Goal: Task Accomplishment & Management: Manage account settings

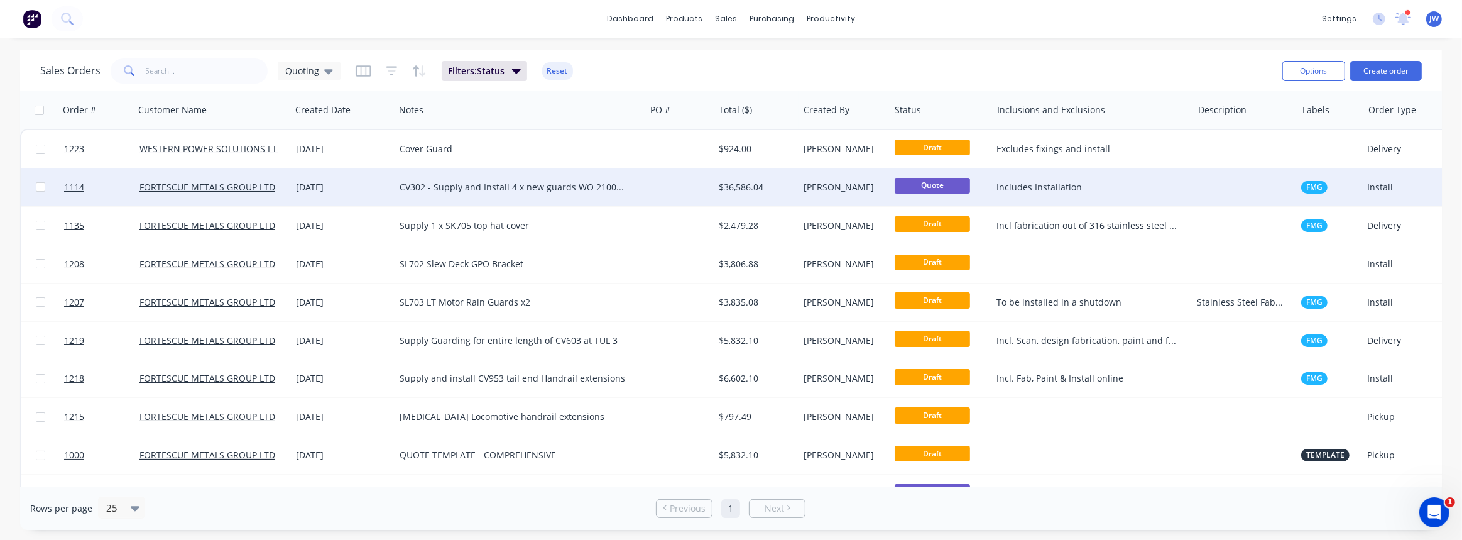
click at [611, 190] on div "CV302 - Supply and Install 4 x new guards WO 2100895274 & 2100895278" at bounding box center [514, 187] width 229 height 13
click at [662, 192] on div at bounding box center [679, 187] width 68 height 38
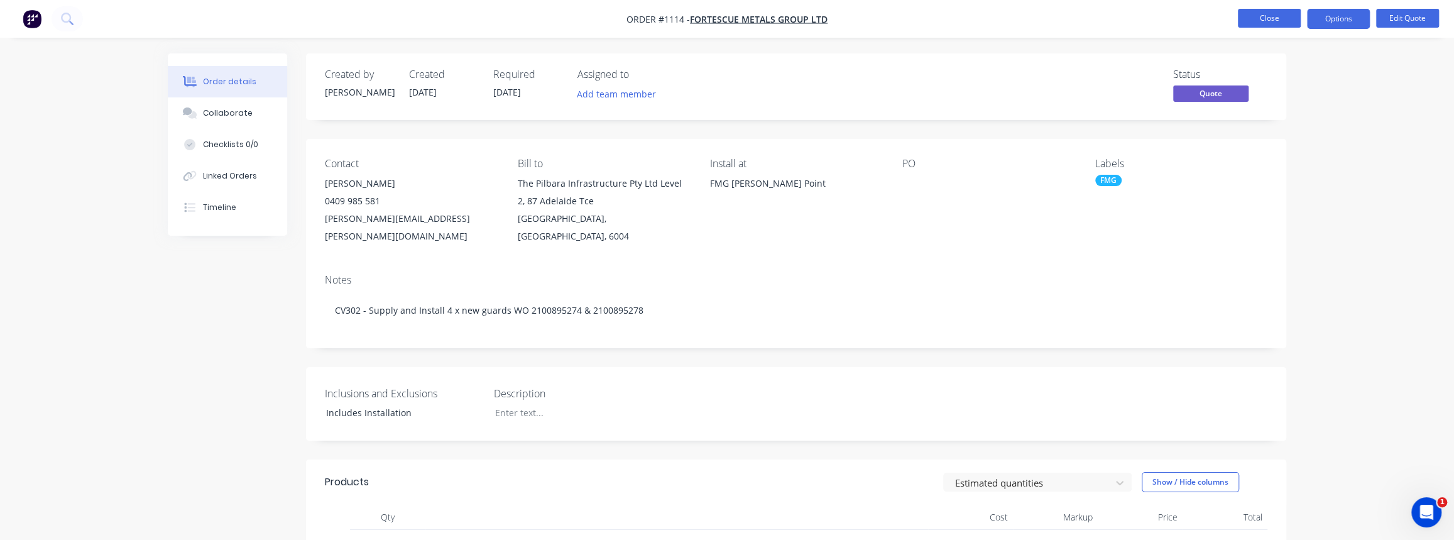
click at [1277, 21] on button "Close" at bounding box center [1269, 18] width 63 height 19
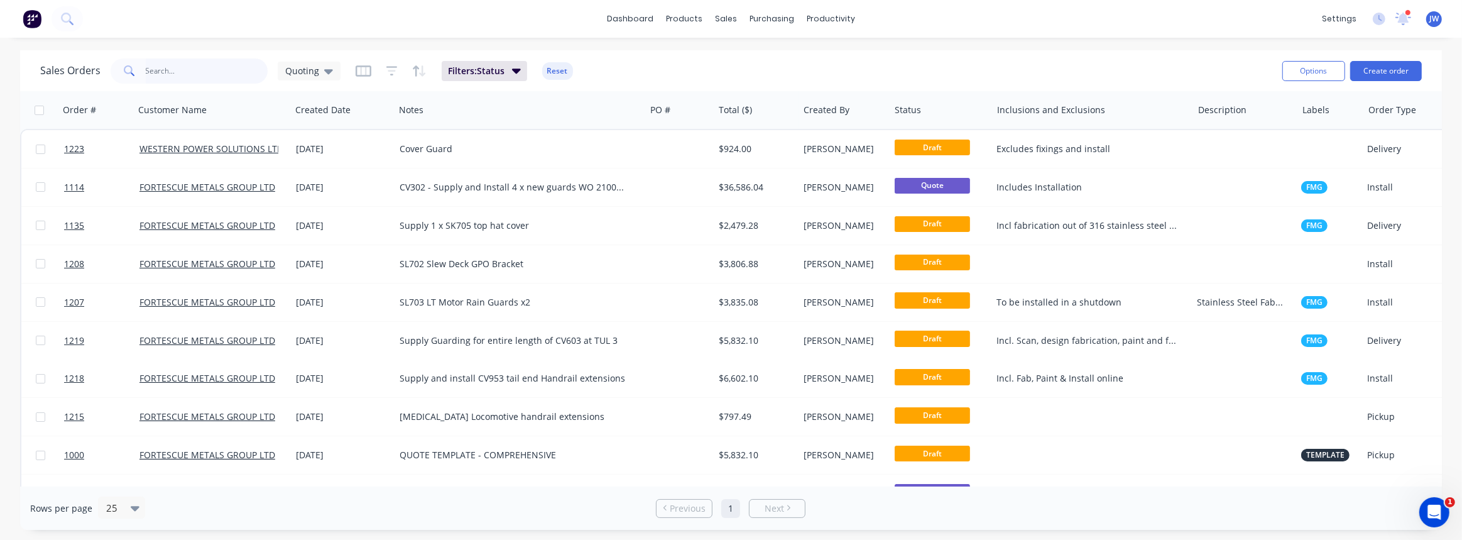
click at [195, 74] on input "text" at bounding box center [207, 70] width 123 height 25
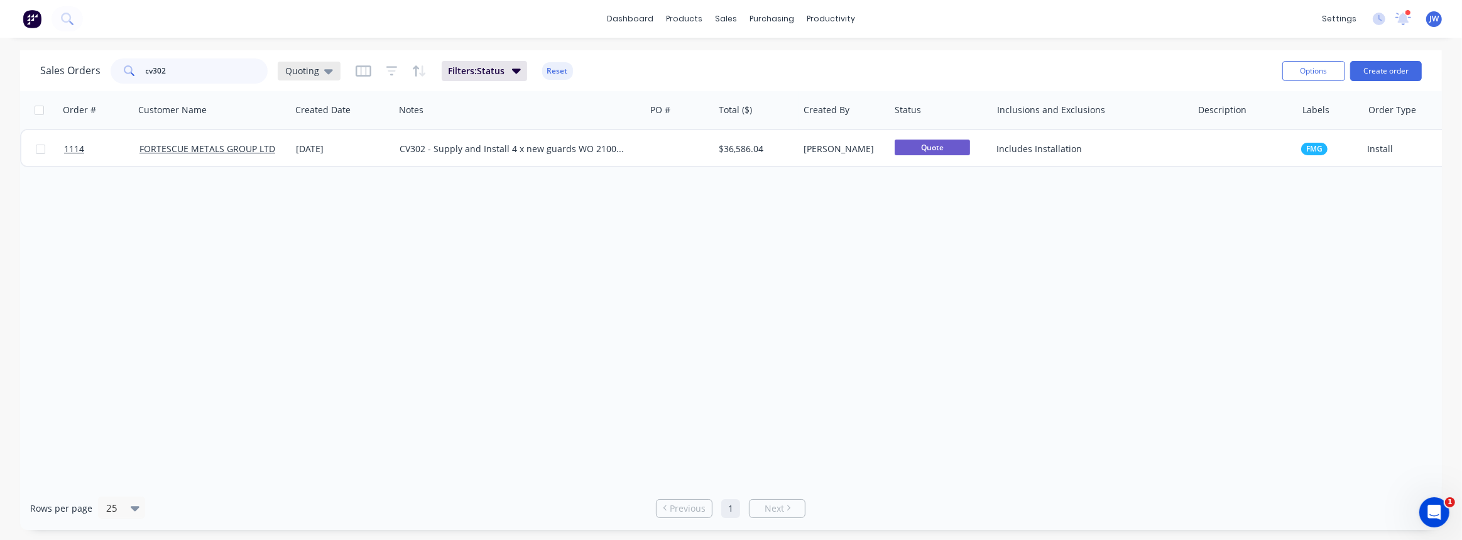
type input "cv302"
drag, startPoint x: 319, startPoint y: 78, endPoint x: 315, endPoint y: 87, distance: 9.3
click at [317, 78] on div "Quoting" at bounding box center [309, 71] width 63 height 19
click at [315, 284] on button "VIEW ALL" at bounding box center [353, 278] width 143 height 14
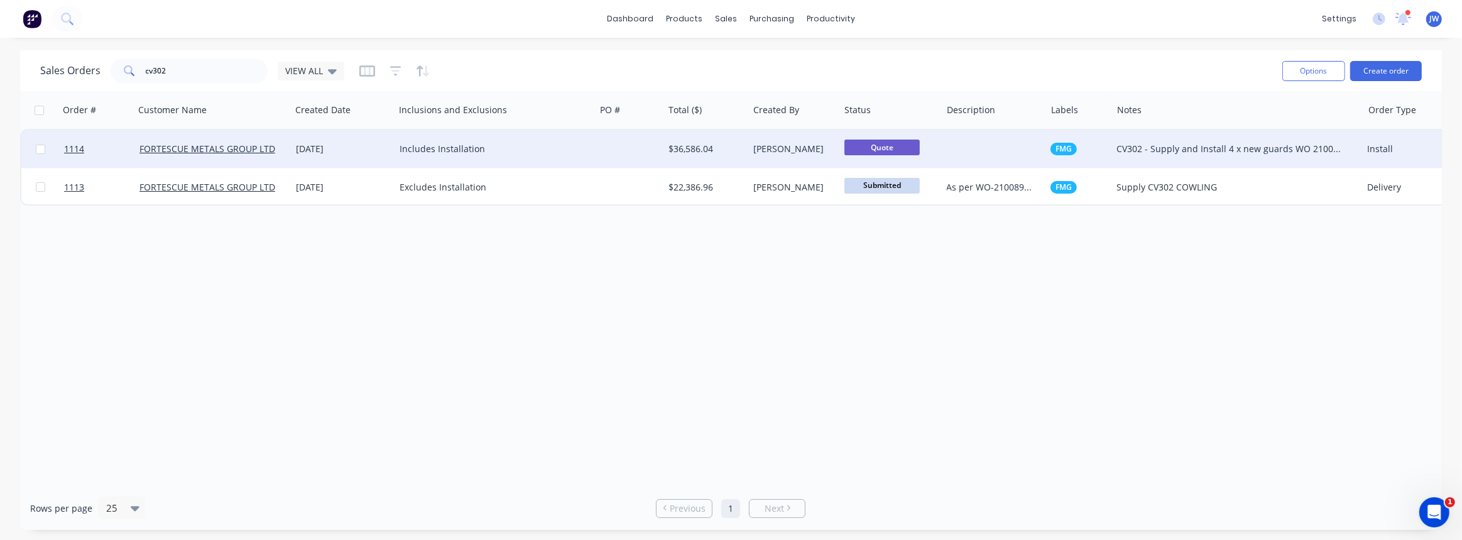
click at [708, 148] on div "$36,586.04" at bounding box center [704, 149] width 71 height 13
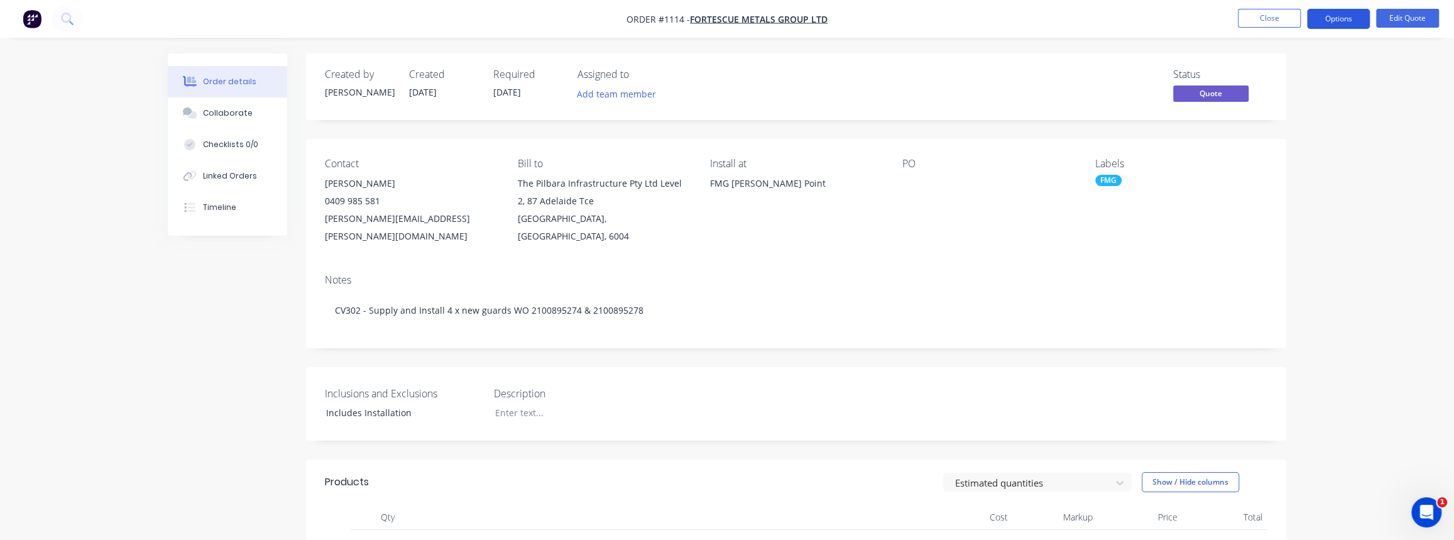
click at [1360, 18] on button "Options" at bounding box center [1338, 19] width 63 height 20
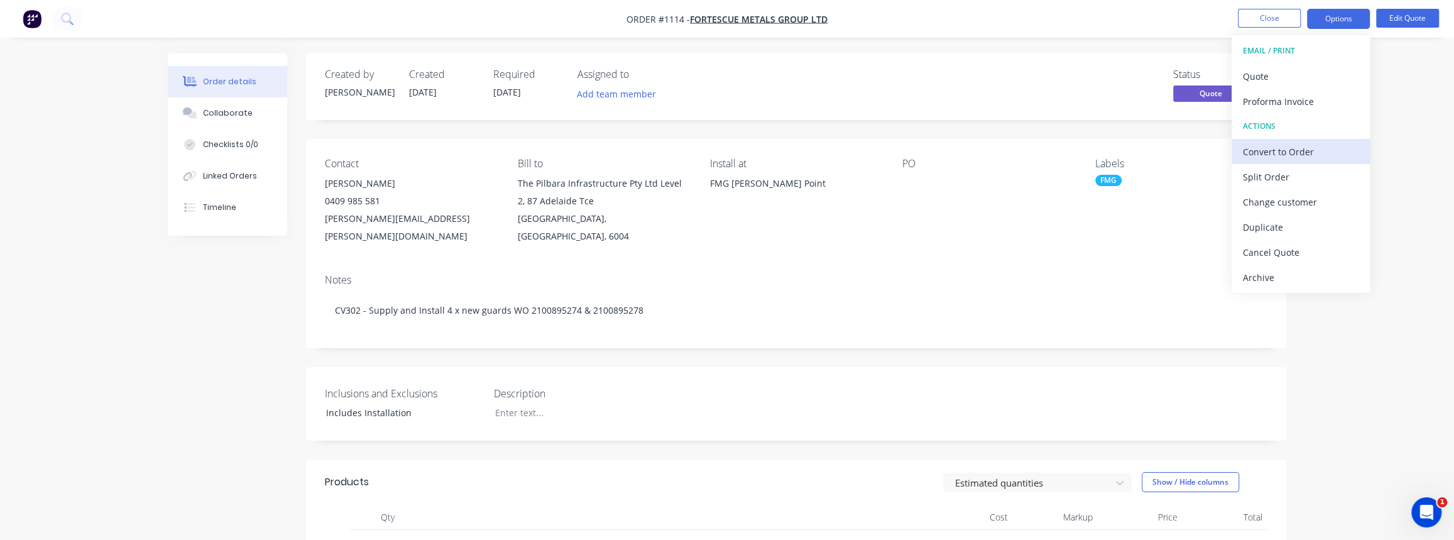
click at [1276, 155] on div "Convert to Order" at bounding box center [1301, 152] width 116 height 18
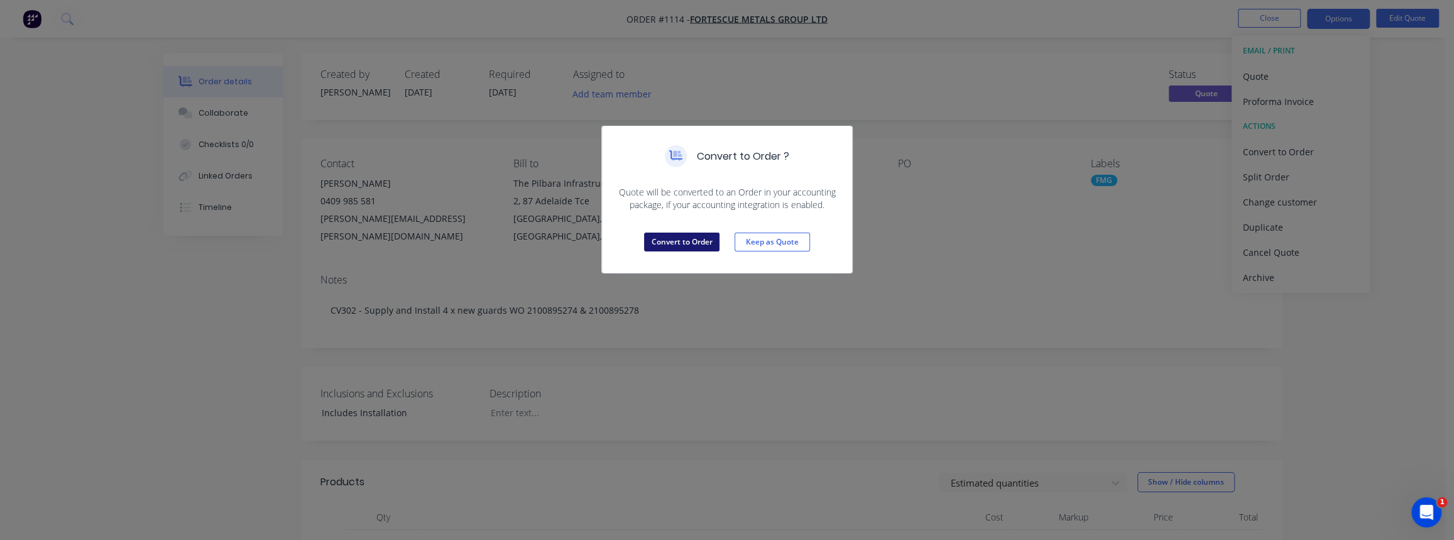
click at [679, 239] on button "Convert to Order" at bounding box center [681, 242] width 75 height 19
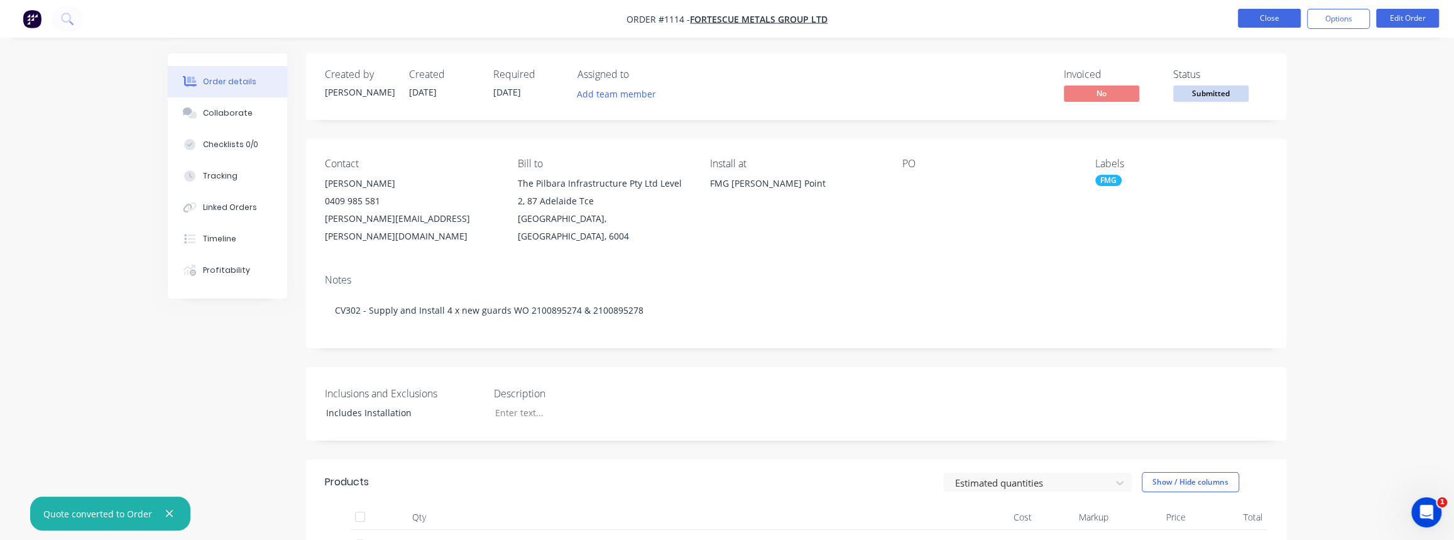
click at [1256, 13] on button "Close" at bounding box center [1269, 18] width 63 height 19
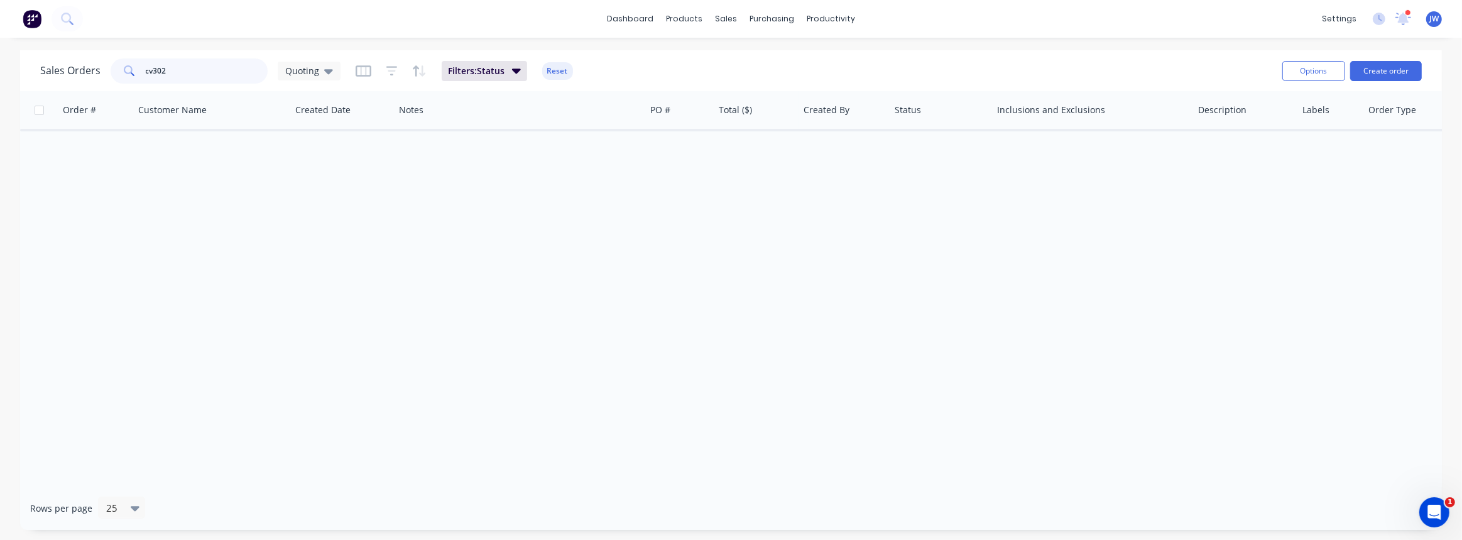
drag, startPoint x: 167, startPoint y: 73, endPoint x: 45, endPoint y: 68, distance: 121.4
click at [87, 70] on div "Sales Orders cv302 Quoting" at bounding box center [190, 70] width 300 height 25
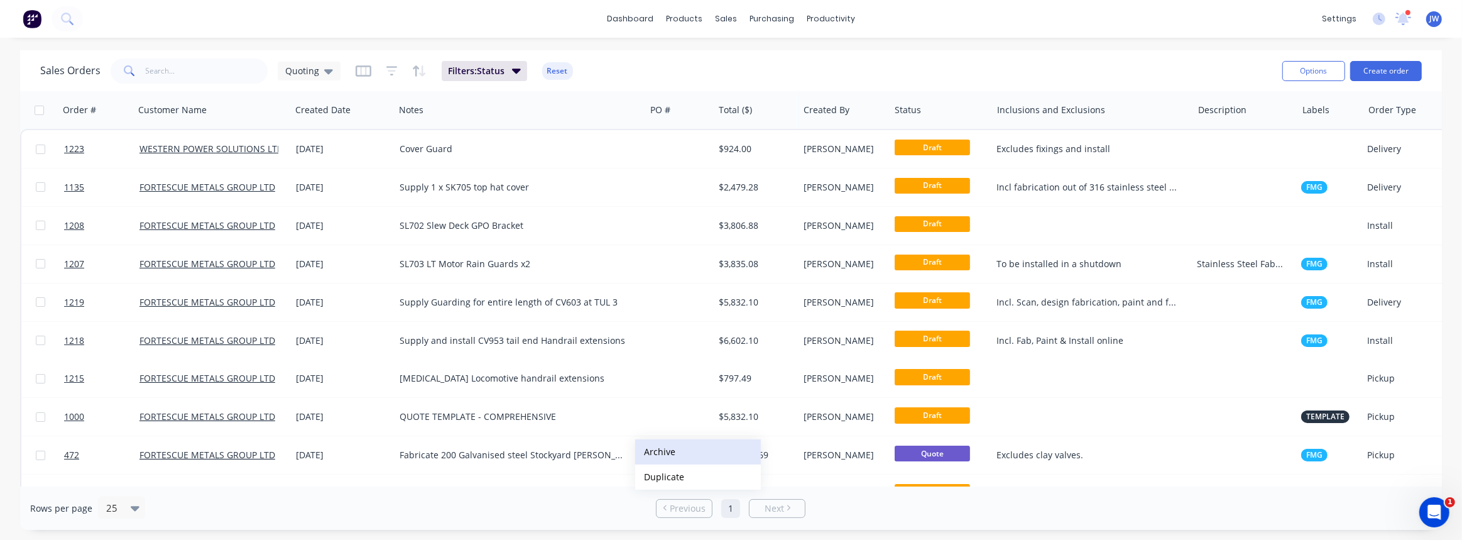
click at [655, 454] on button "Archive" at bounding box center [698, 451] width 126 height 25
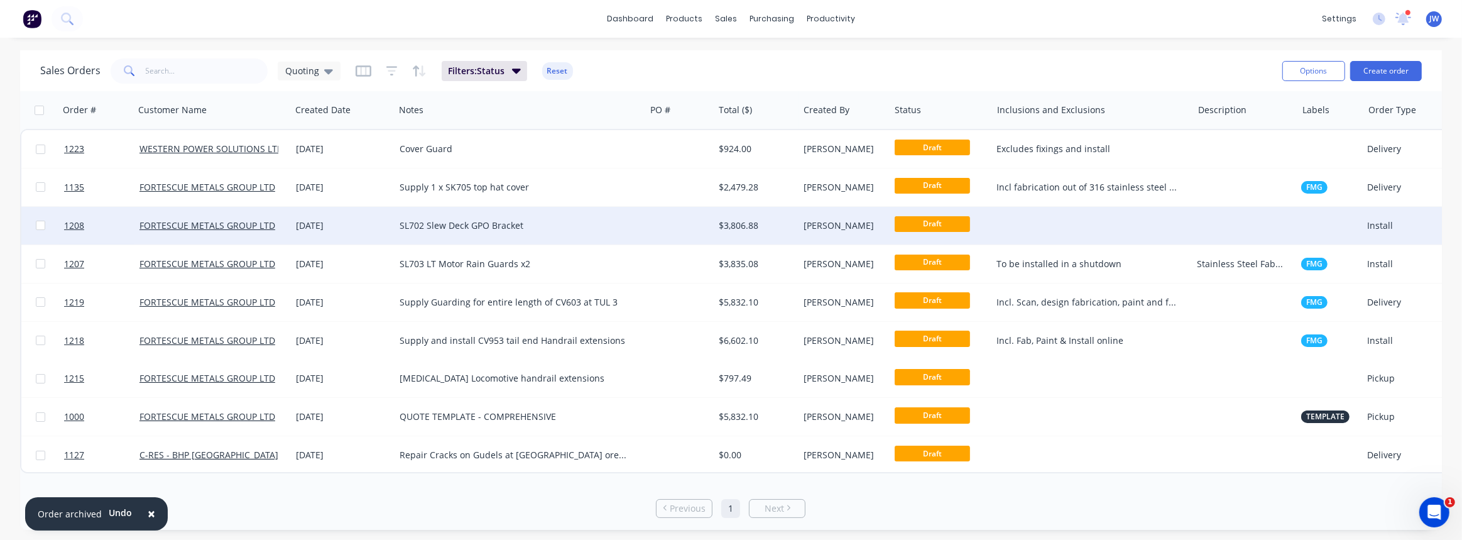
click at [581, 225] on div "SL702 Slew Deck GPO Bracket" at bounding box center [514, 225] width 229 height 13
click at [714, 216] on div "$3,806.88" at bounding box center [756, 226] width 85 height 38
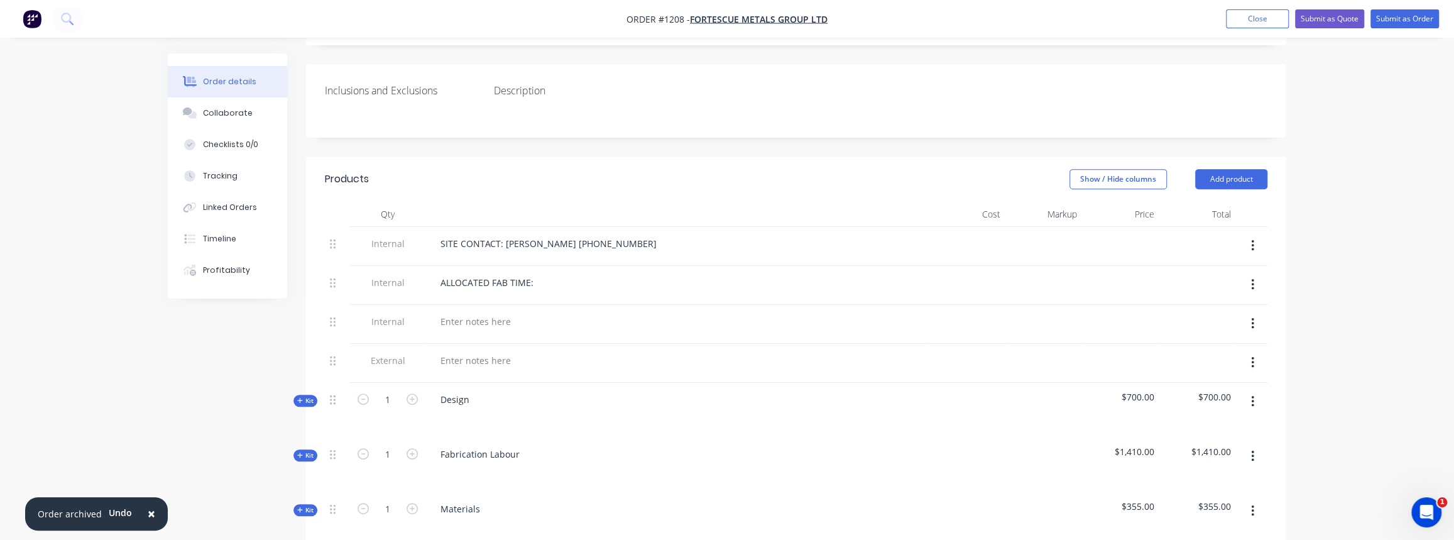
scroll to position [342, 0]
click at [225, 118] on div "Collaborate" at bounding box center [228, 112] width 50 height 11
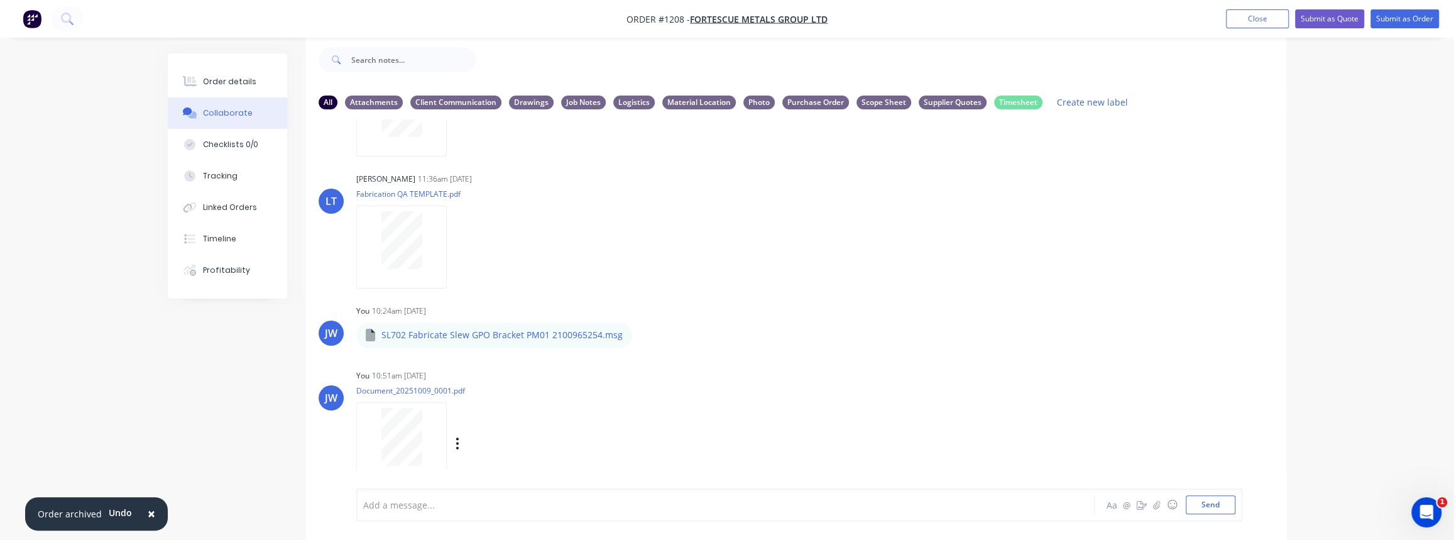
scroll to position [241, 0]
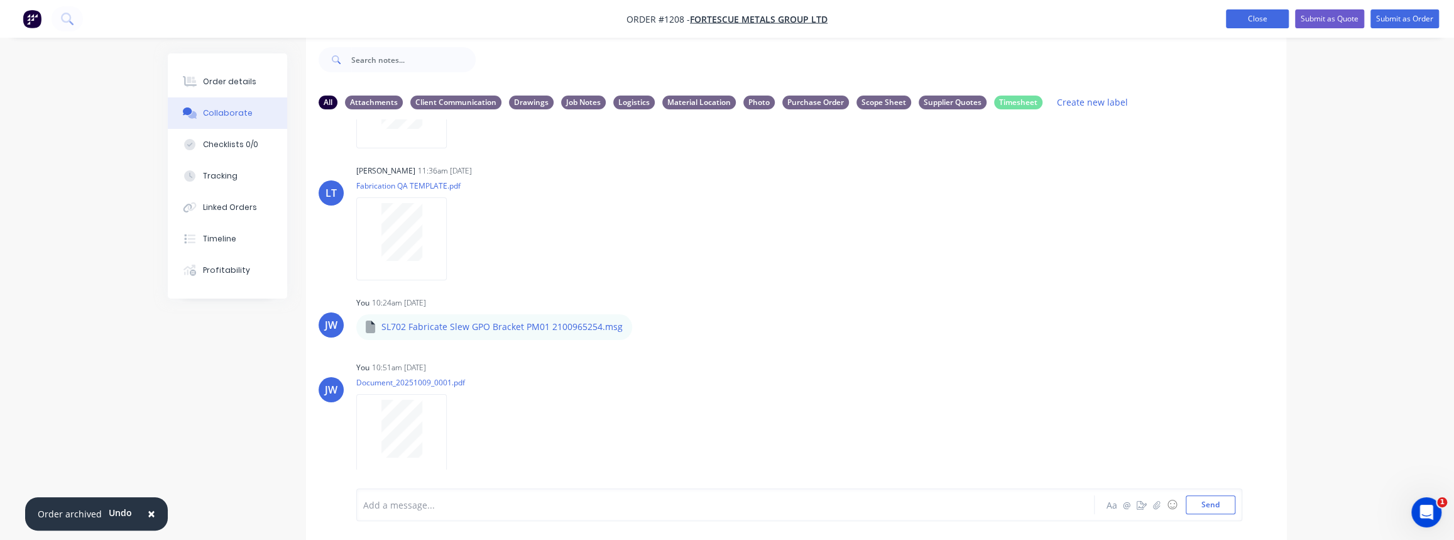
click at [1266, 28] on button "Close" at bounding box center [1257, 18] width 63 height 19
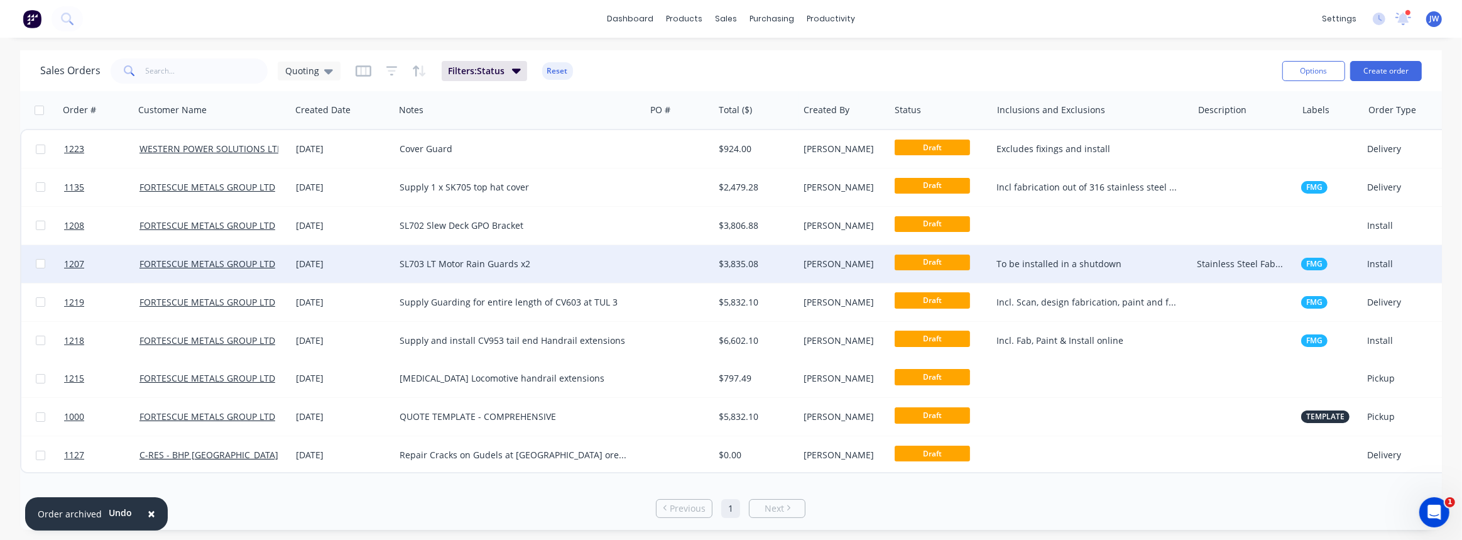
click at [495, 274] on div "SL703 LT Motor Rain Guards x2" at bounding box center [520, 264] width 251 height 38
click at [719, 275] on div "$3,835.08" at bounding box center [756, 264] width 85 height 38
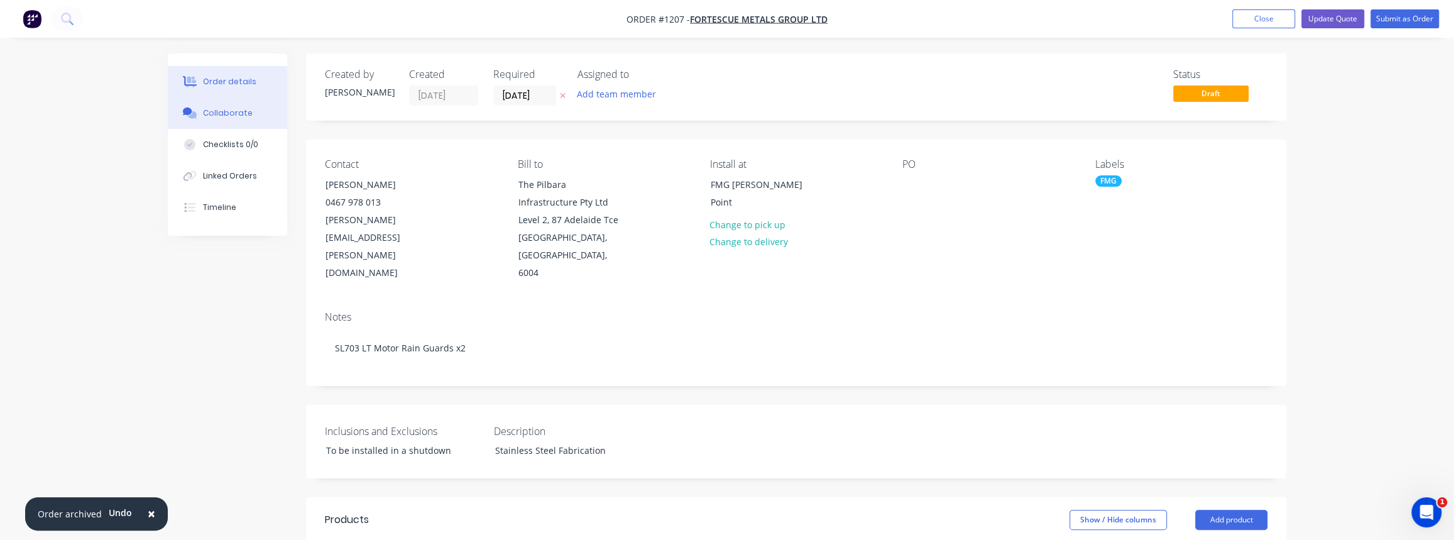
click at [205, 122] on button "Collaborate" at bounding box center [227, 112] width 119 height 31
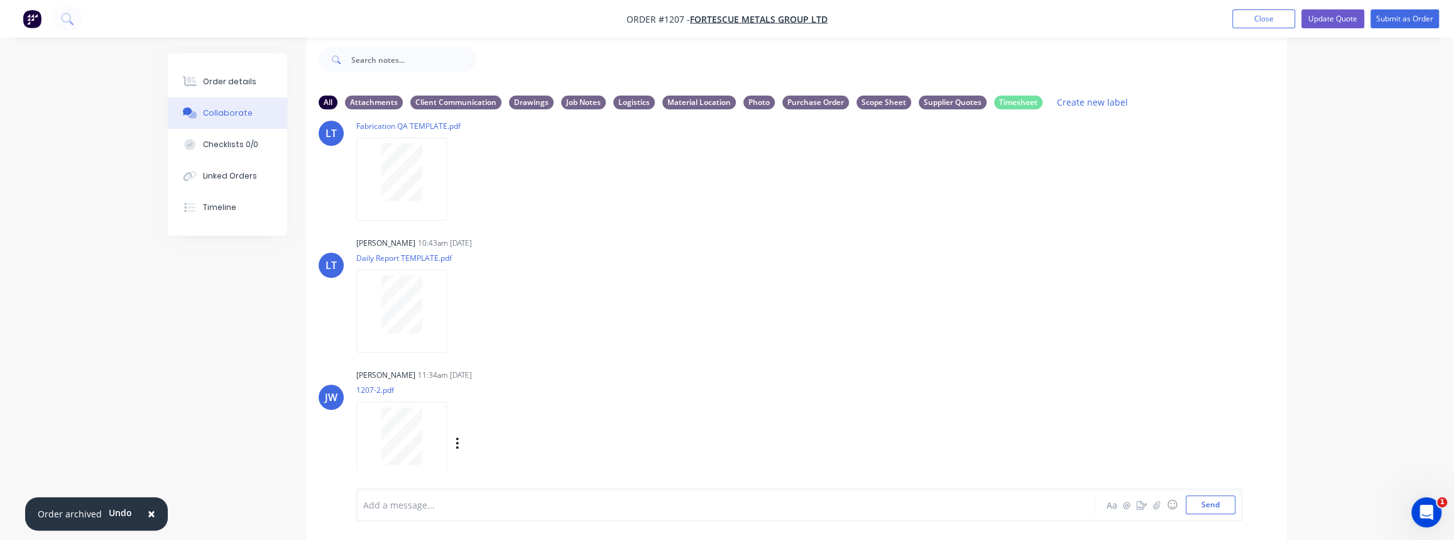
scroll to position [320, 0]
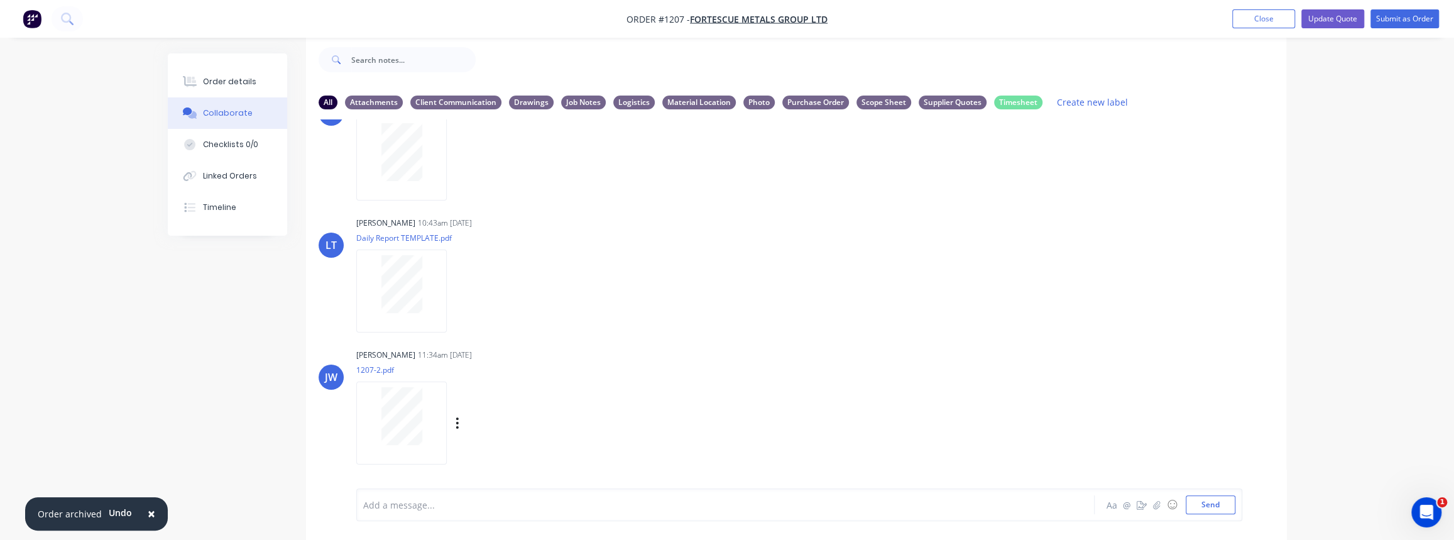
click at [194, 118] on icon at bounding box center [192, 115] width 9 height 8
click at [1250, 16] on button "Close" at bounding box center [1263, 18] width 63 height 19
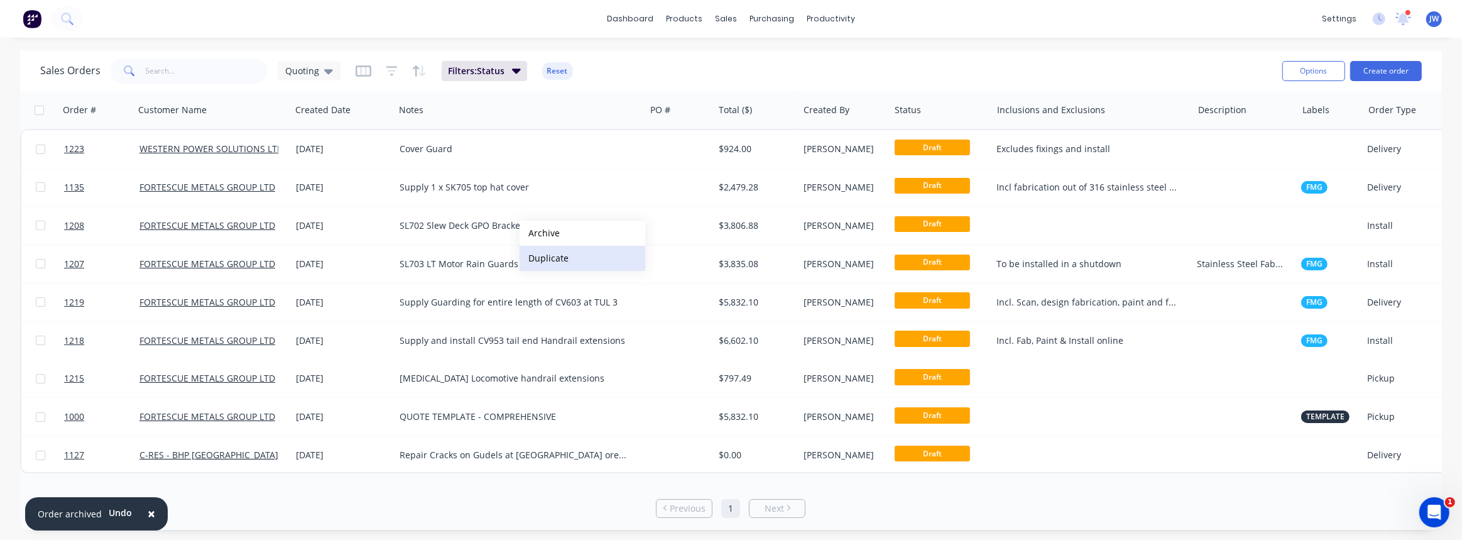
click at [557, 256] on button "Duplicate" at bounding box center [583, 258] width 126 height 25
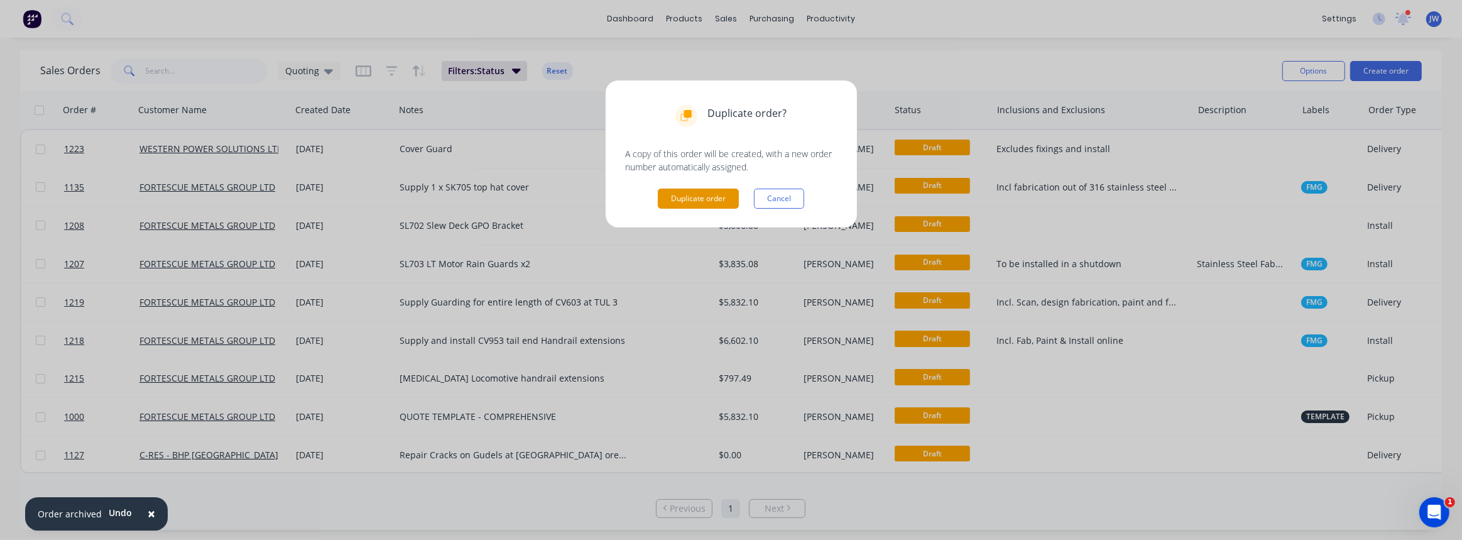
click at [683, 197] on button "Duplicate order" at bounding box center [698, 199] width 81 height 20
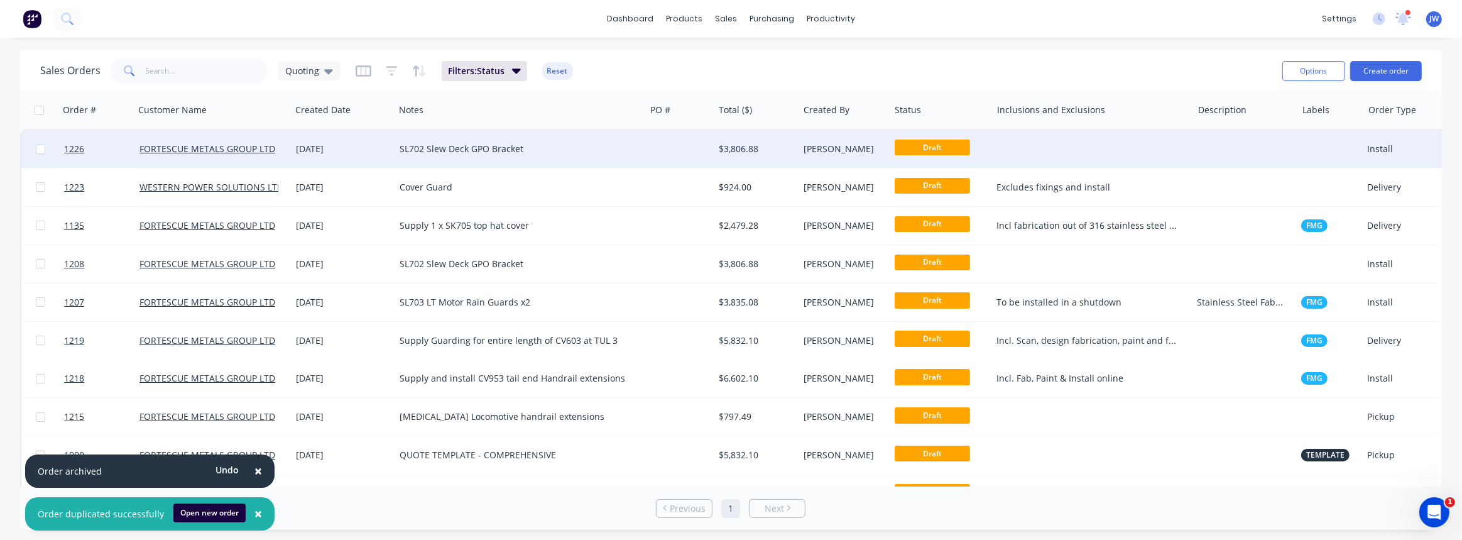
click at [530, 143] on div "SL702 Slew Deck GPO Bracket" at bounding box center [514, 149] width 229 height 13
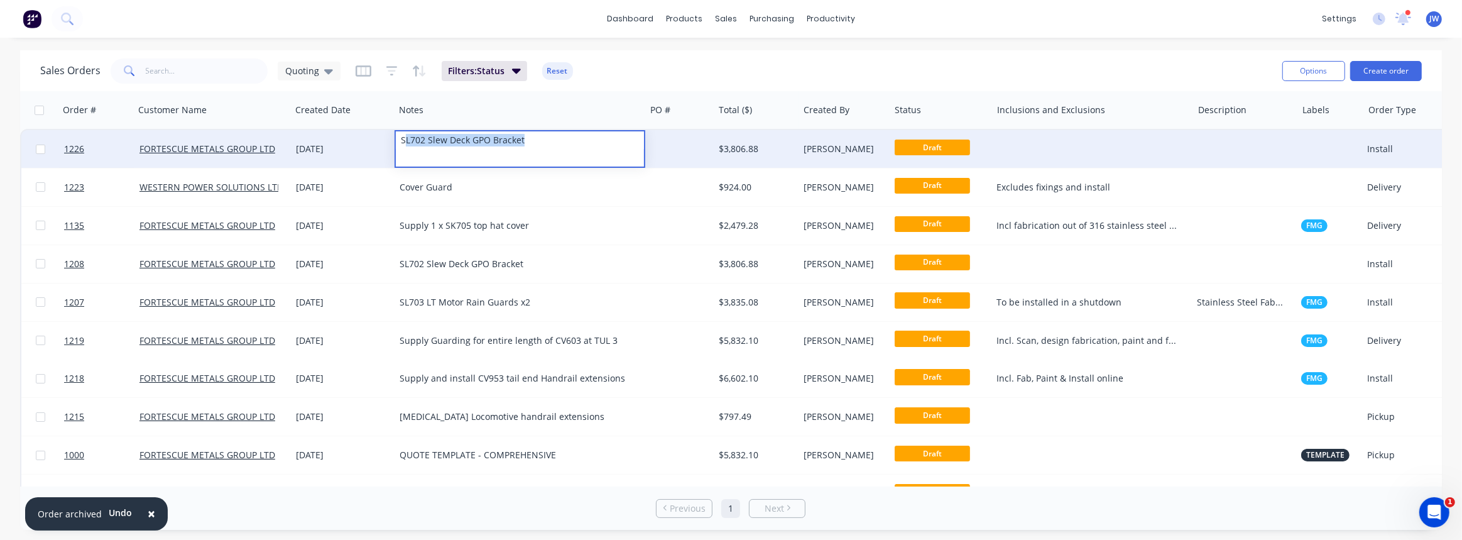
drag, startPoint x: 542, startPoint y: 136, endPoint x: 404, endPoint y: 140, distance: 137.7
click at [404, 140] on div "SL702 Slew Deck GPO Bracket" at bounding box center [520, 140] width 248 height 18
click at [402, 151] on div "SK704 LU02 TB23A Bracket" at bounding box center [514, 149] width 229 height 13
click at [400, 144] on div "SK704 LU02 TB23A Bracket" at bounding box center [520, 140] width 248 height 18
click at [701, 158] on div at bounding box center [679, 149] width 68 height 38
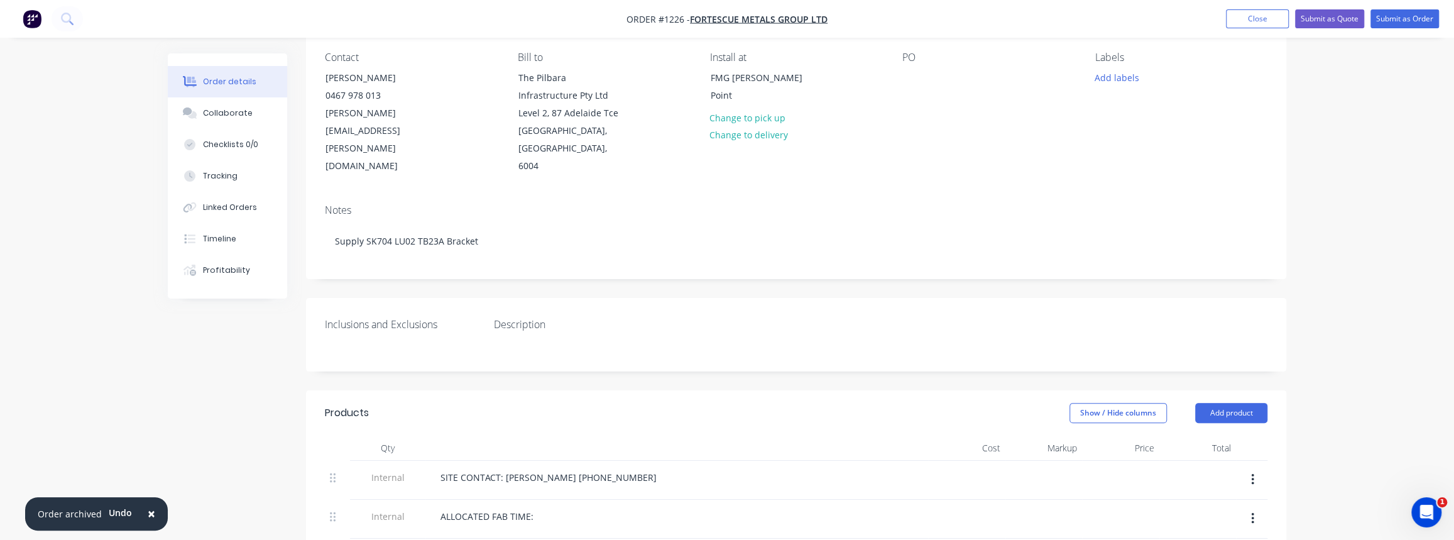
scroll to position [114, 0]
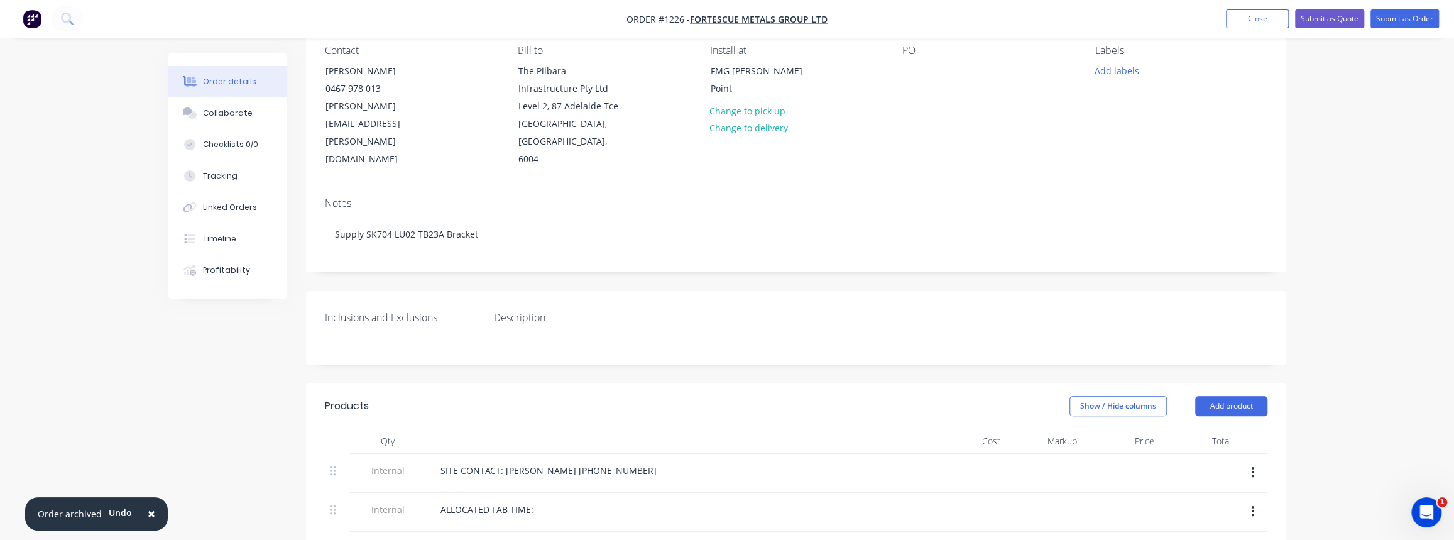
click at [370, 328] on div "Inclusions and Exclusions Description" at bounding box center [796, 328] width 980 height 74
click at [518, 327] on div at bounding box center [563, 336] width 157 height 18
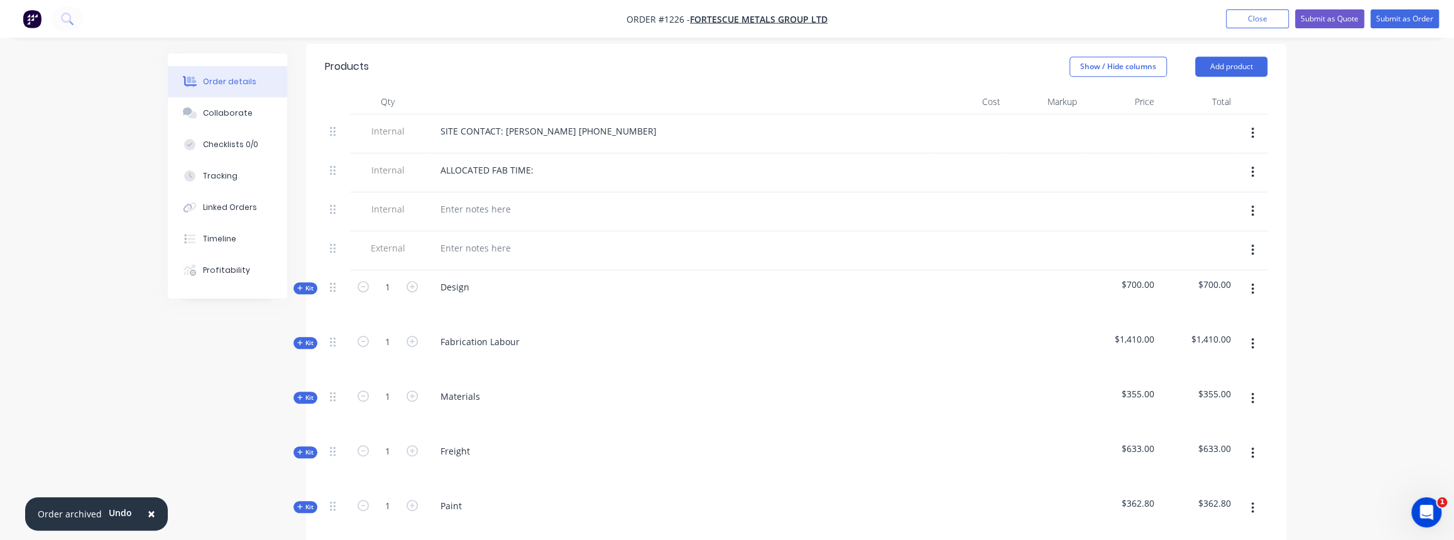
scroll to position [457, 0]
click at [304, 334] on span "Kit" at bounding box center [305, 338] width 16 height 9
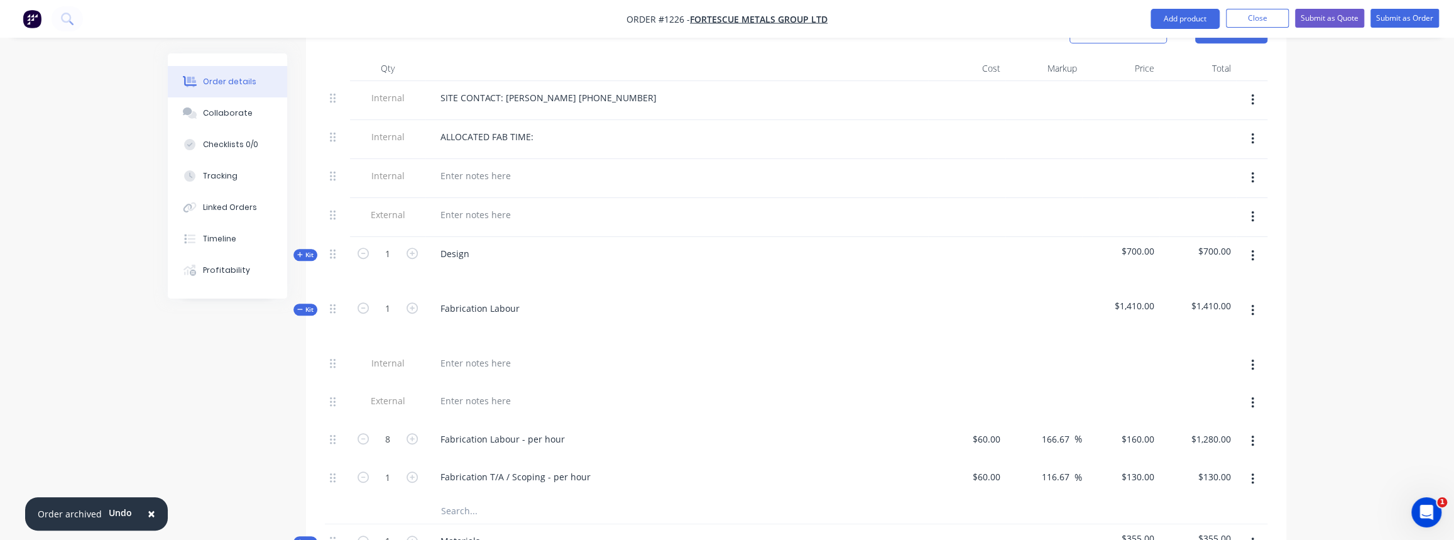
scroll to position [514, 0]
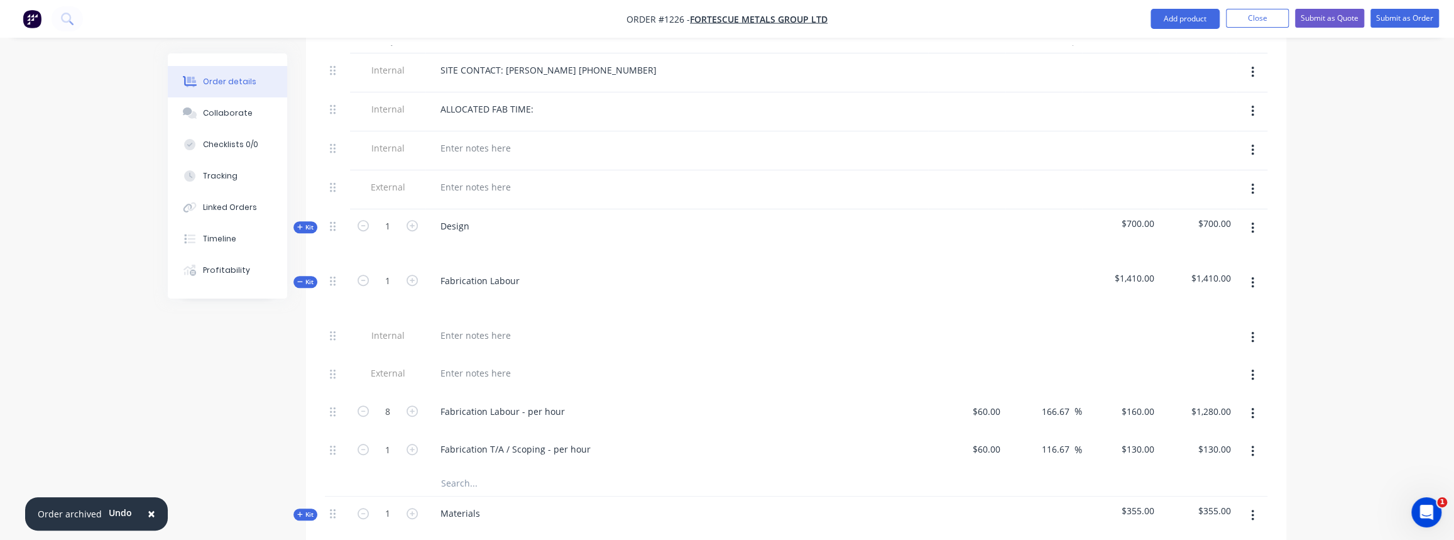
click at [301, 276] on button "Kit" at bounding box center [305, 282] width 24 height 12
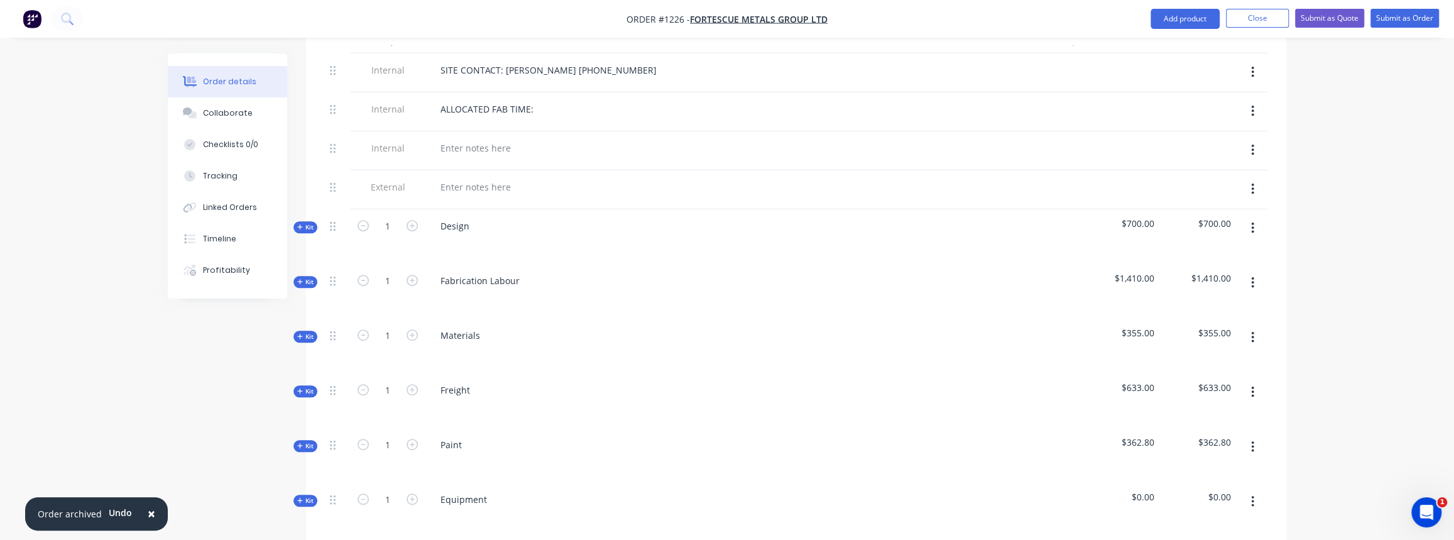
click at [302, 224] on icon "button" at bounding box center [300, 227] width 6 height 6
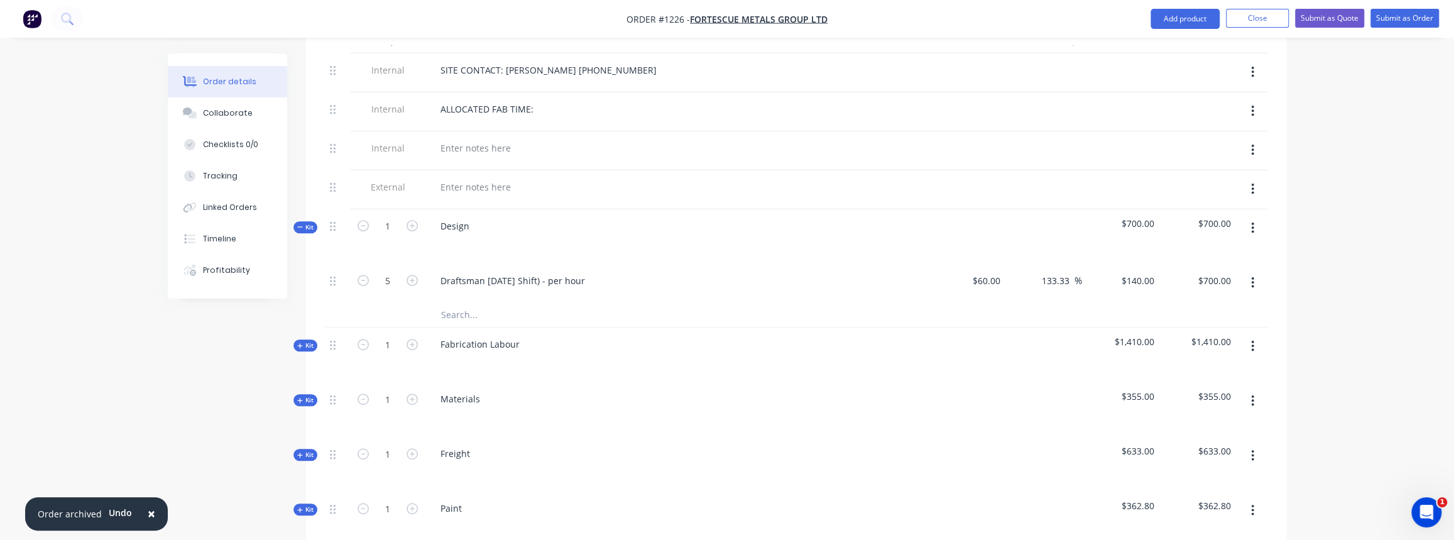
click at [304, 222] on span "Kit" at bounding box center [305, 226] width 16 height 9
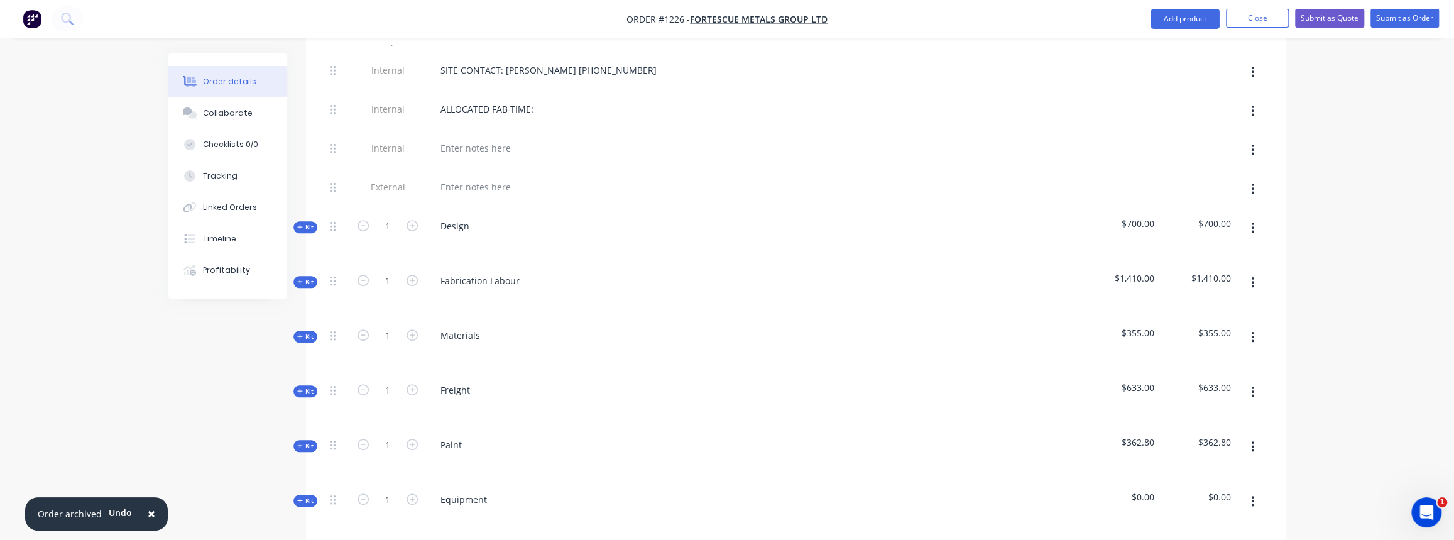
click at [306, 385] on button "Kit" at bounding box center [305, 391] width 24 height 12
click at [297, 388] on icon "button" at bounding box center [300, 391] width 6 height 6
click at [305, 332] on span "Kit" at bounding box center [305, 336] width 16 height 9
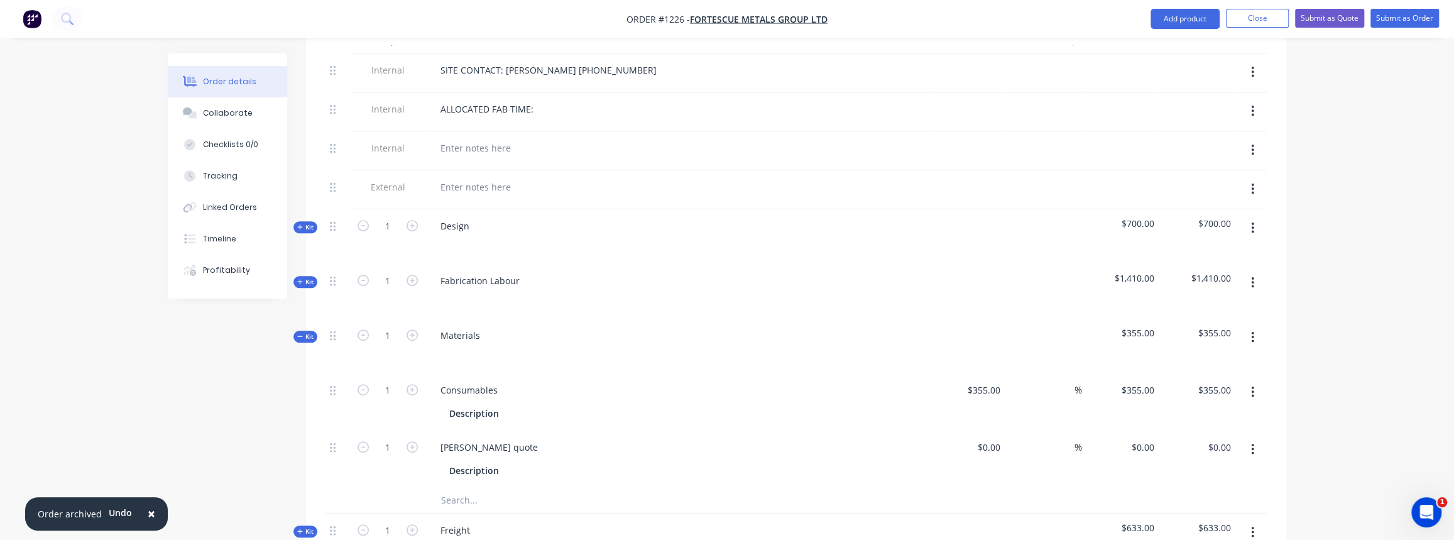
click at [1254, 442] on icon "button" at bounding box center [1252, 449] width 3 height 14
click at [1181, 523] on div "Delete" at bounding box center [1207, 532] width 97 height 18
click at [1201, 16] on button "Add product" at bounding box center [1185, 19] width 69 height 20
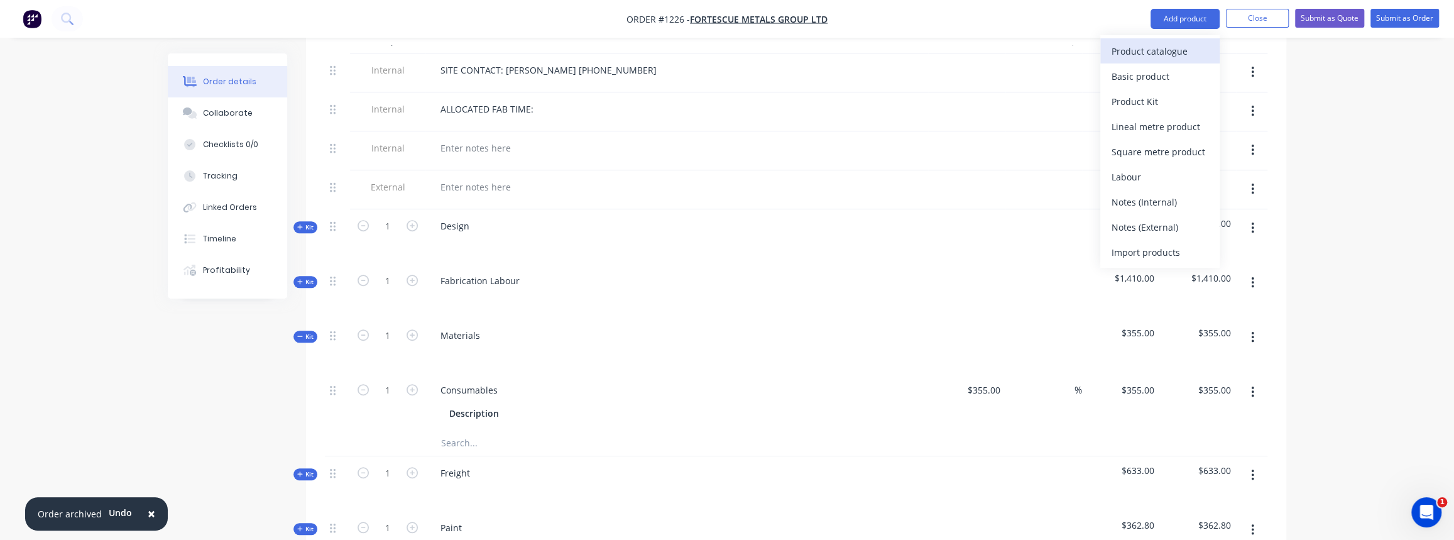
click at [1148, 48] on div "Product catalogue" at bounding box center [1160, 51] width 97 height 18
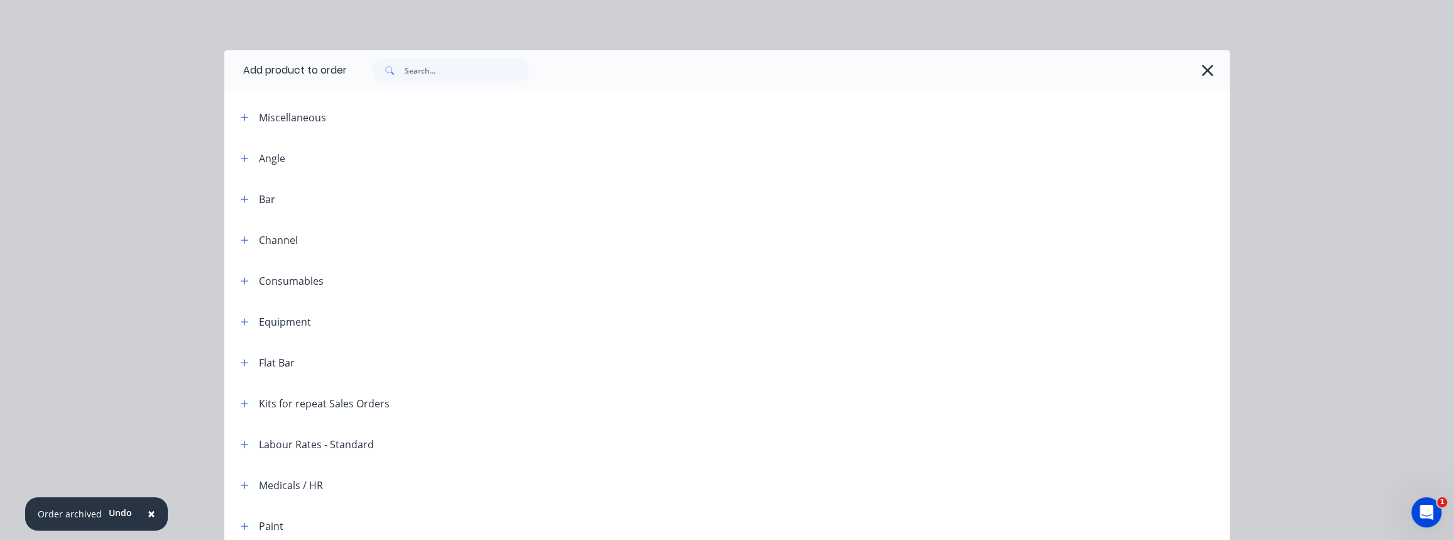
click at [271, 406] on div "Kits for repeat Sales Orders" at bounding box center [324, 403] width 131 height 15
click at [241, 403] on icon "button" at bounding box center [244, 403] width 7 height 7
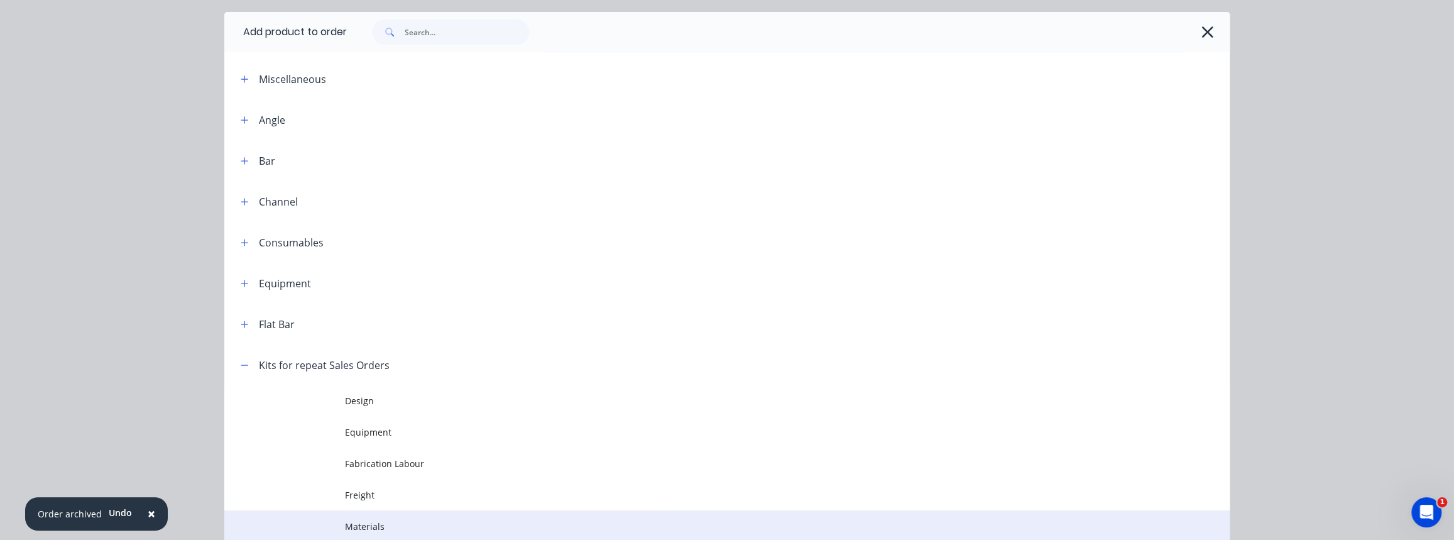
scroll to position [171, 0]
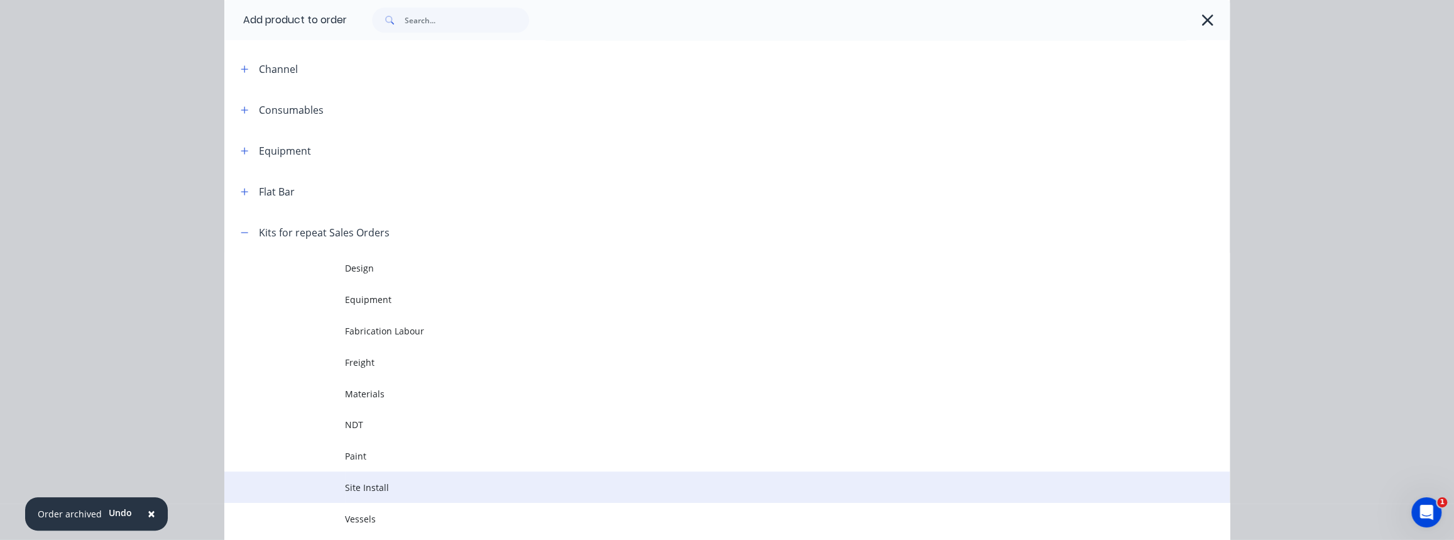
click at [369, 484] on span "Site Install" at bounding box center [699, 487] width 708 height 13
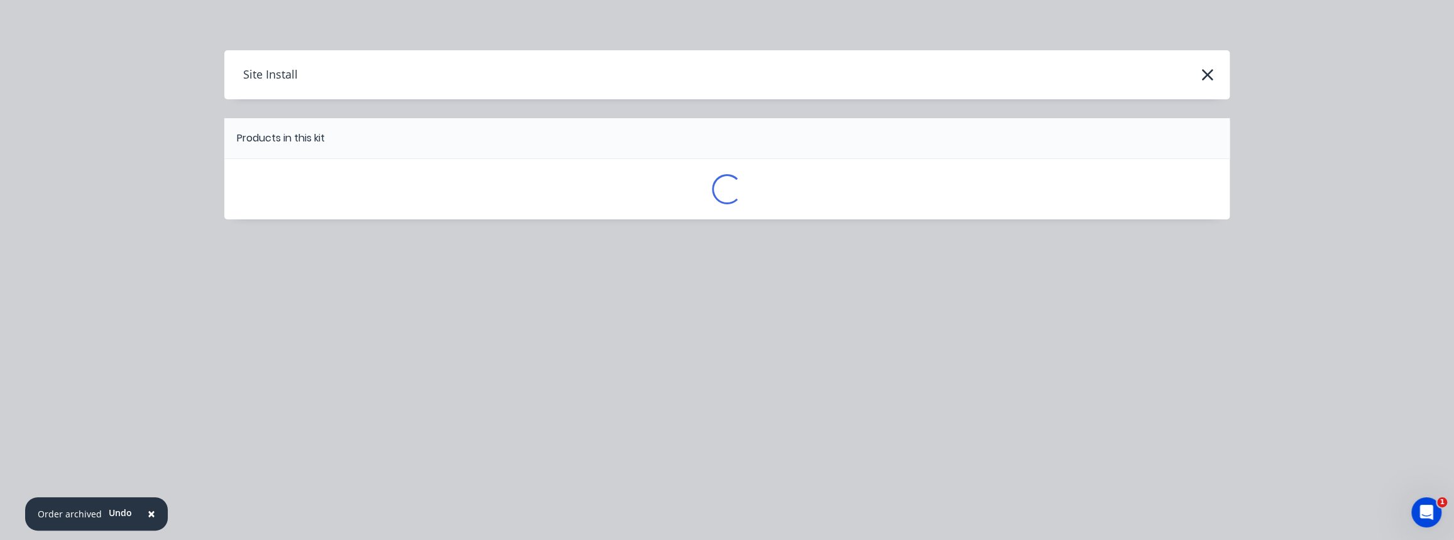
scroll to position [0, 0]
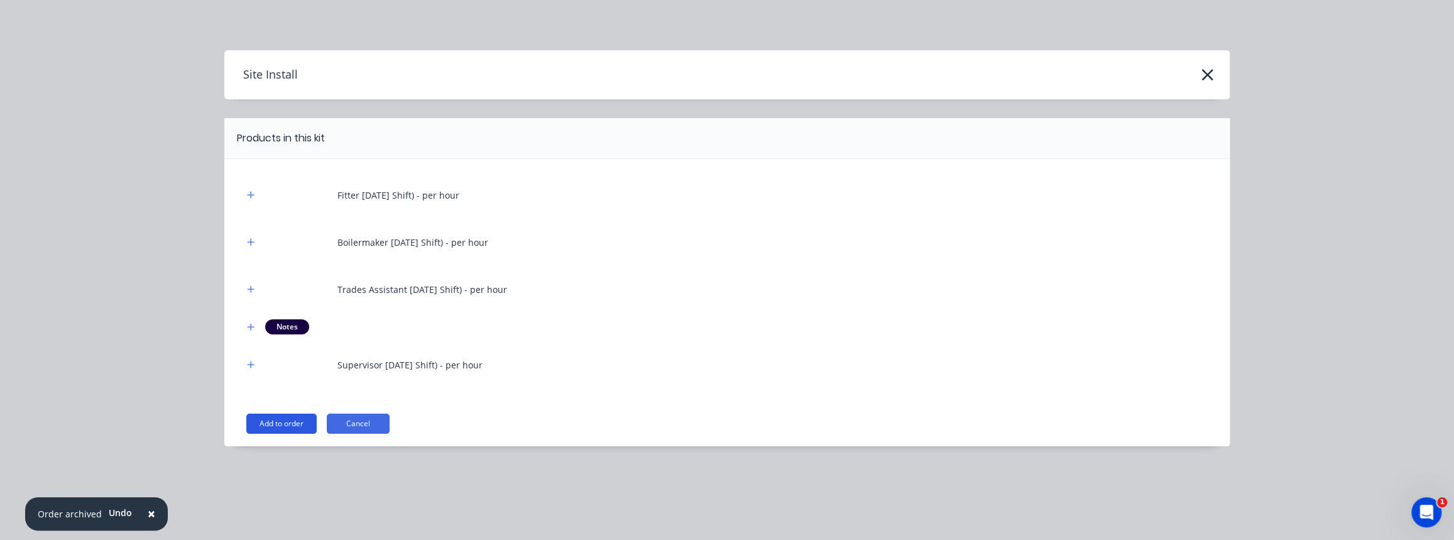
click at [307, 427] on button "Add to order" at bounding box center [281, 423] width 70 height 20
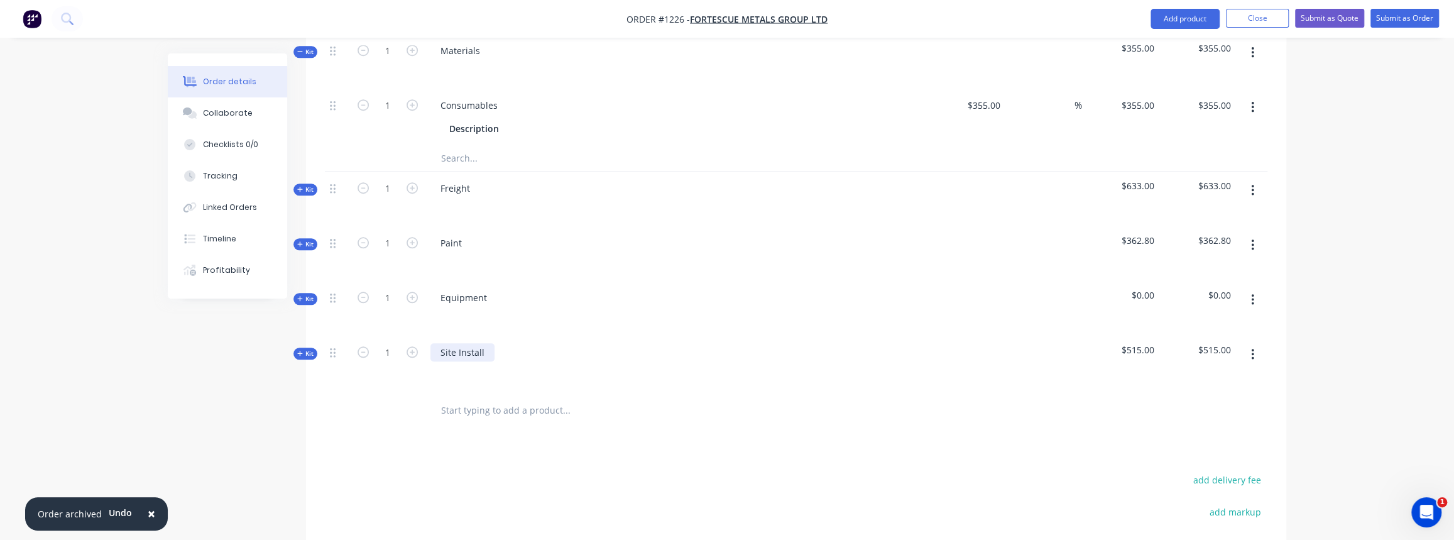
scroll to position [799, 0]
drag, startPoint x: 331, startPoint y: 331, endPoint x: 341, endPoint y: 163, distance: 167.4
click at [341, 163] on div "Internal SITE CONTACT: Sean Duggan 0467 978 013 Internal ALLOCATED FAB TIME: In…" at bounding box center [796, 78] width 943 height 621
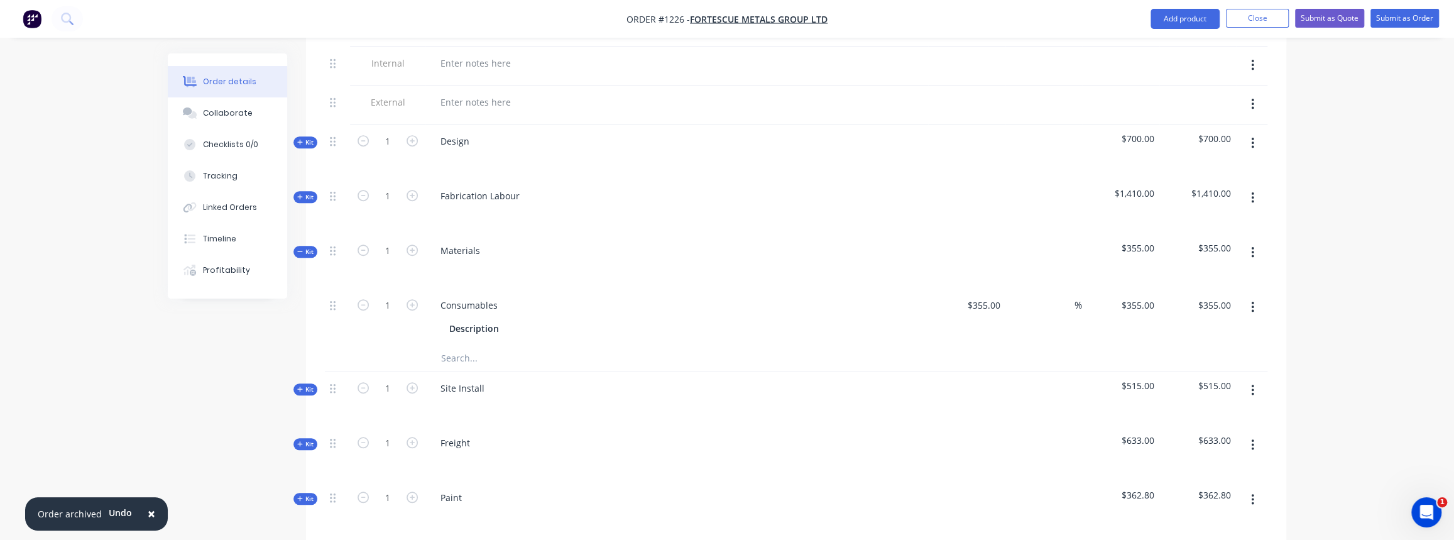
scroll to position [571, 0]
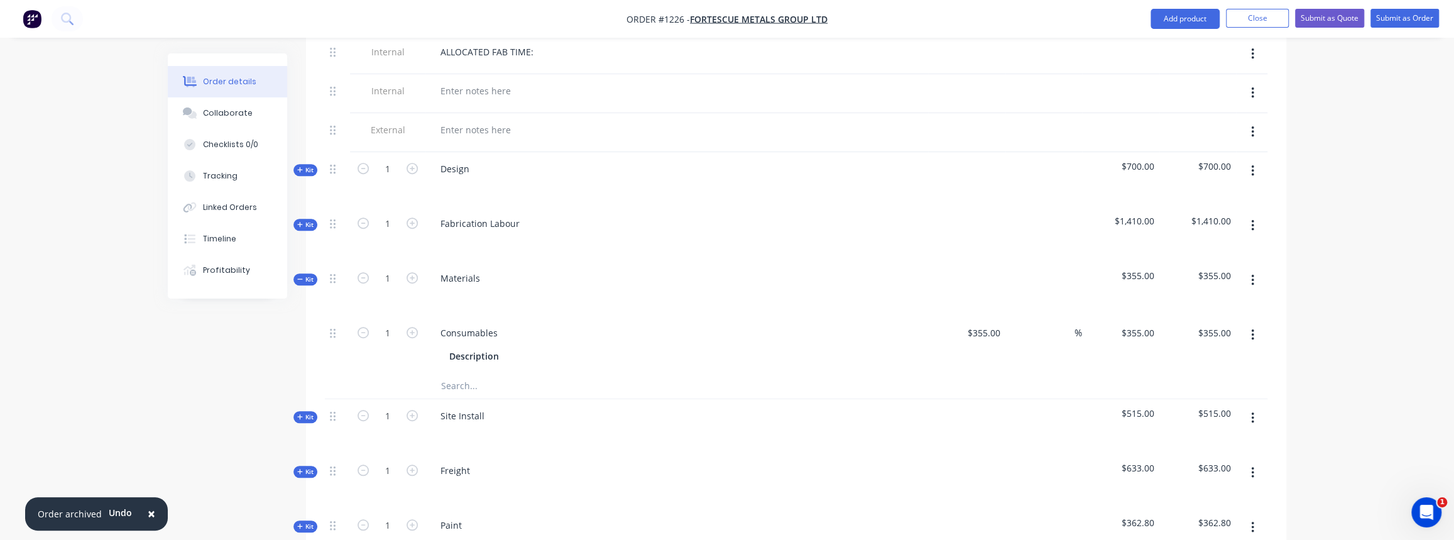
click at [297, 413] on icon "button" at bounding box center [300, 416] width 6 height 6
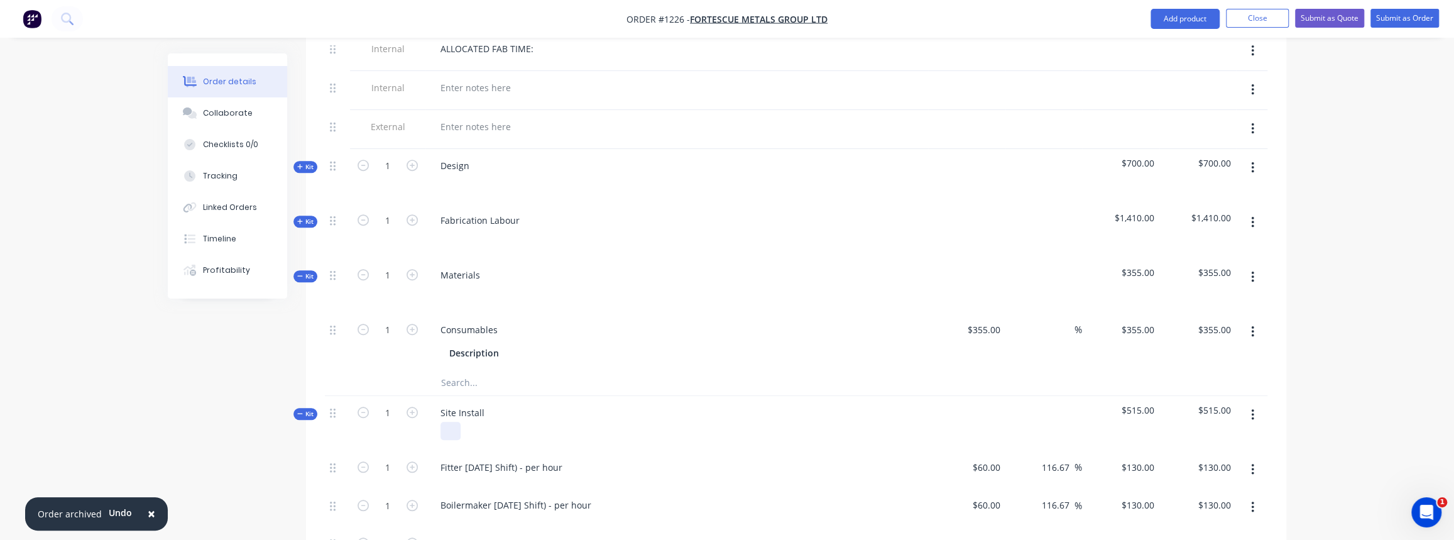
scroll to position [628, 0]
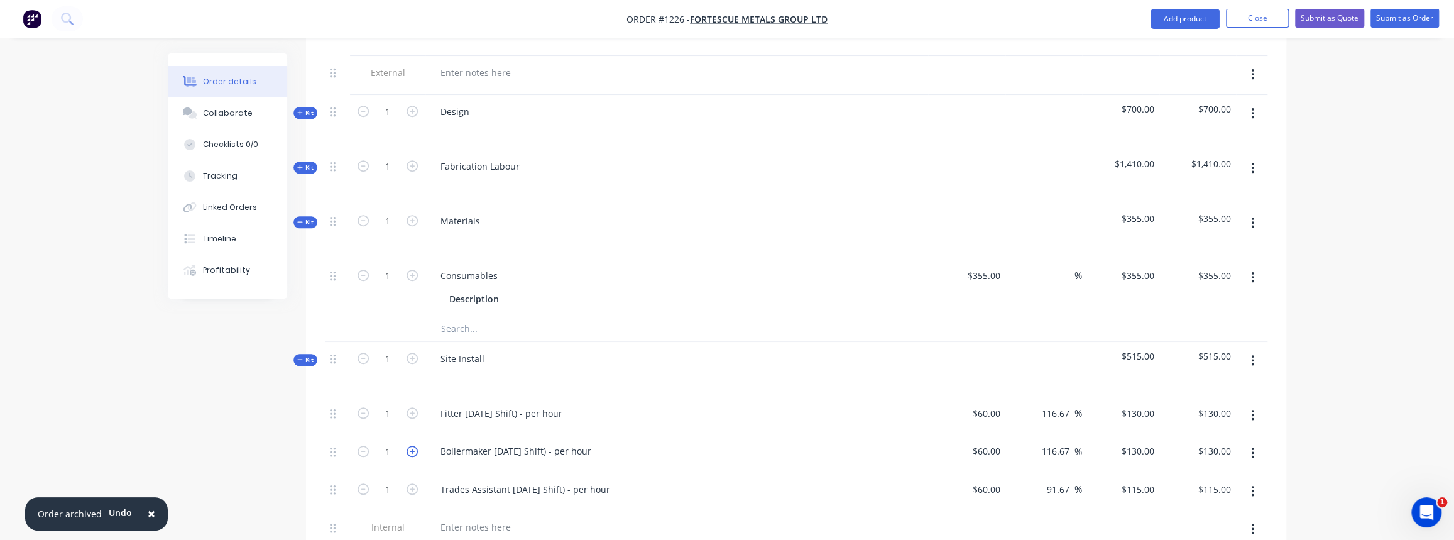
click at [408, 446] on icon "button" at bounding box center [412, 451] width 11 height 11
type input "2"
type input "$260.00"
click at [408, 446] on icon "button" at bounding box center [412, 451] width 11 height 11
type input "3"
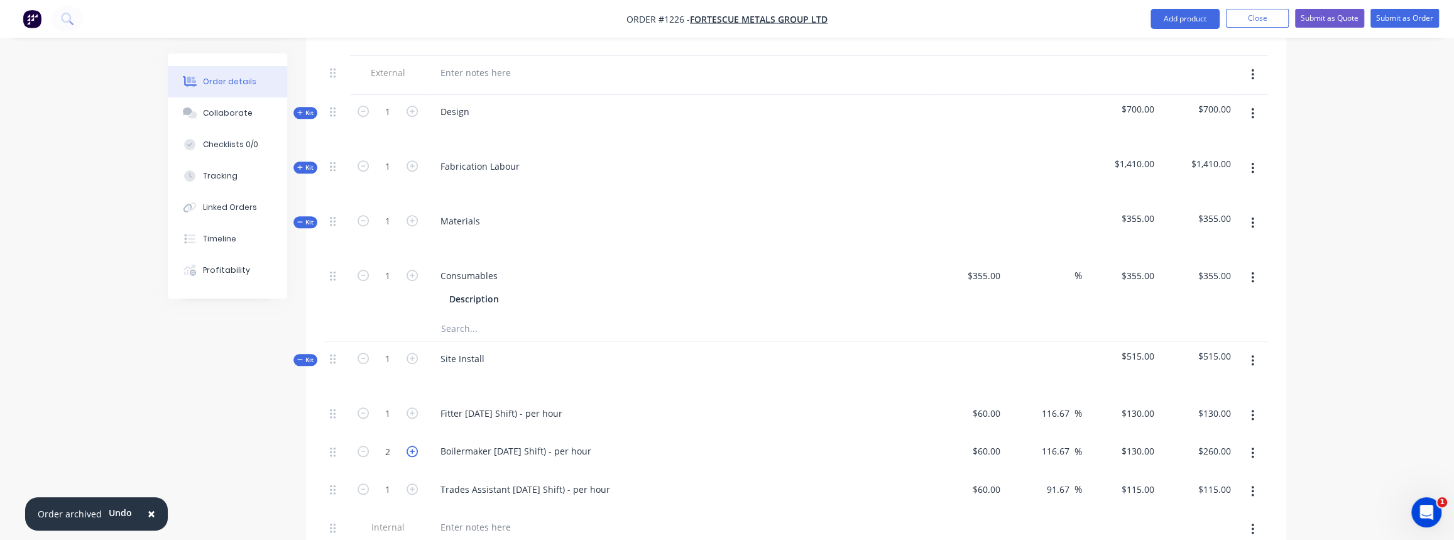
type input "$390.00"
click at [408, 446] on icon "button" at bounding box center [412, 451] width 11 height 11
type input "4"
type input "$520.00"
click at [408, 446] on icon "button" at bounding box center [412, 451] width 11 height 11
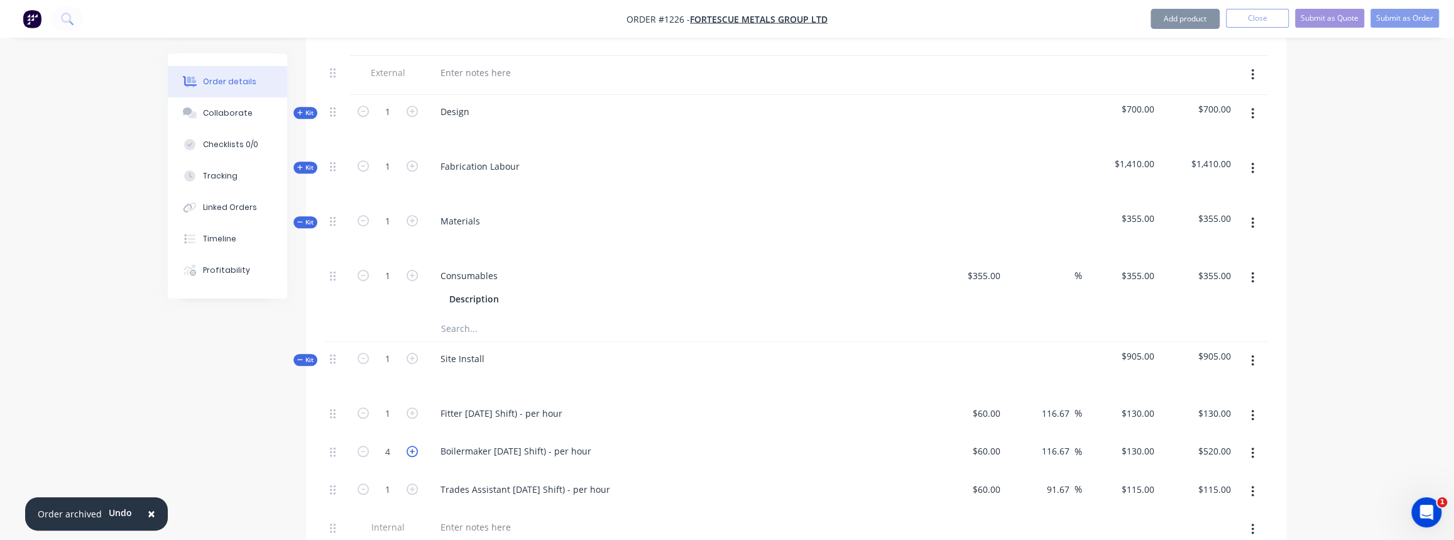
type input "5"
type input "$650.00"
click at [408, 446] on icon "button" at bounding box center [412, 451] width 11 height 11
type input "6"
type input "$780.00"
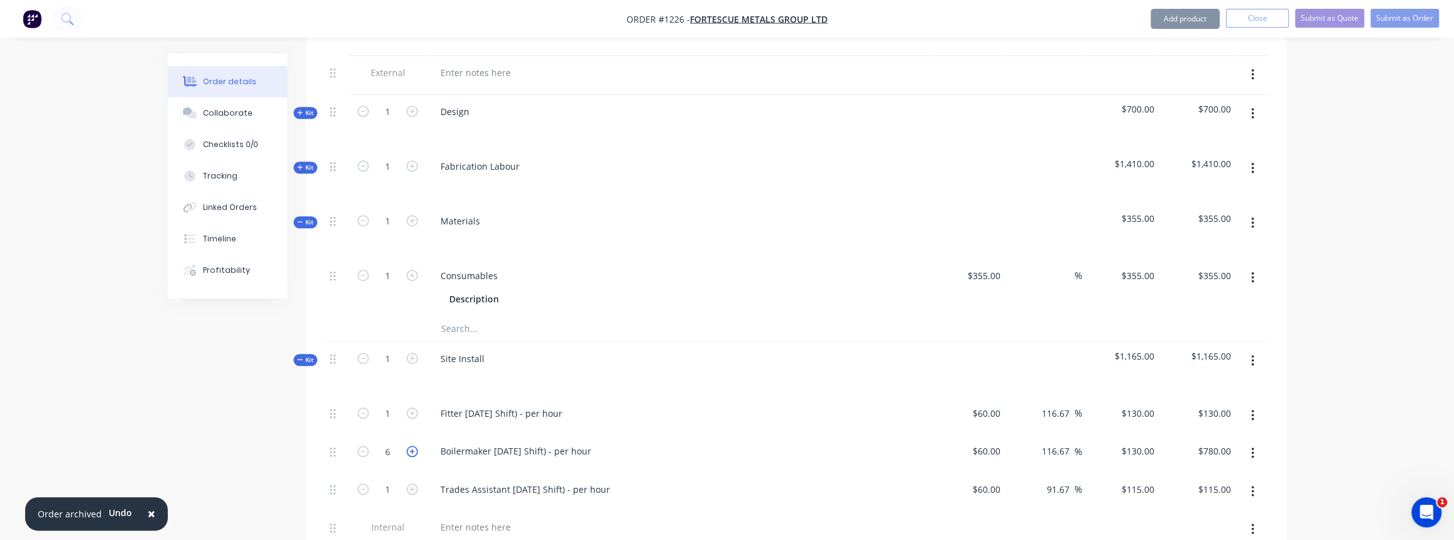
click at [410, 446] on icon "button" at bounding box center [412, 451] width 11 height 11
type input "7"
type input "$910.00"
click at [358, 446] on icon "button" at bounding box center [363, 451] width 11 height 11
type input "6"
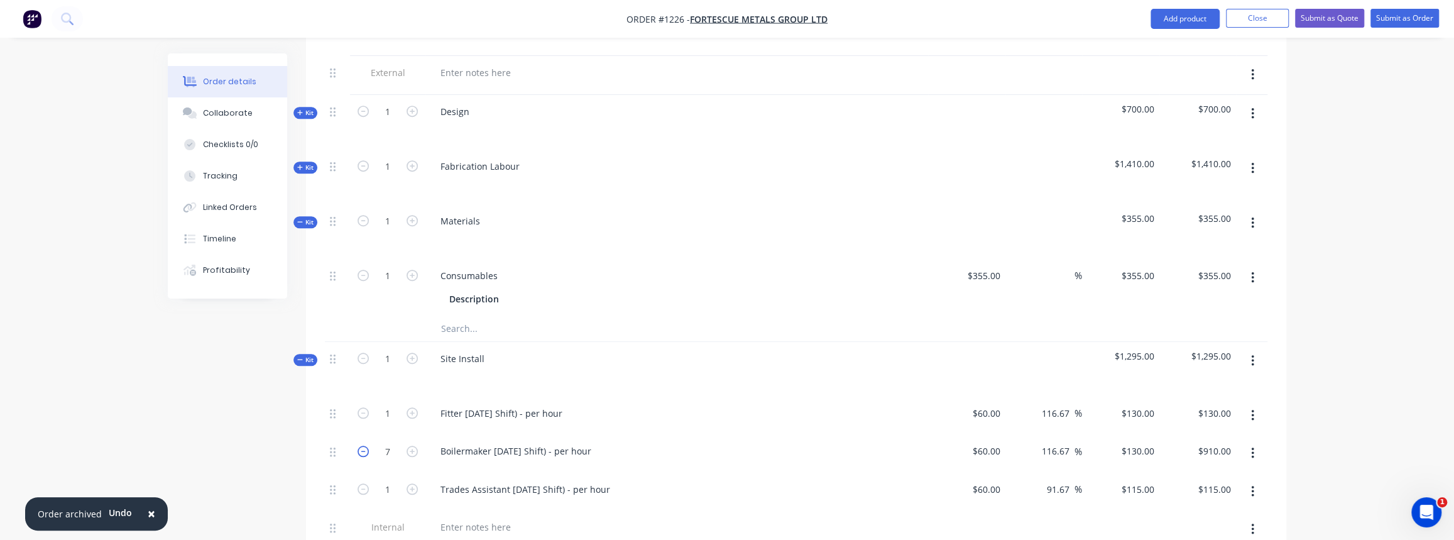
type input "$780.00"
click at [1252, 408] on icon "button" at bounding box center [1252, 415] width 3 height 14
click at [1210, 490] on button "Delete" at bounding box center [1207, 498] width 119 height 25
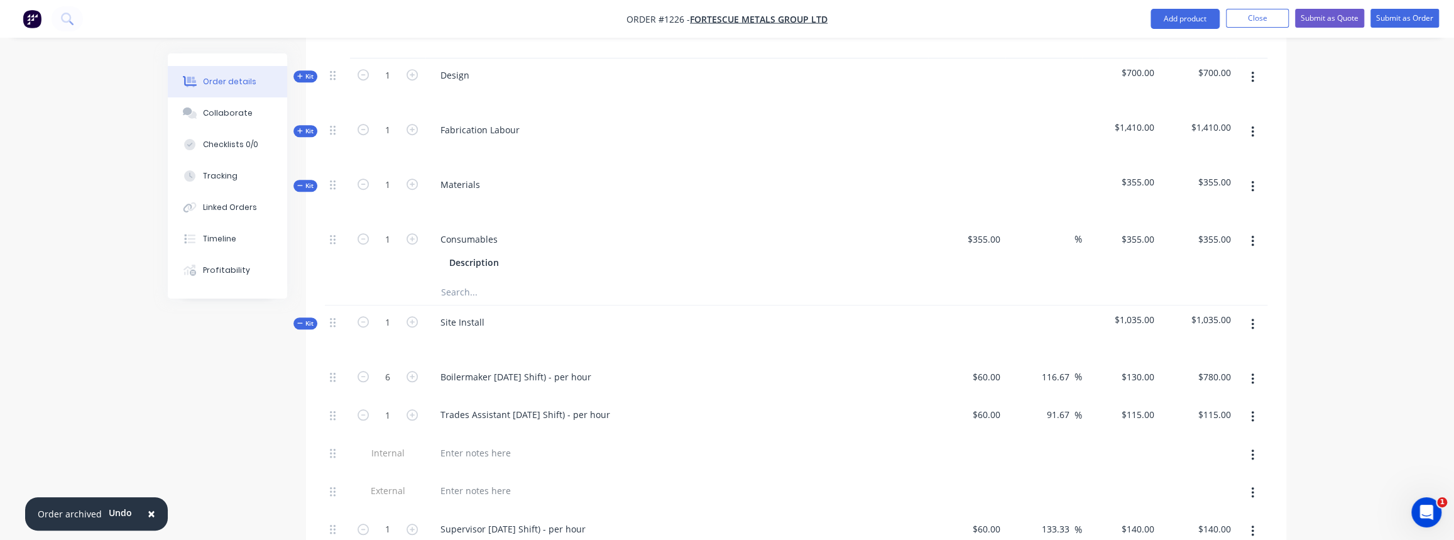
scroll to position [685, 0]
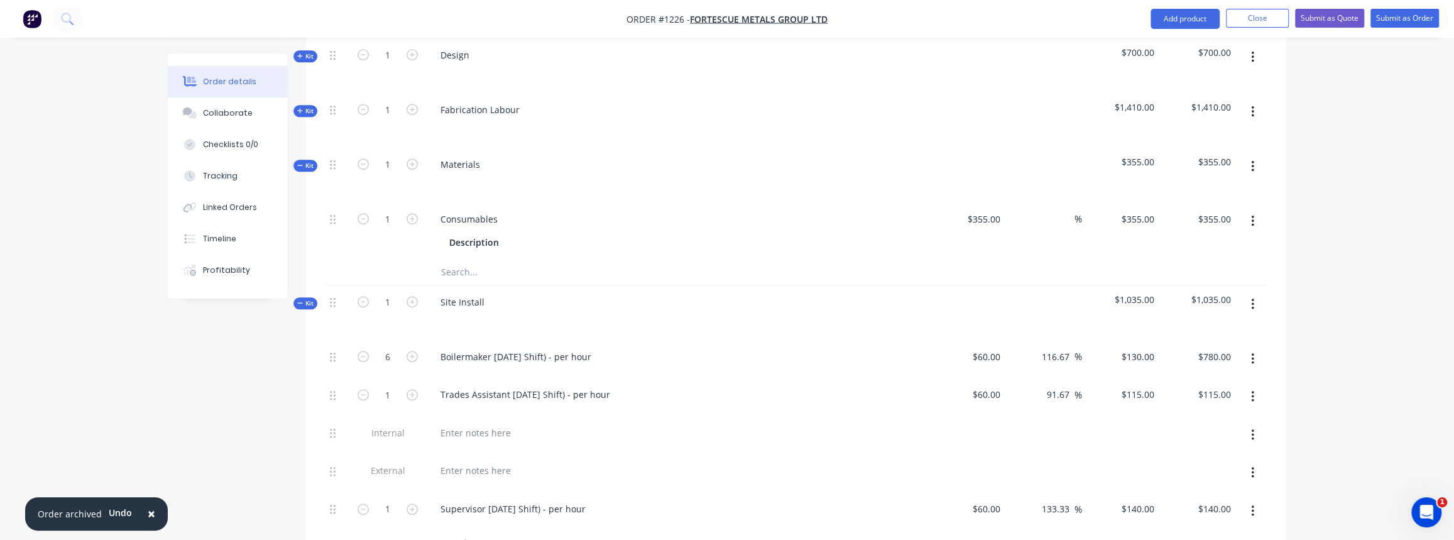
click at [311, 298] on span "Kit" at bounding box center [305, 302] width 16 height 9
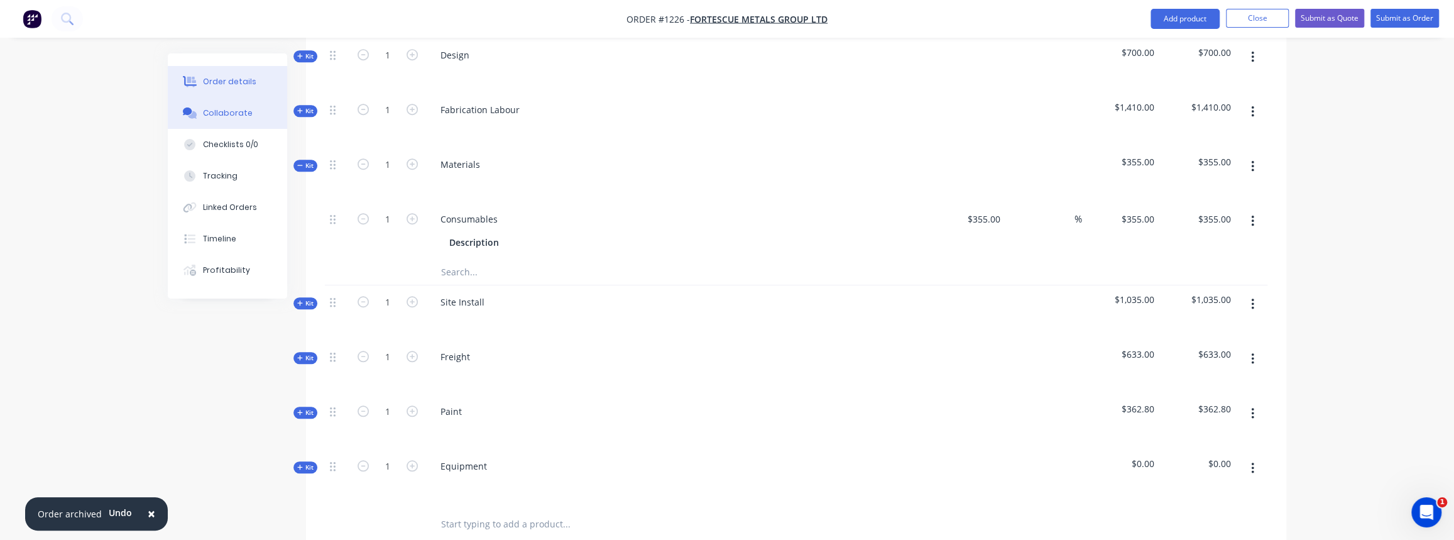
click at [197, 112] on div at bounding box center [189, 112] width 19 height 11
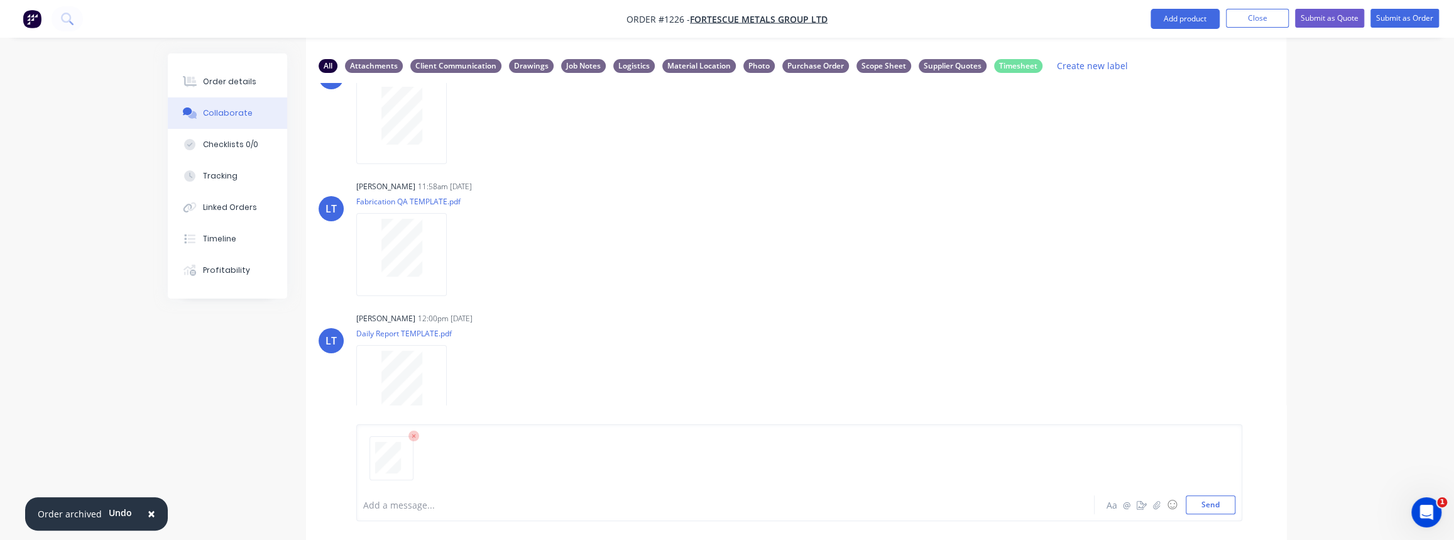
scroll to position [75, 0]
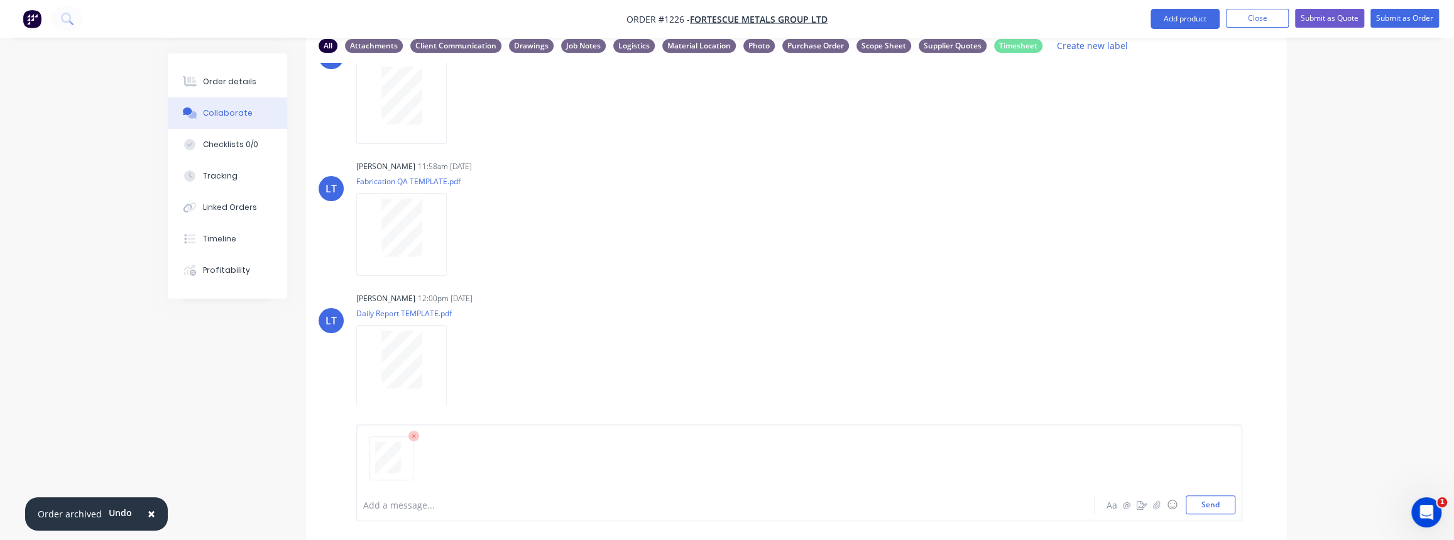
click at [1218, 514] on div "Add a message... Aa @ ☺ Send" at bounding box center [799, 472] width 886 height 97
click at [1206, 501] on button "Send" at bounding box center [1211, 504] width 50 height 19
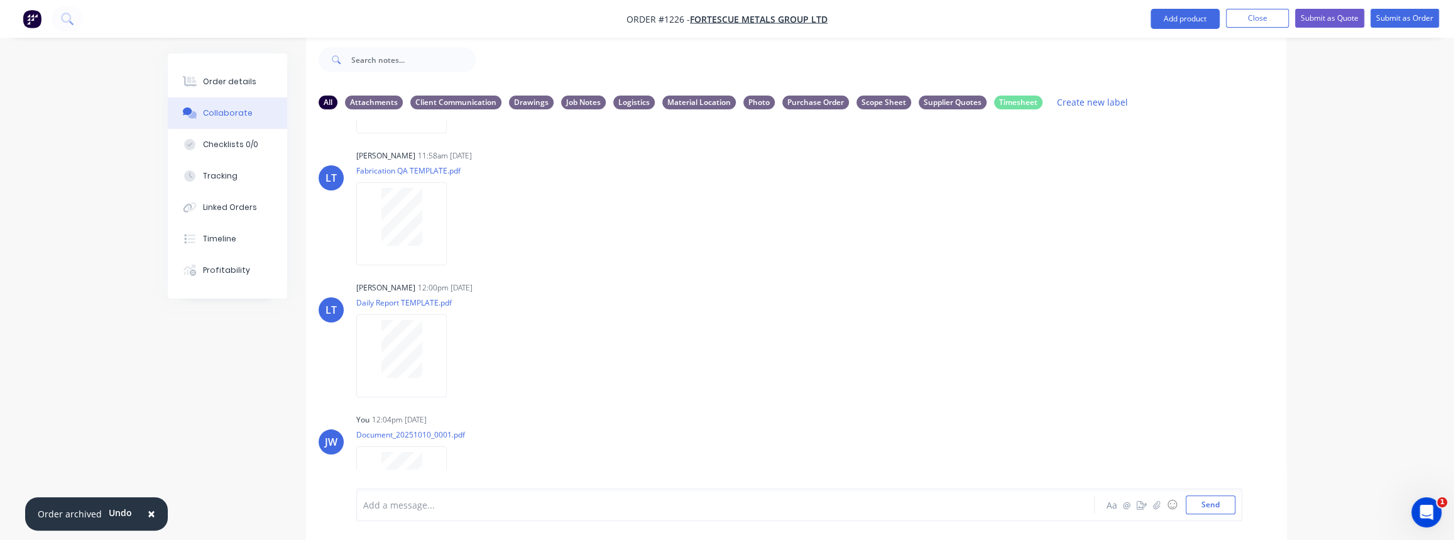
scroll to position [320, 0]
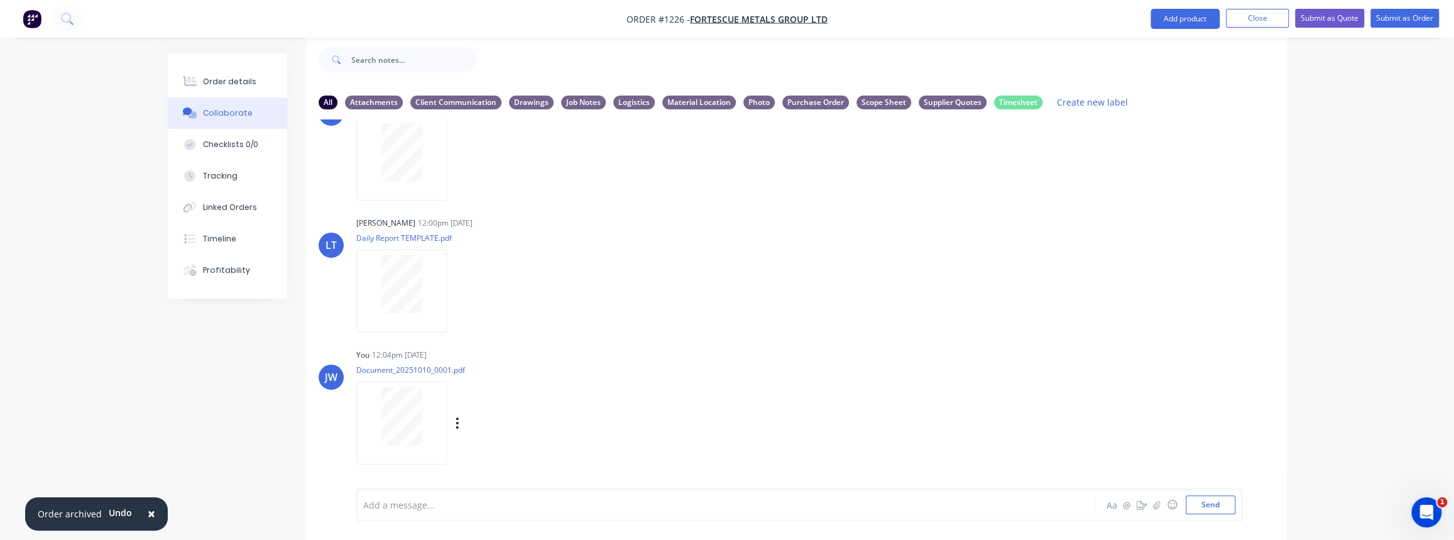
click at [454, 424] on div "Labels Download Delete" at bounding box center [522, 423] width 141 height 18
click at [457, 424] on icon "button" at bounding box center [458, 423] width 4 height 14
click at [511, 402] on button "Labels" at bounding box center [539, 397] width 141 height 28
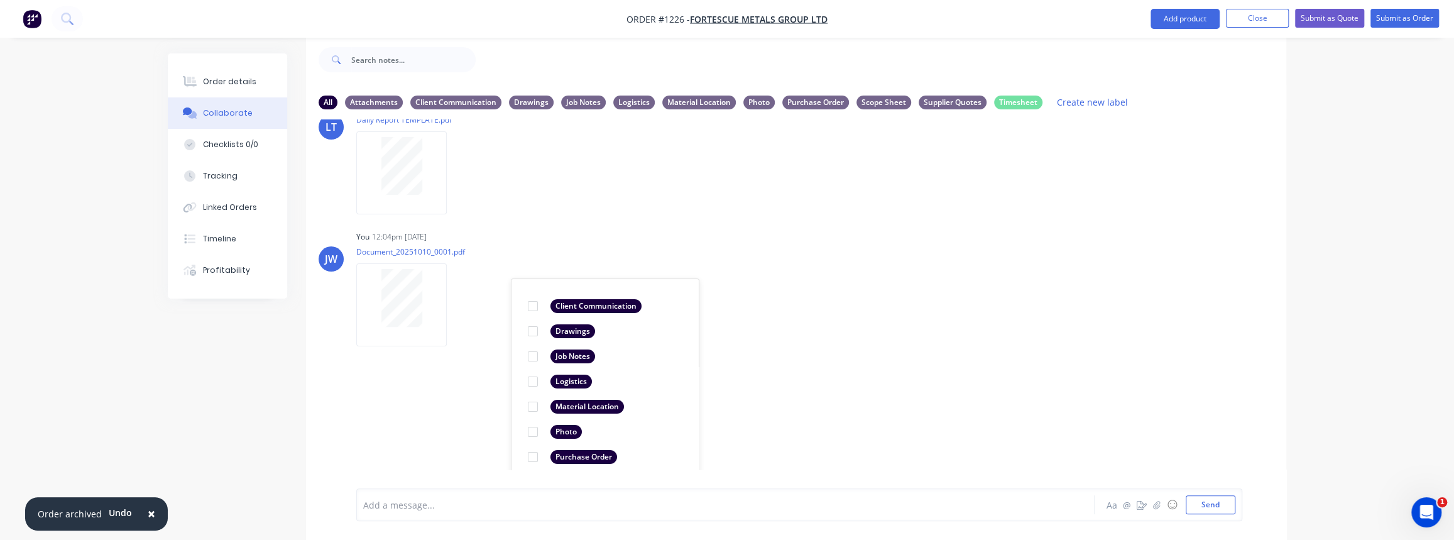
scroll to position [523, 0]
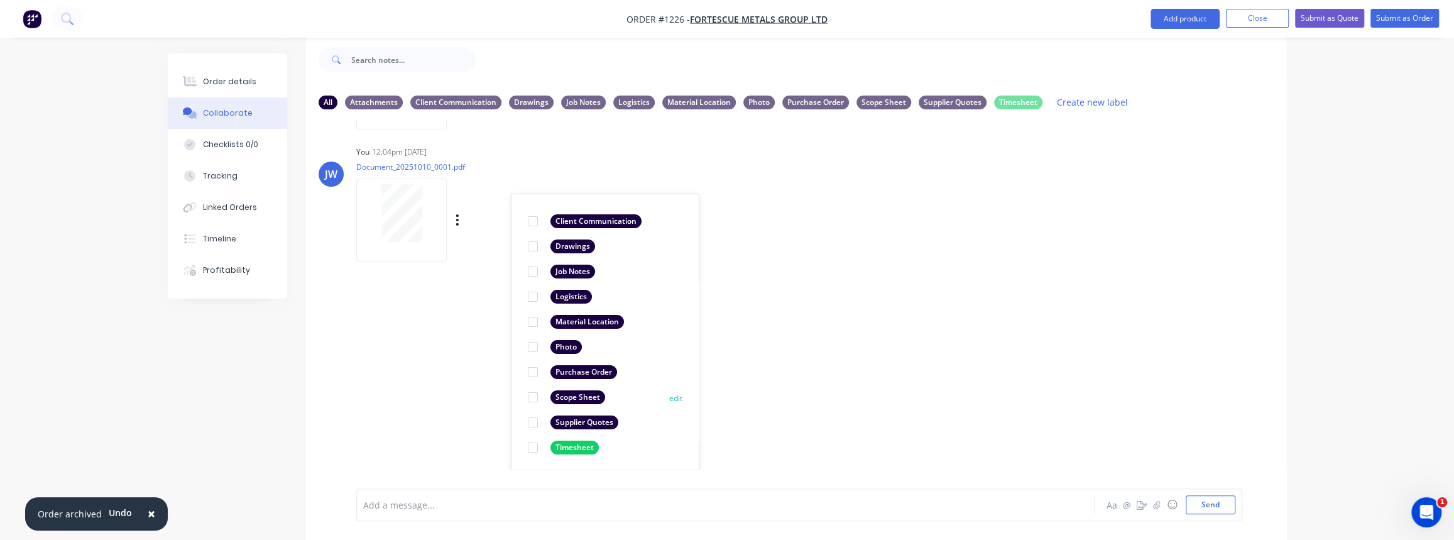
click at [532, 396] on div at bounding box center [532, 397] width 25 height 25
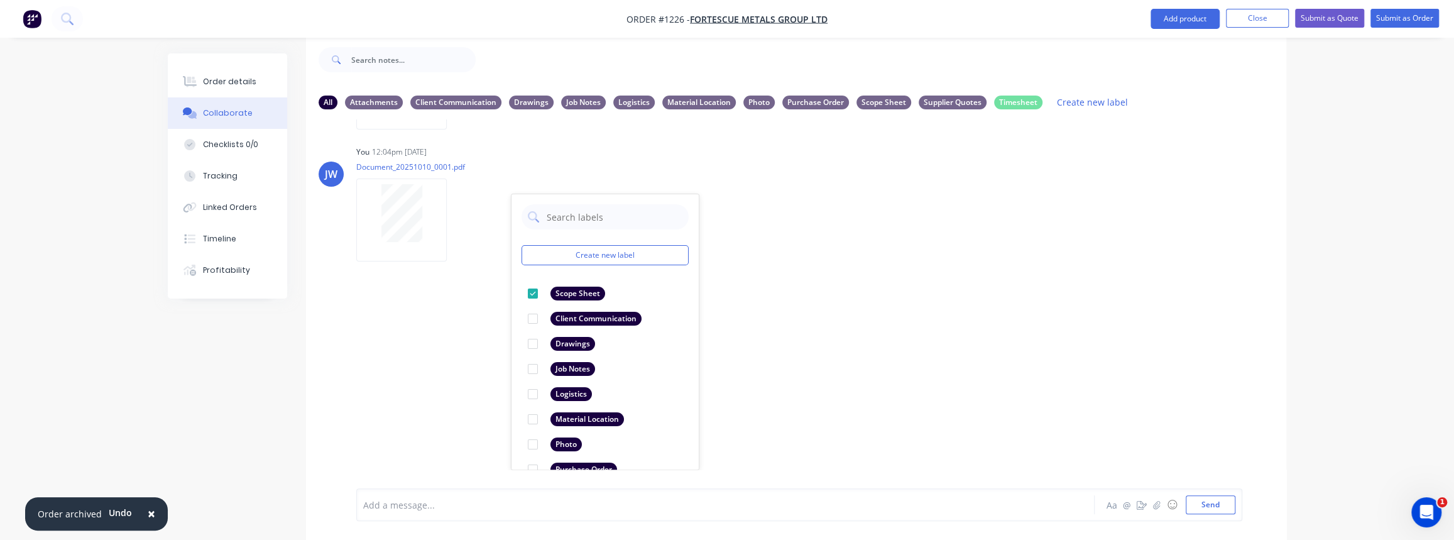
click at [492, 358] on div "LT Leya Thompson 11:58am 10/10/25 Paint Coating Inspection Report.pdf Labels Do…" at bounding box center [796, 294] width 980 height 350
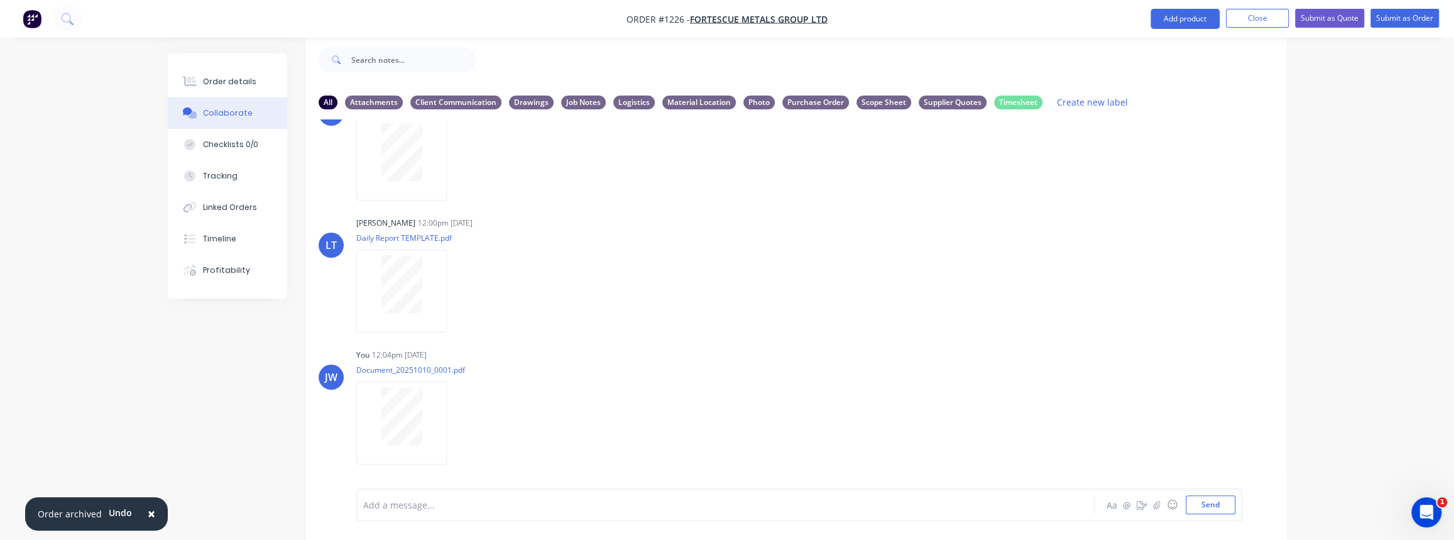
scroll to position [35, 0]
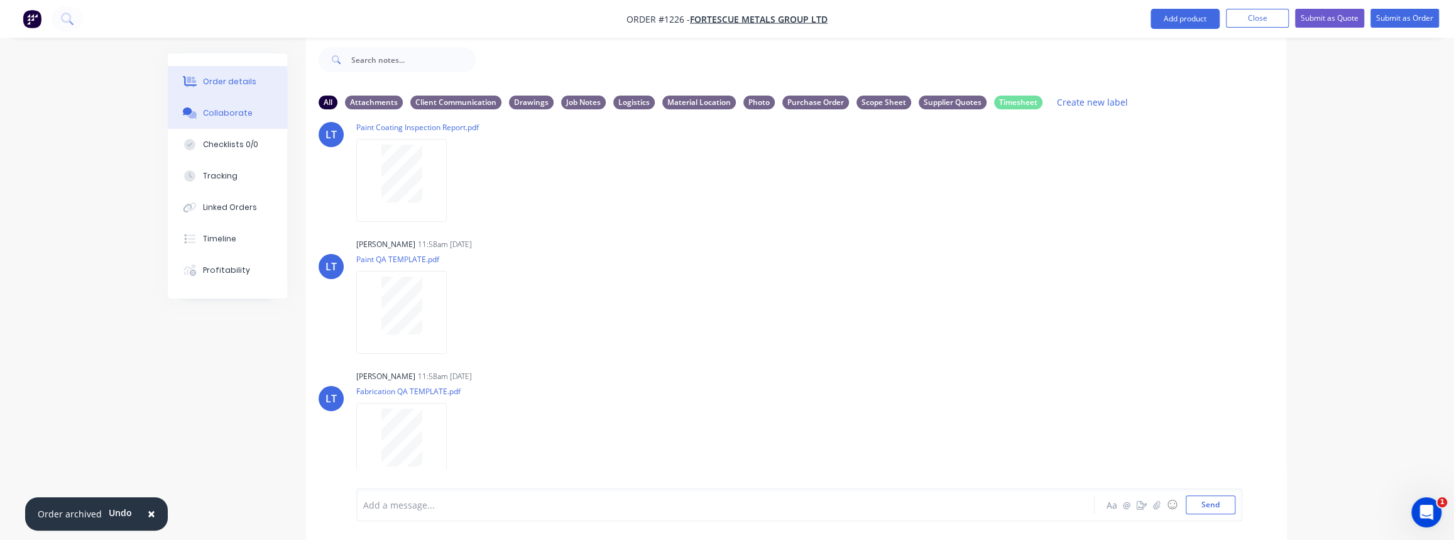
click at [210, 76] on div "Order details" at bounding box center [229, 81] width 53 height 11
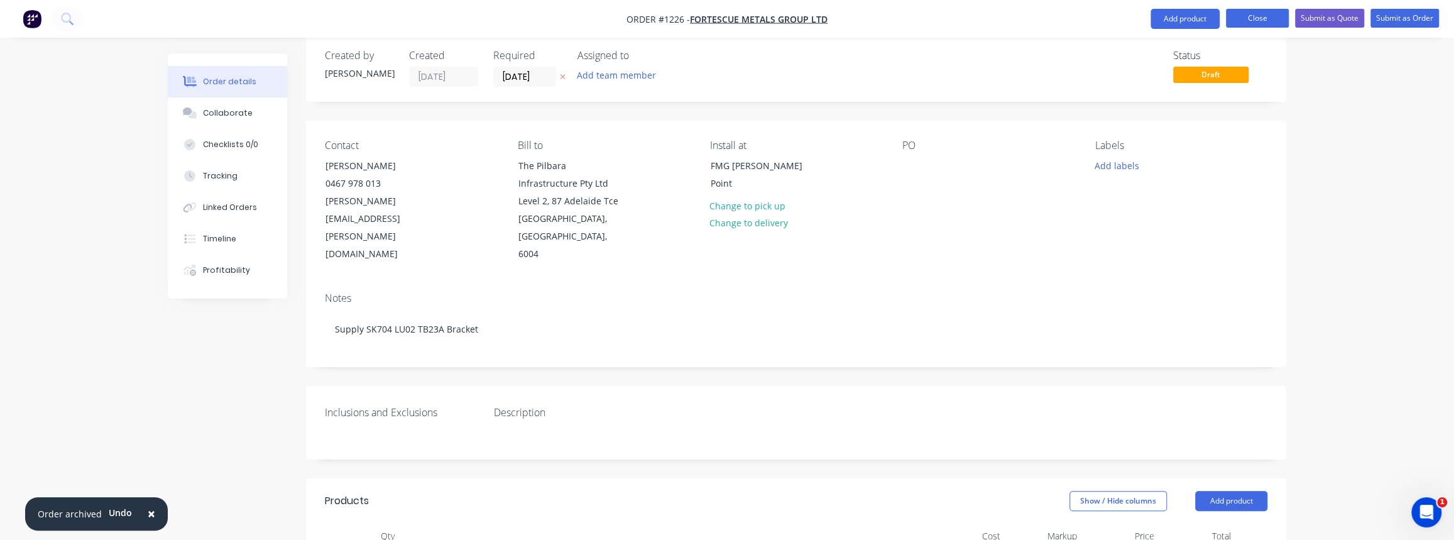
click at [1269, 17] on button "Close" at bounding box center [1257, 18] width 63 height 19
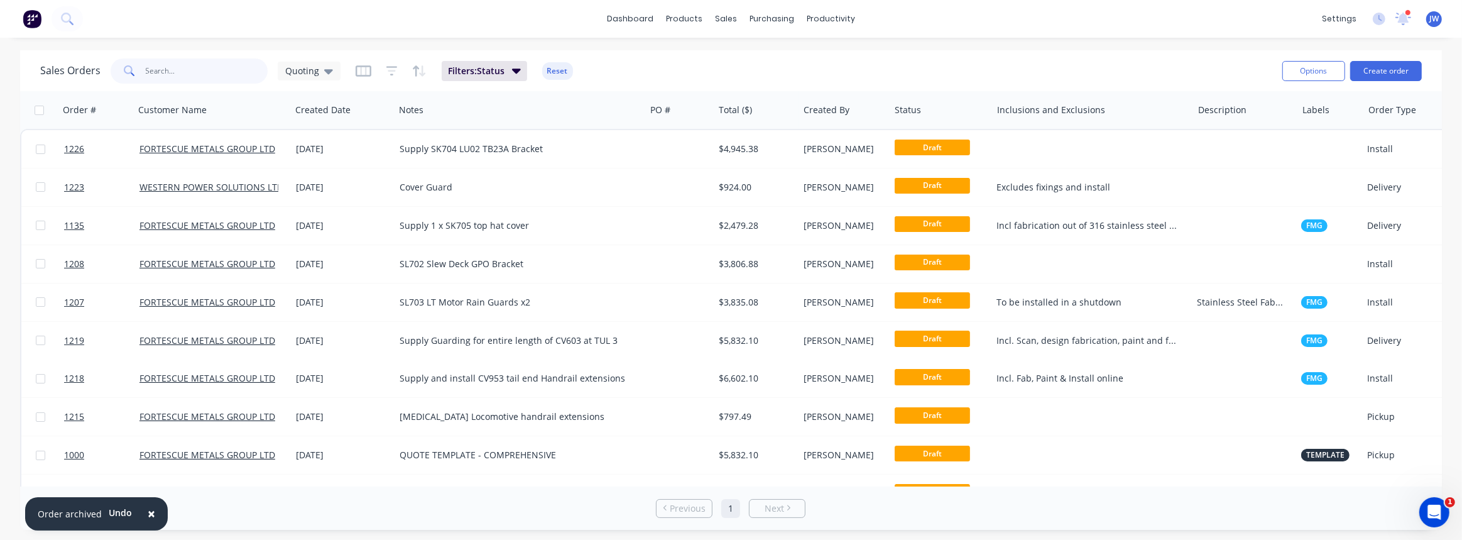
click at [173, 79] on input "text" at bounding box center [207, 70] width 123 height 25
paste input "4503076953"
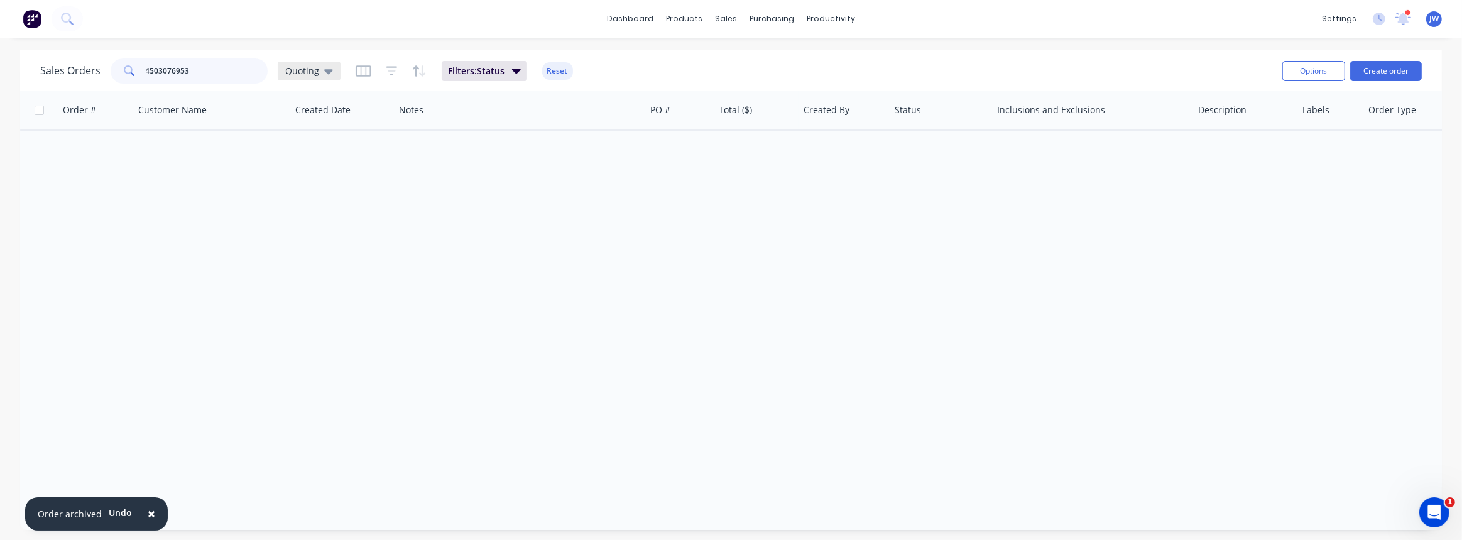
type input "4503076953"
click at [325, 69] on icon at bounding box center [328, 71] width 9 height 5
click at [308, 276] on button "VIEW ALL" at bounding box center [353, 278] width 143 height 14
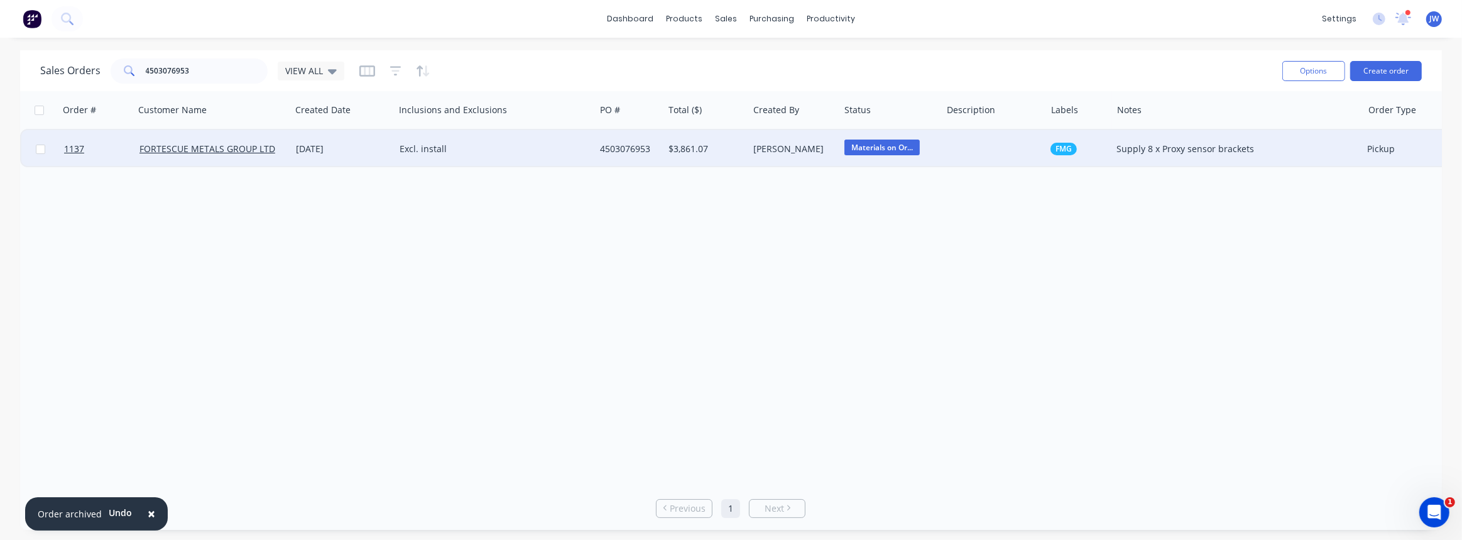
click at [735, 161] on div "$3,861.07" at bounding box center [706, 149] width 85 height 38
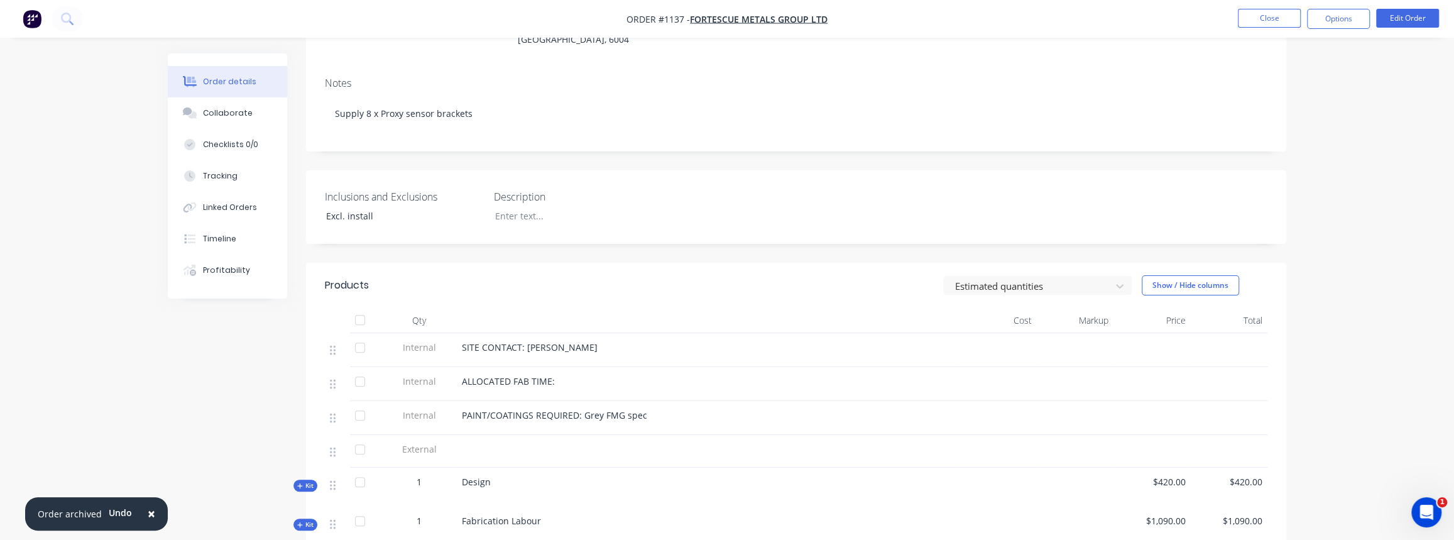
scroll to position [228, 0]
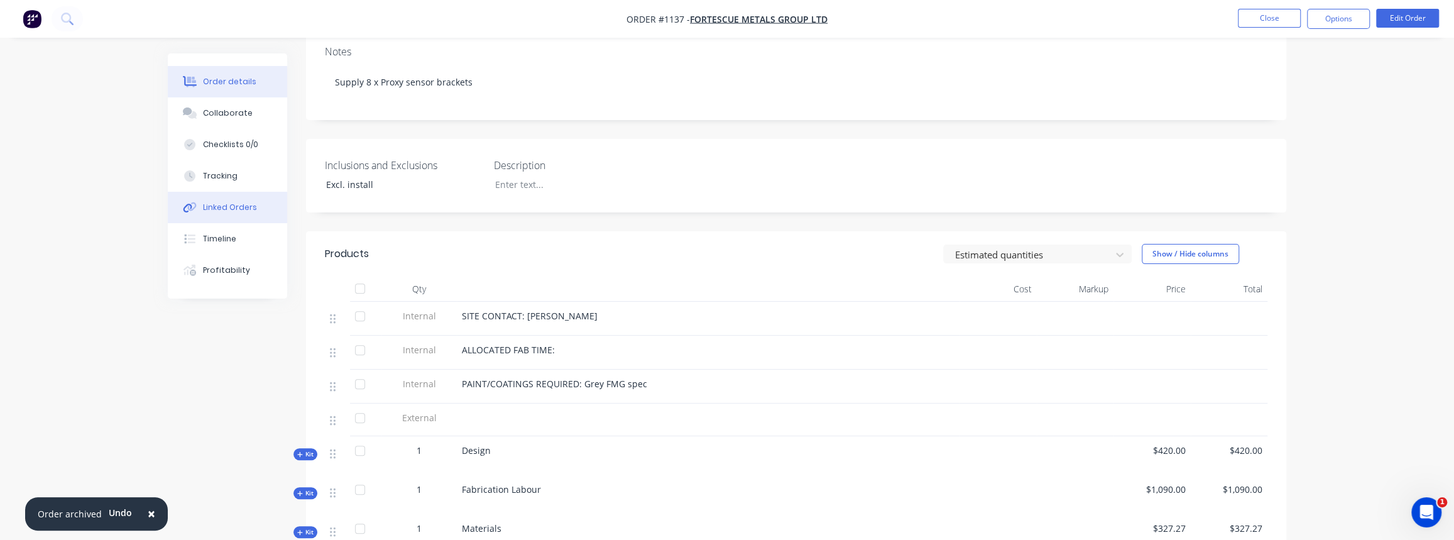
click at [234, 206] on div "Linked Orders" at bounding box center [230, 207] width 54 height 11
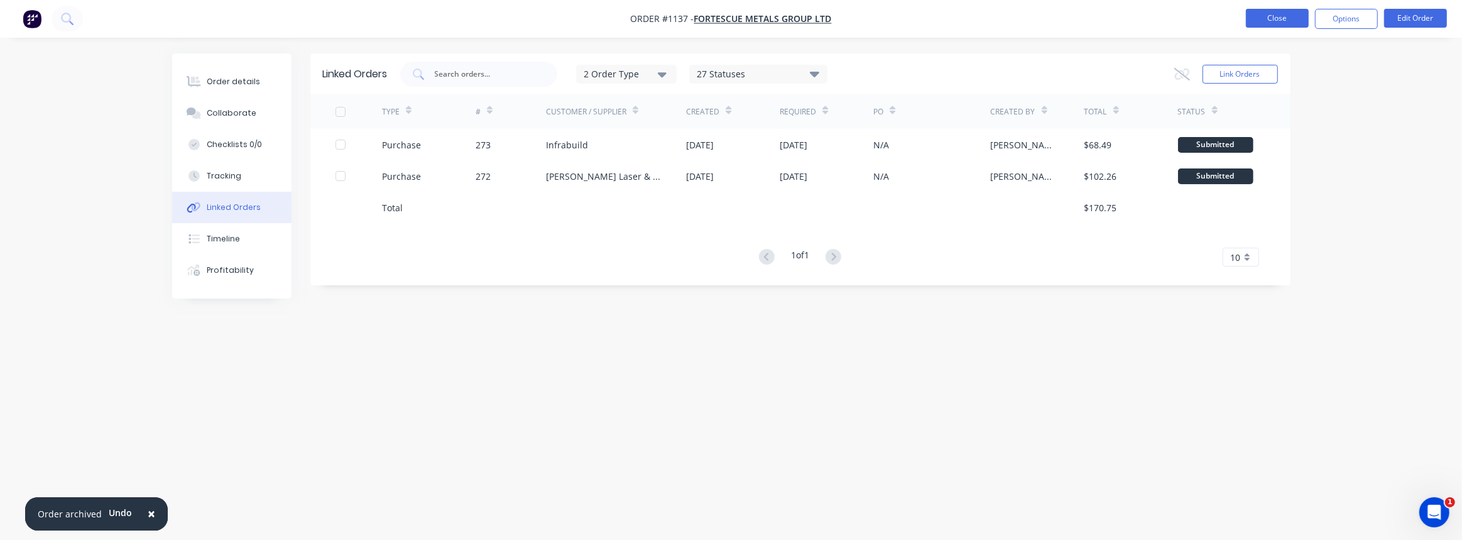
click at [1284, 20] on button "Close" at bounding box center [1277, 18] width 63 height 19
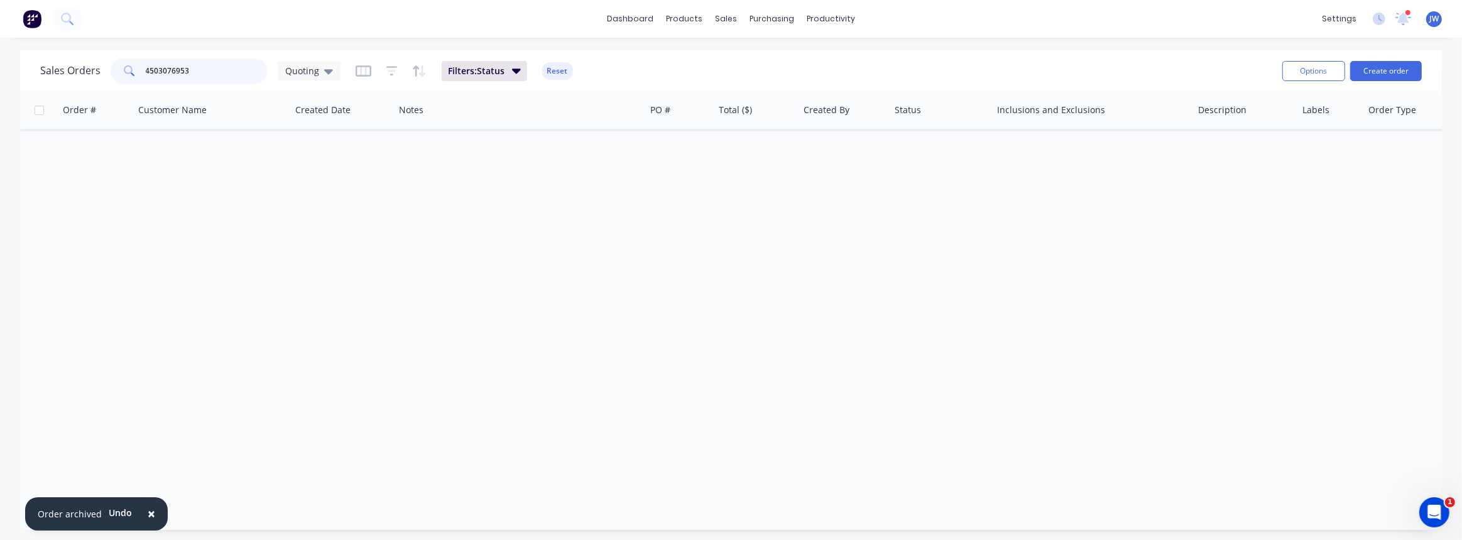
drag, startPoint x: -48, startPoint y: 63, endPoint x: -105, endPoint y: 63, distance: 57.2
click at [0, 63] on html "× Order archived Undo dashboard products sales purchasing productivity dashboar…" at bounding box center [731, 270] width 1462 height 540
type input "1090"
click at [317, 72] on span "Quoting" at bounding box center [302, 70] width 34 height 13
click at [304, 266] on div "VIEW ALL edit" at bounding box center [366, 278] width 168 height 25
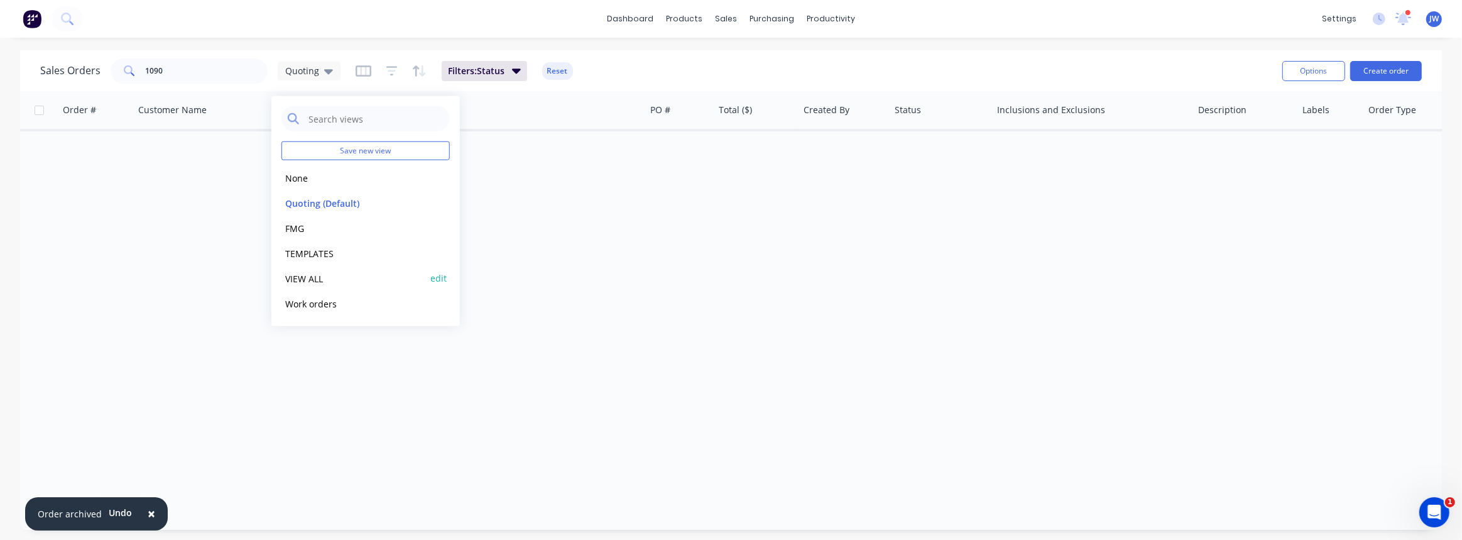
click at [296, 276] on button "VIEW ALL" at bounding box center [353, 278] width 143 height 14
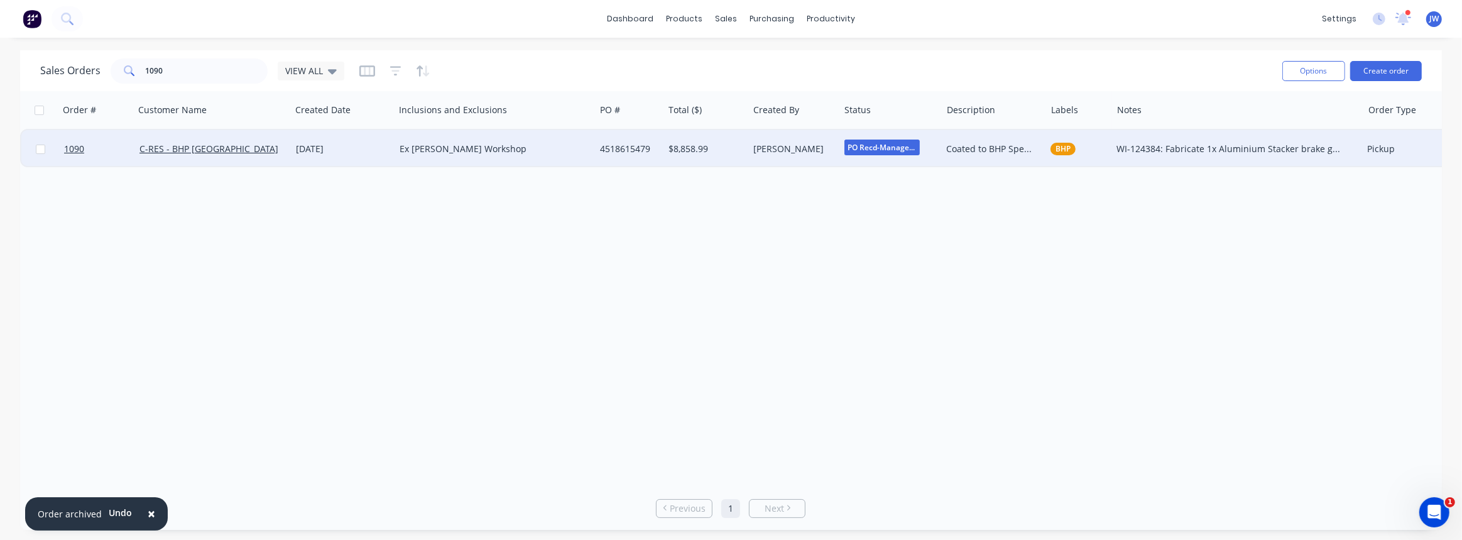
click at [632, 147] on div "4518615479" at bounding box center [627, 149] width 55 height 13
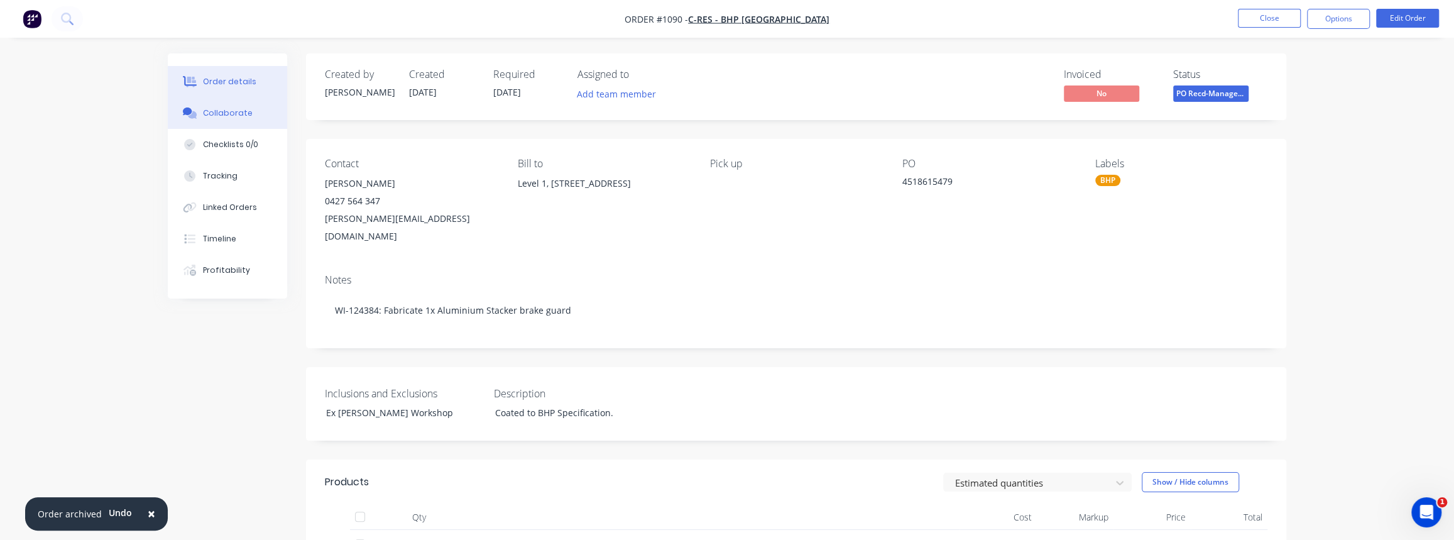
click at [220, 113] on div "Collaborate" at bounding box center [228, 112] width 50 height 11
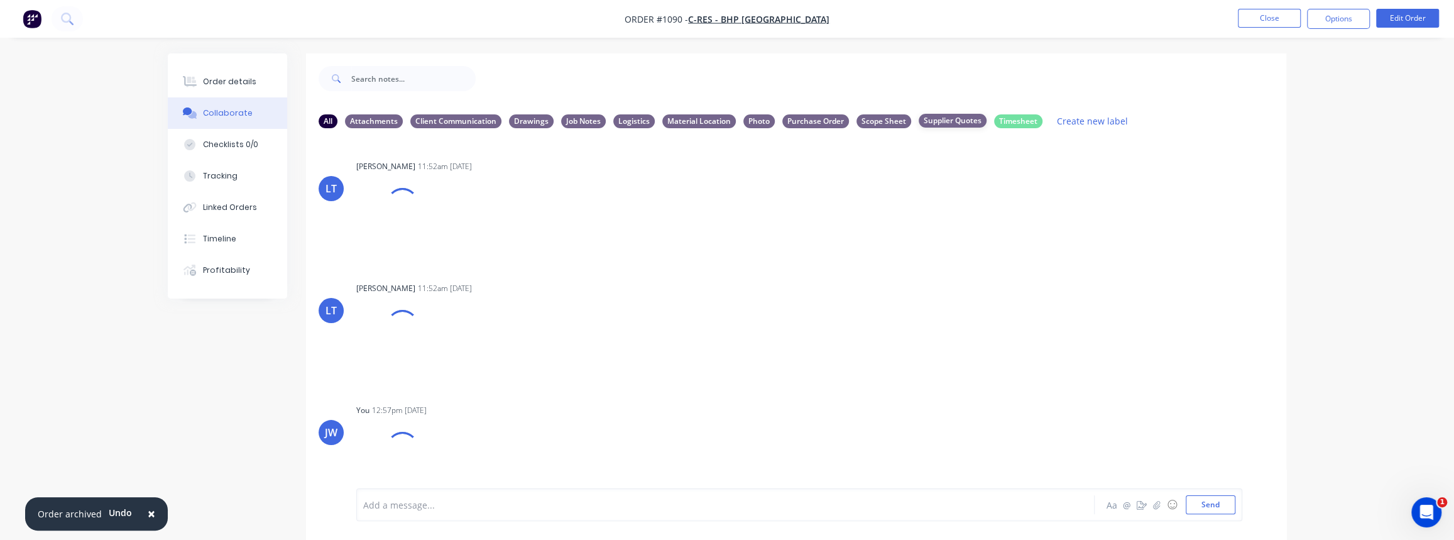
click at [934, 124] on div "Supplier Quotes" at bounding box center [953, 121] width 68 height 14
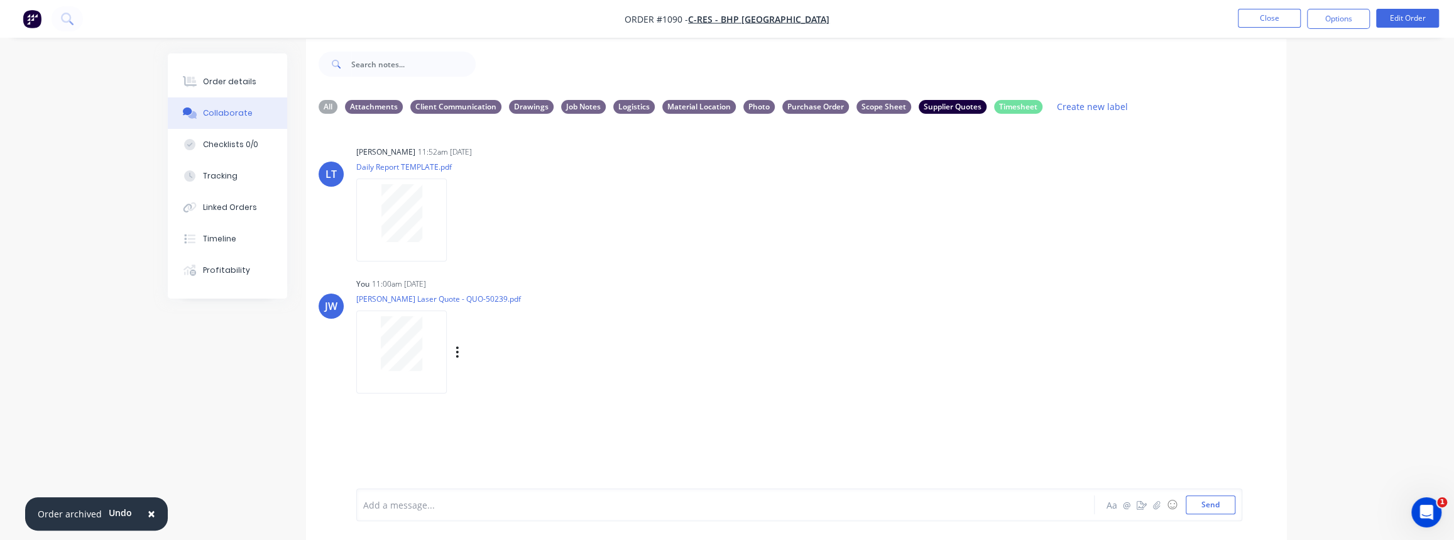
scroll to position [19, 0]
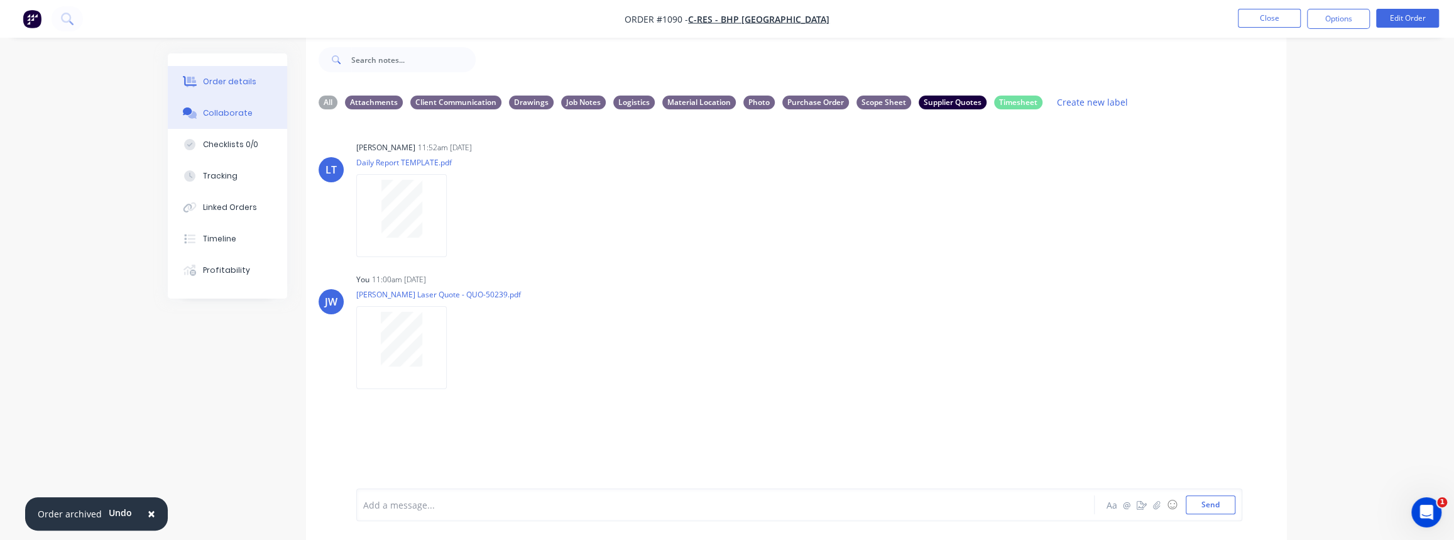
click at [227, 71] on button "Order details" at bounding box center [227, 81] width 119 height 31
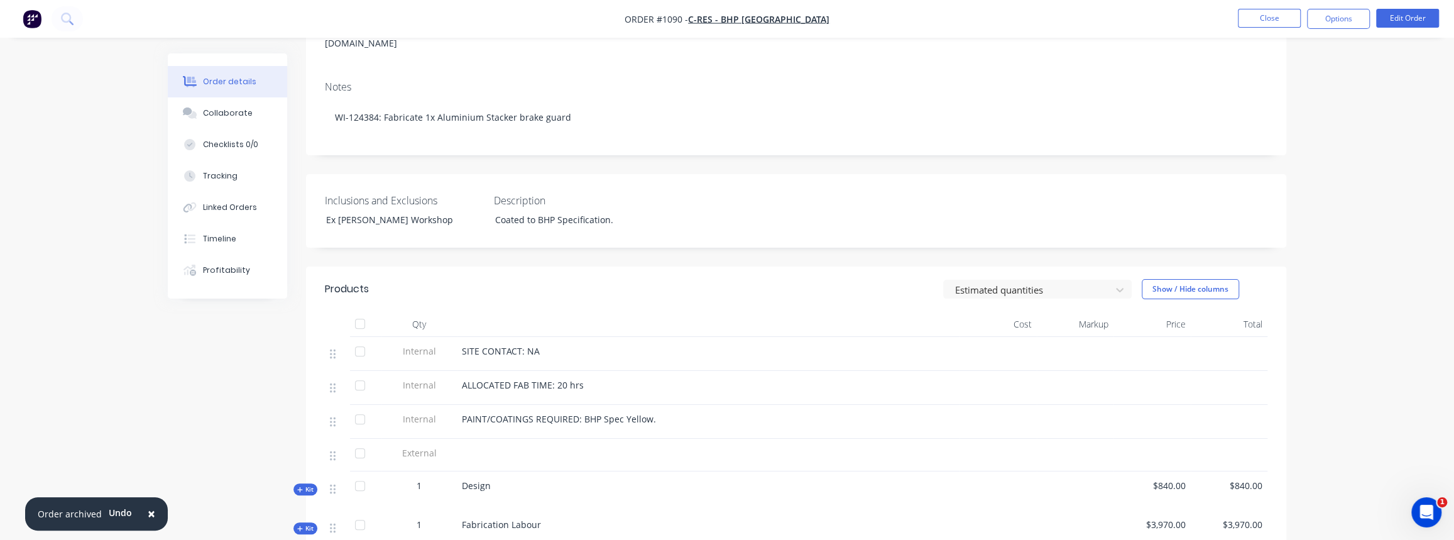
scroll to position [304, 0]
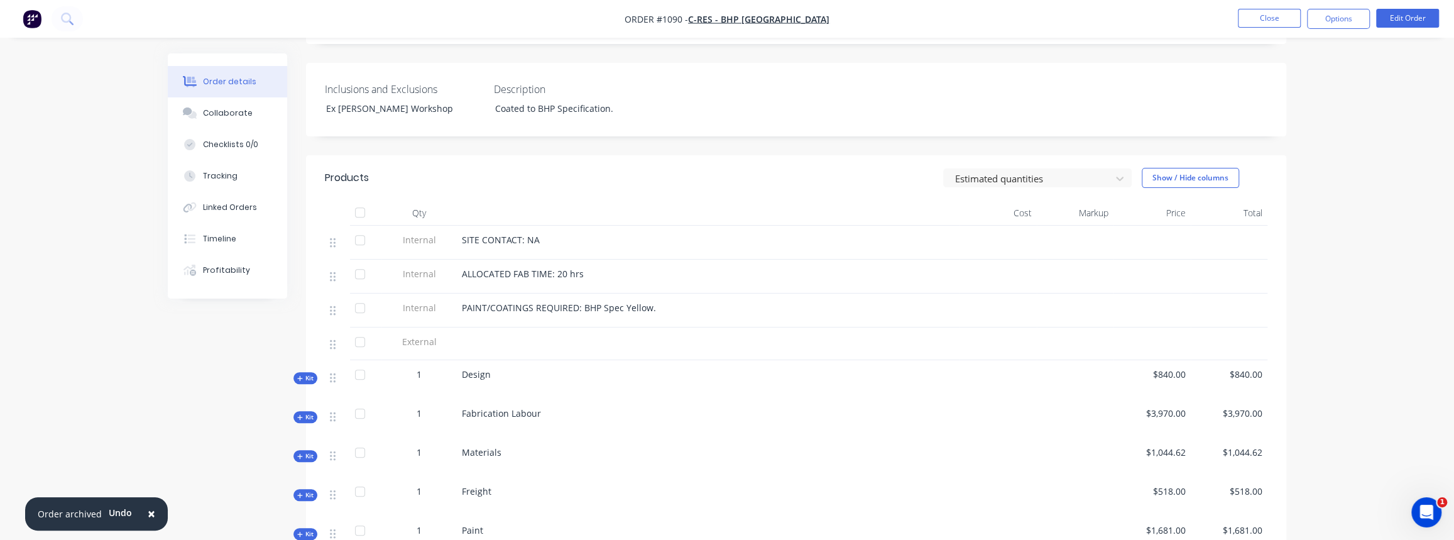
click at [304, 451] on span "Kit" at bounding box center [305, 455] width 16 height 9
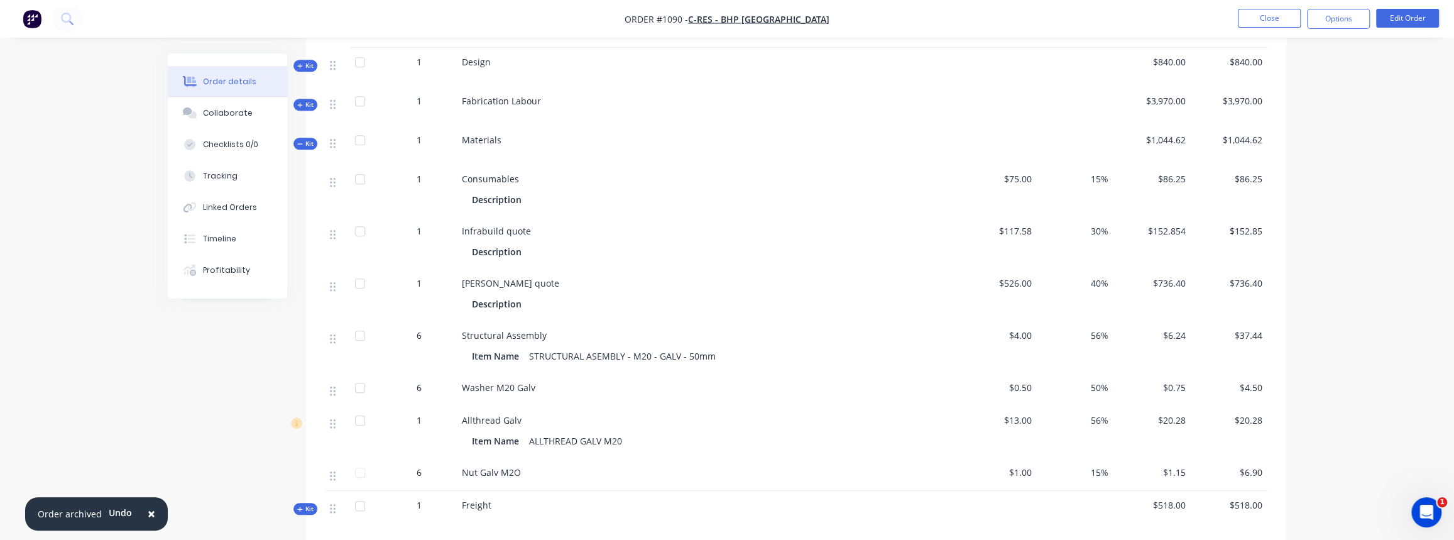
scroll to position [590, 0]
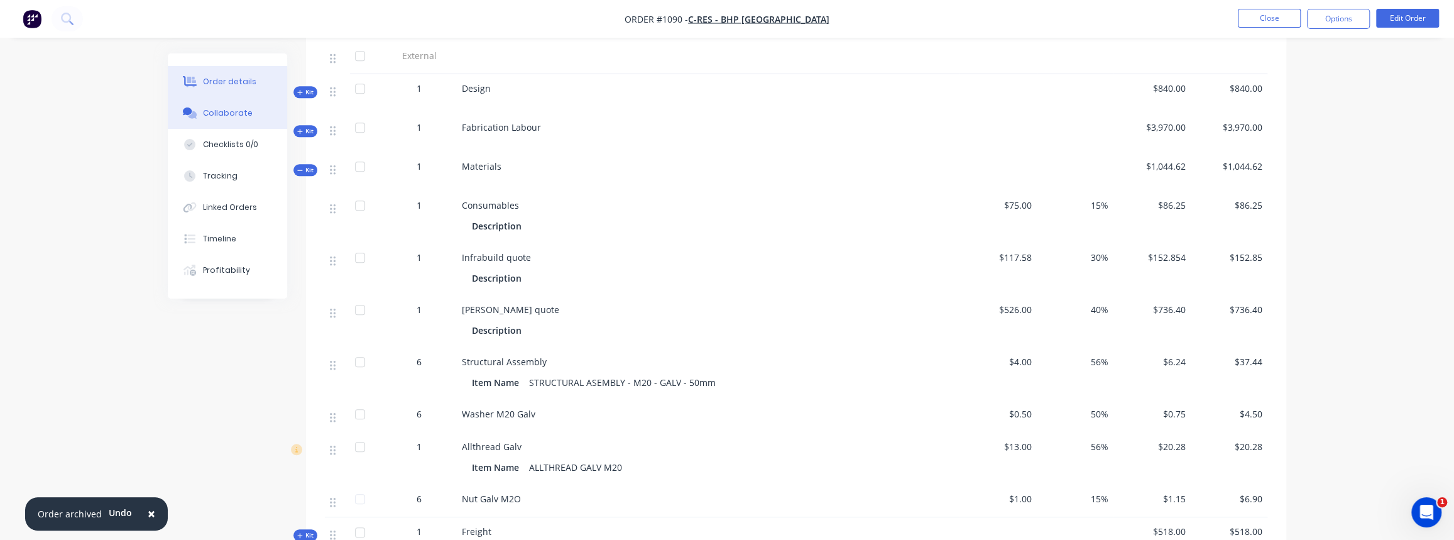
click at [222, 115] on div "Collaborate" at bounding box center [228, 112] width 50 height 11
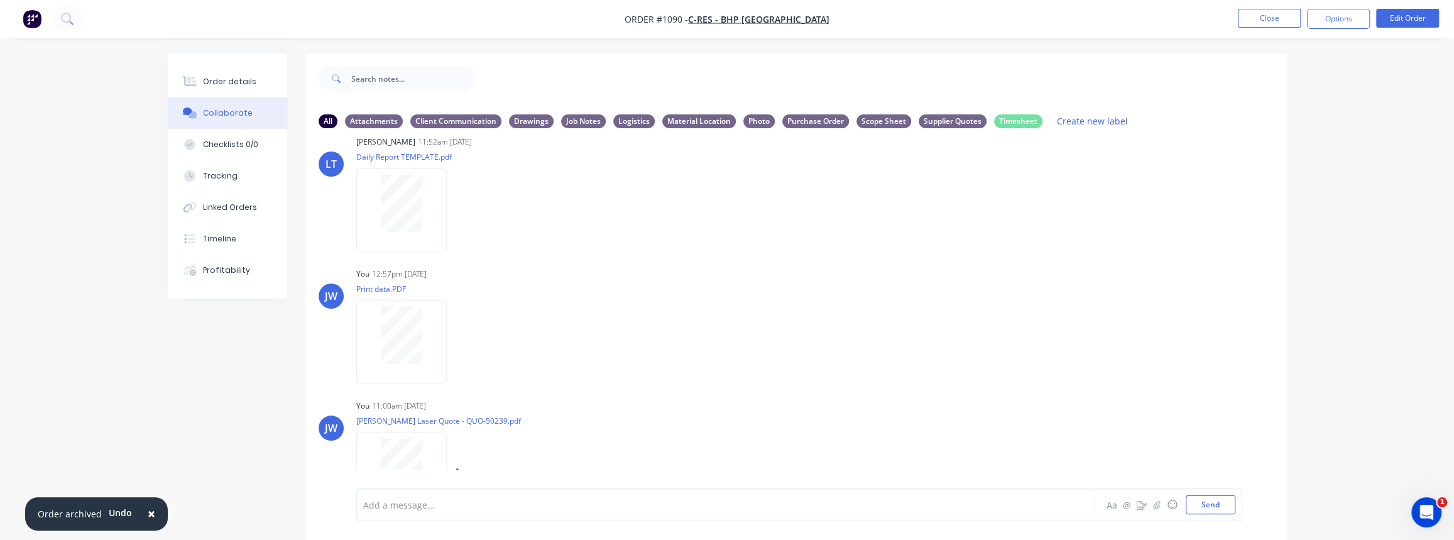
scroll to position [150, 0]
click at [456, 347] on icon "button" at bounding box center [458, 349] width 4 height 14
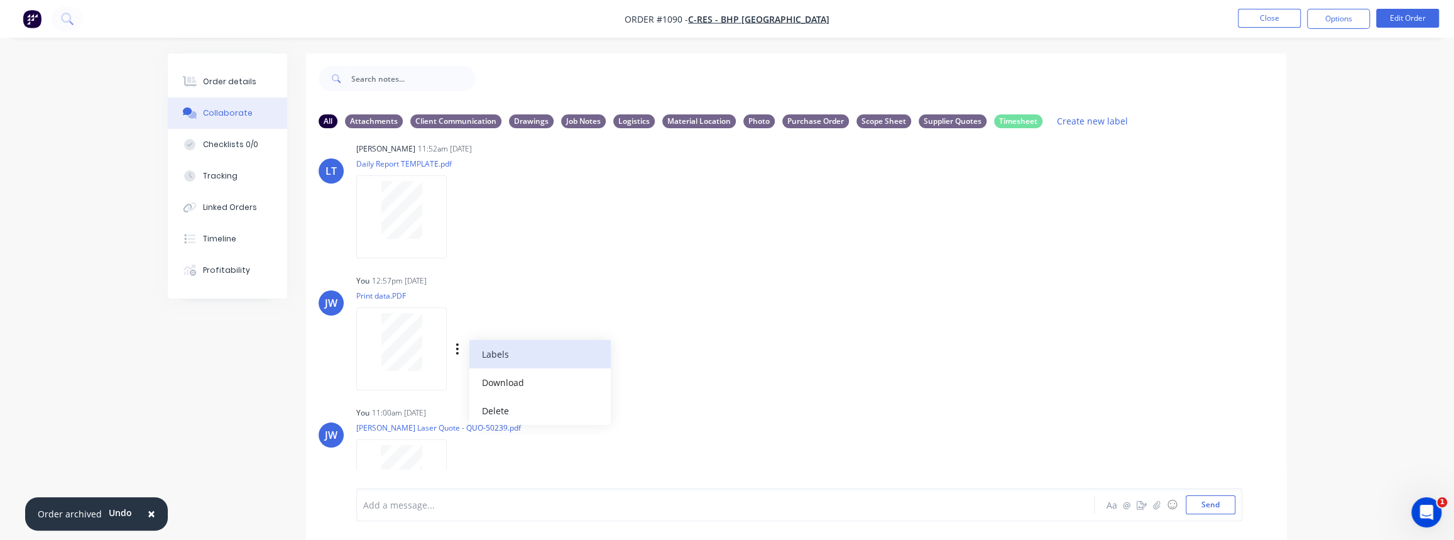
click at [496, 358] on button "Labels" at bounding box center [539, 354] width 141 height 28
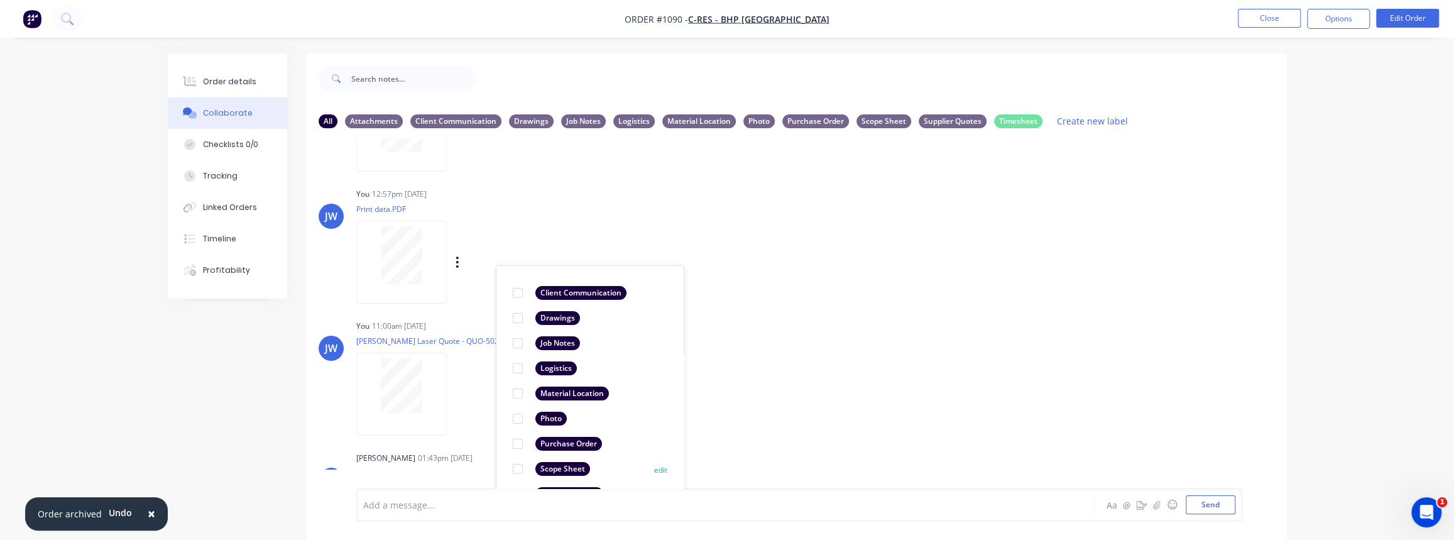
scroll to position [264, 0]
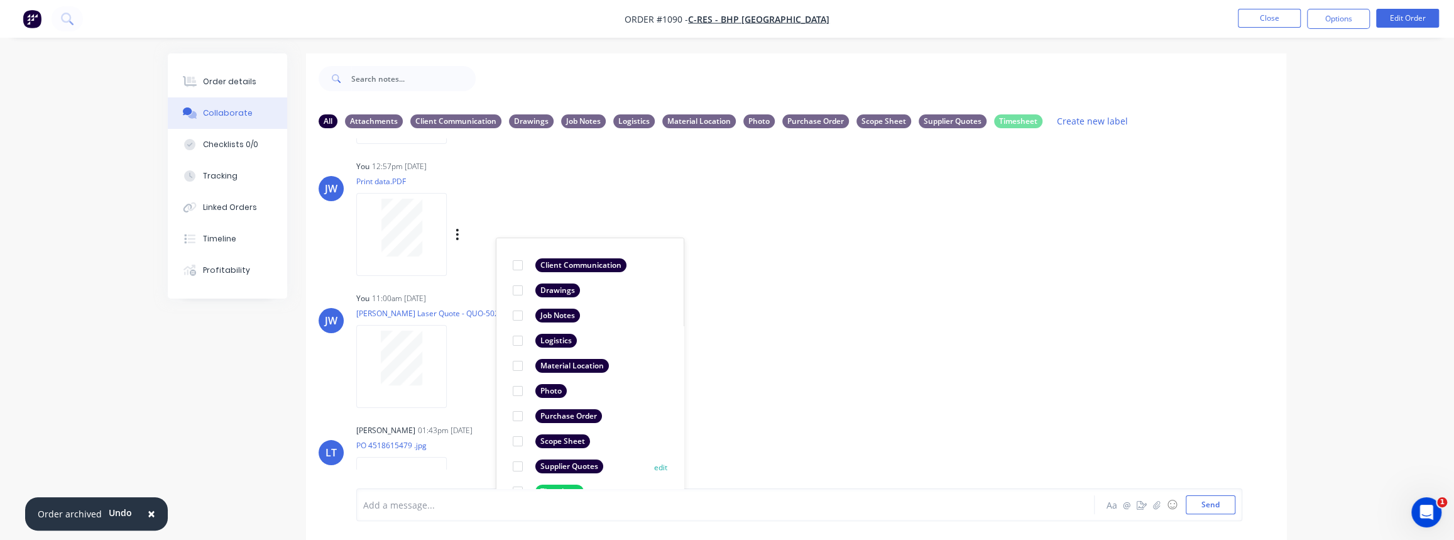
click at [561, 469] on div "Supplier Quotes" at bounding box center [569, 466] width 68 height 14
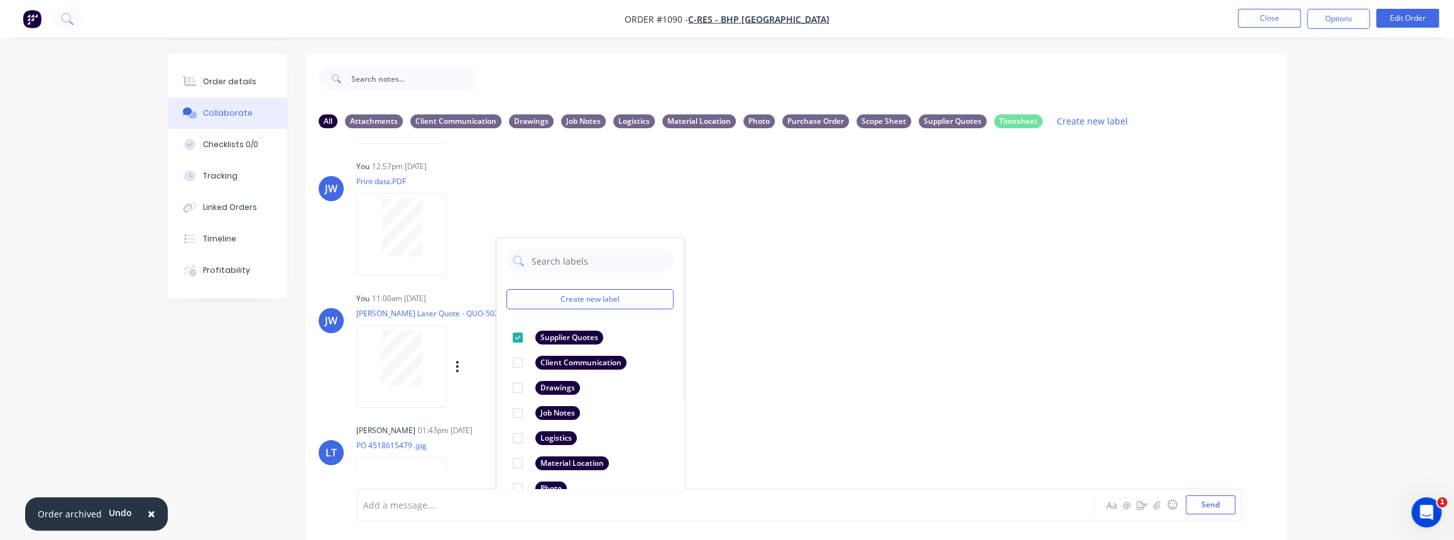
click at [772, 371] on div "JW You 11:00am 24/09/25 Simmonds Laser Quote - QUO-50239.pdf Labels Download De…" at bounding box center [796, 345] width 980 height 113
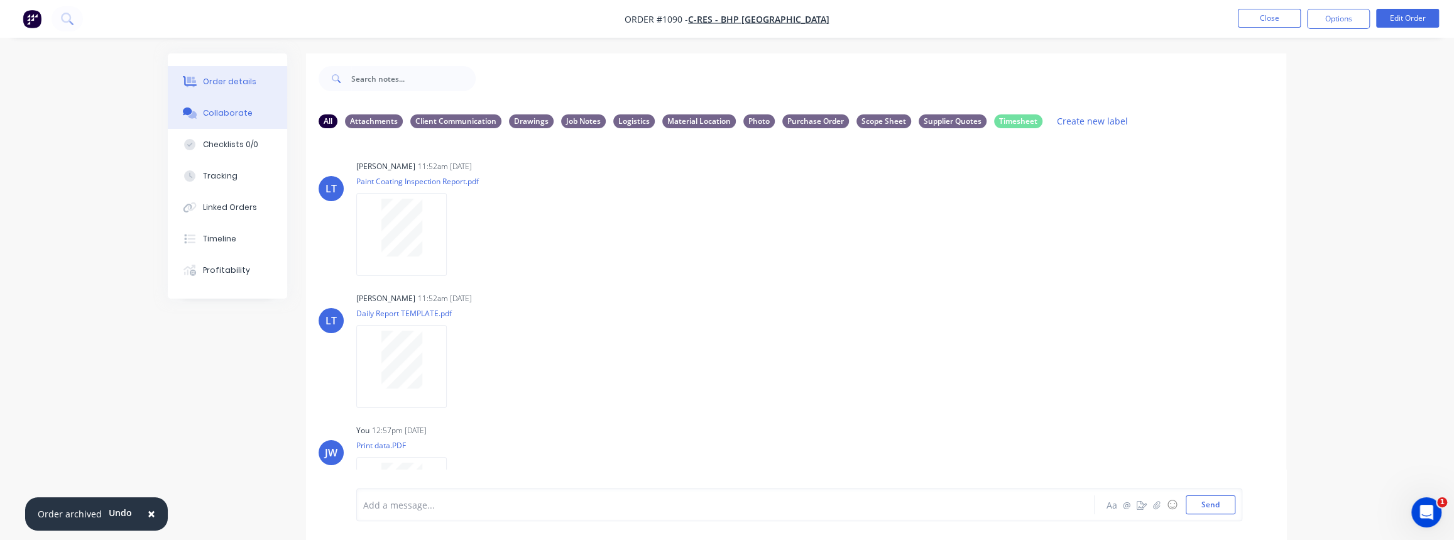
click at [221, 85] on div "Order details" at bounding box center [229, 81] width 53 height 11
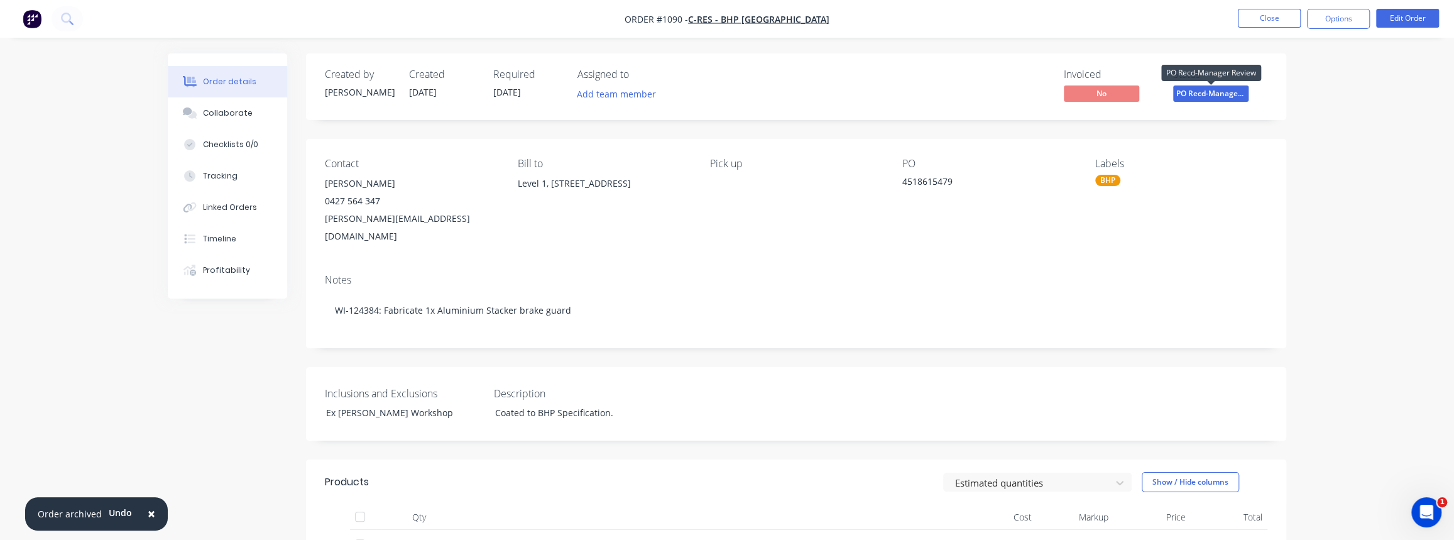
click at [1231, 94] on span "PO Recd-Manager..." at bounding box center [1210, 93] width 75 height 16
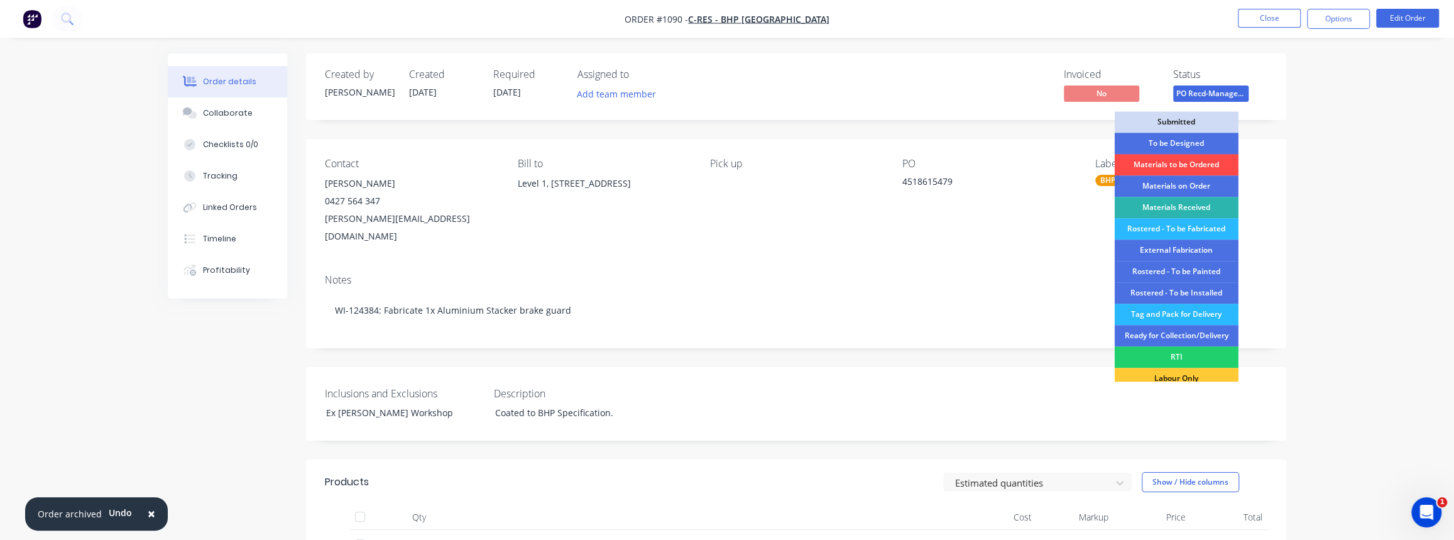
click at [1195, 162] on div "Materials to be Ordered" at bounding box center [1177, 164] width 124 height 21
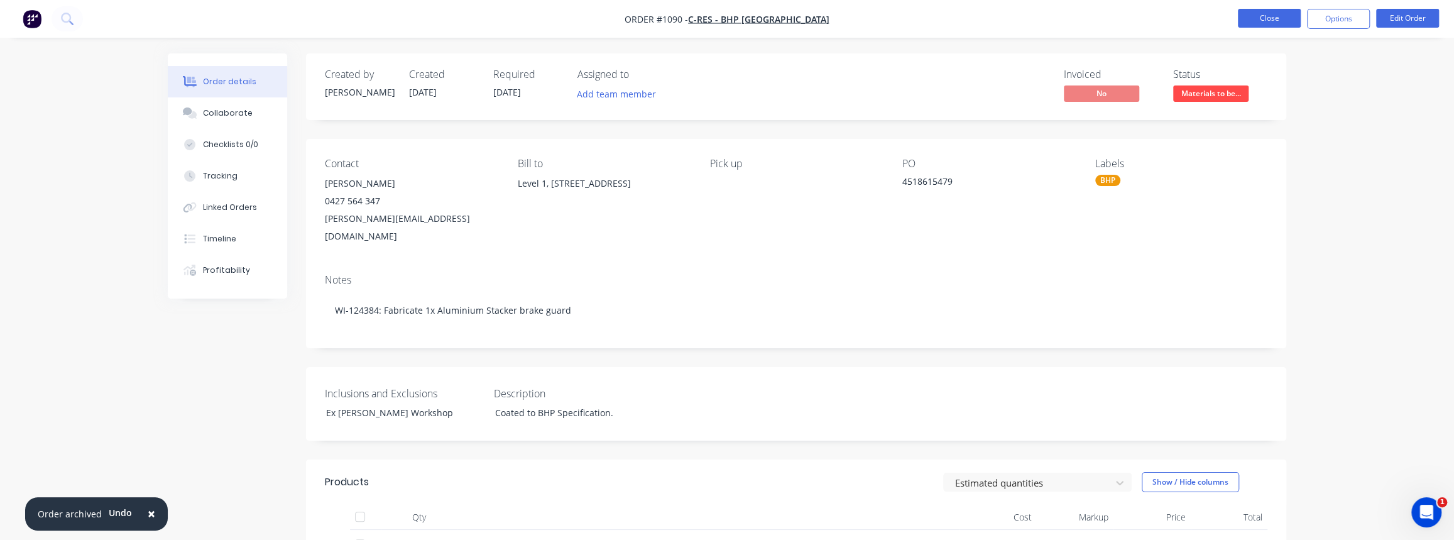
click at [1275, 16] on button "Close" at bounding box center [1269, 18] width 63 height 19
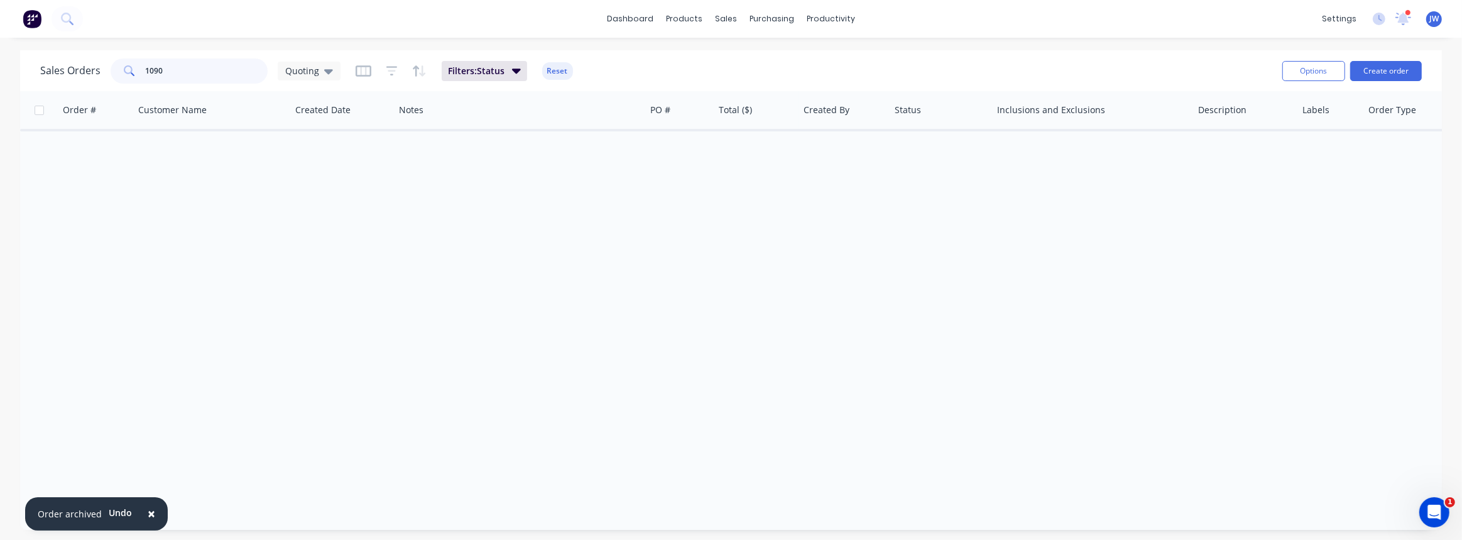
drag, startPoint x: 210, startPoint y: 68, endPoint x: -47, endPoint y: 62, distance: 256.4
click at [0, 62] on html "× Order archived Undo dashboard products sales purchasing productivity dashboar…" at bounding box center [731, 270] width 1462 height 540
type input "1115"
click at [178, 70] on input "1115" at bounding box center [207, 70] width 123 height 25
click at [324, 72] on icon at bounding box center [328, 71] width 9 height 14
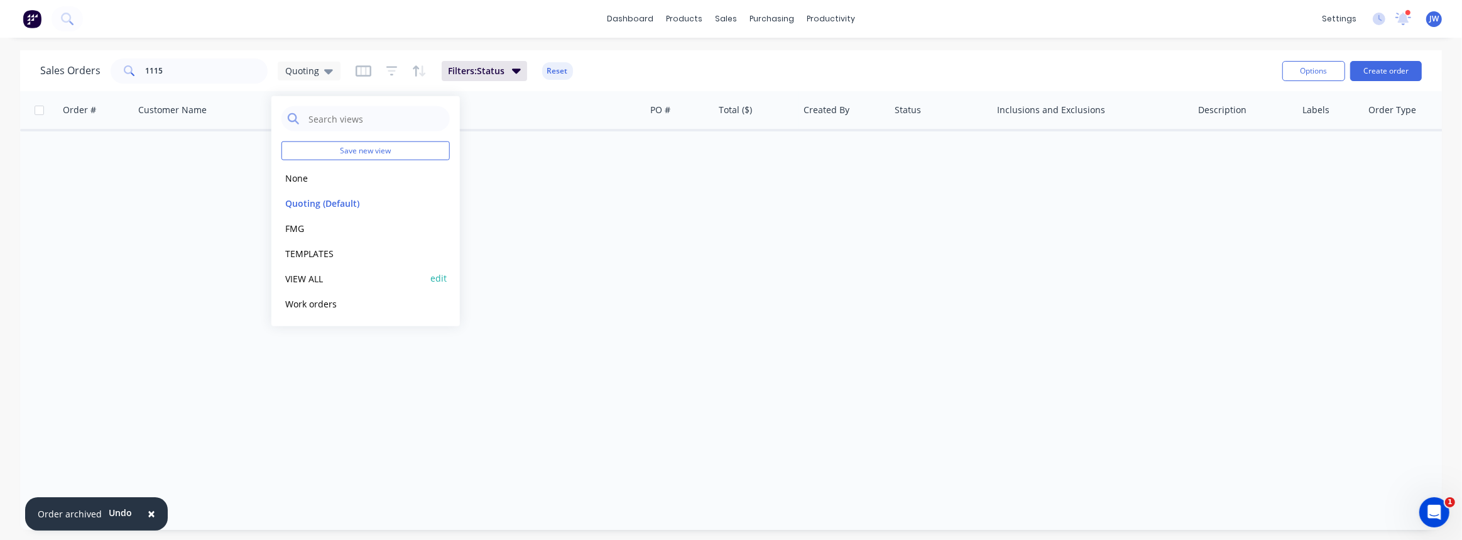
click at [301, 278] on button "VIEW ALL" at bounding box center [353, 278] width 143 height 14
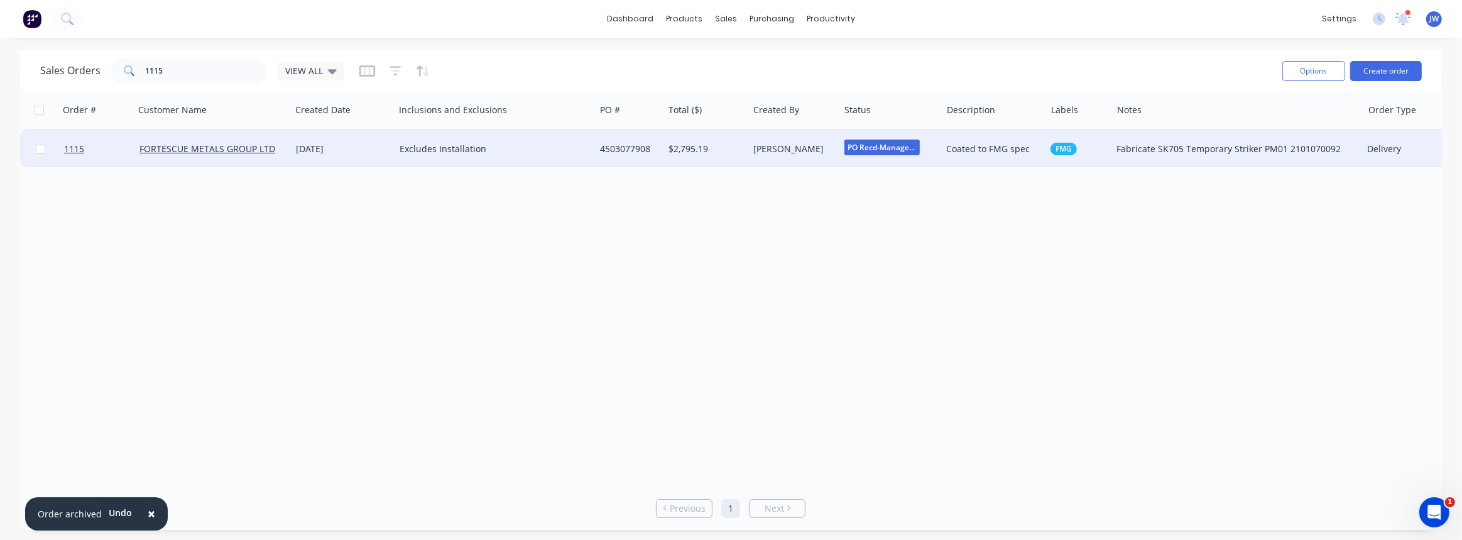
click at [665, 160] on div "$2,795.19" at bounding box center [706, 149] width 85 height 38
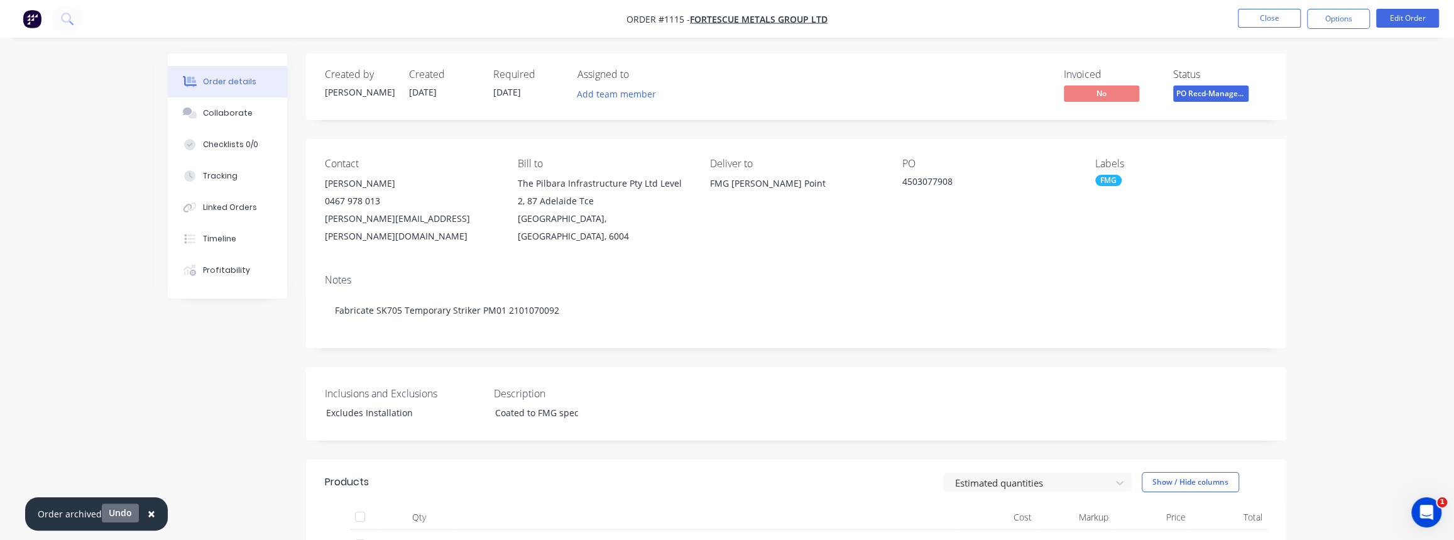
click at [114, 510] on button "Undo" at bounding box center [120, 512] width 37 height 19
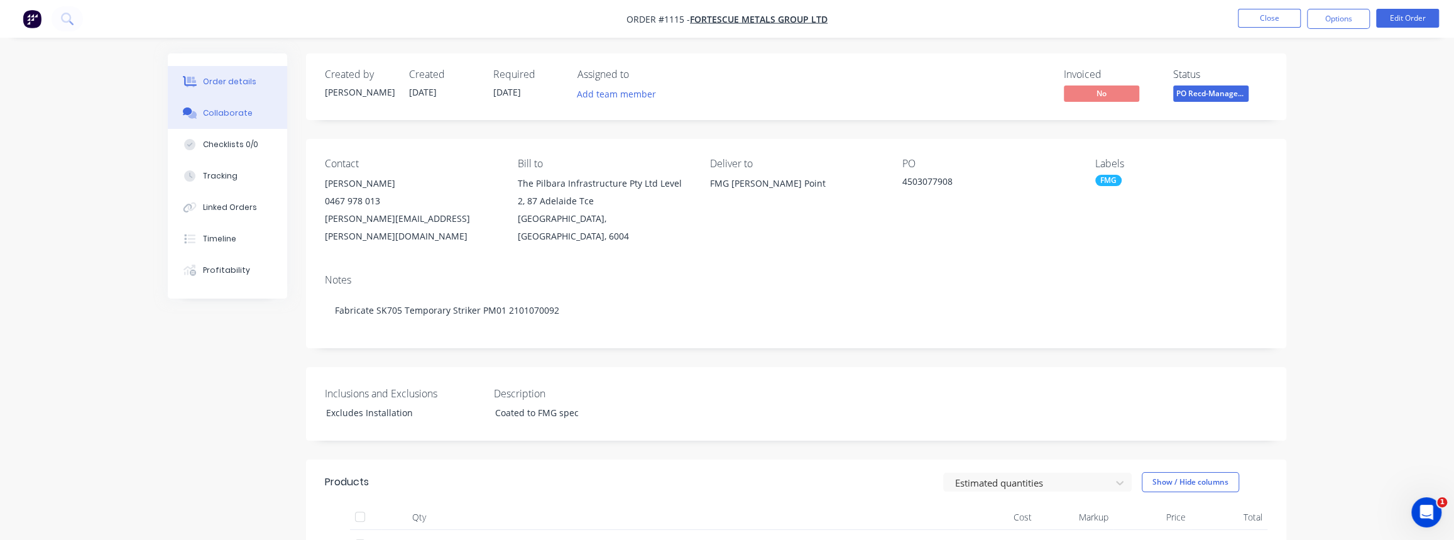
click at [197, 121] on button "Collaborate" at bounding box center [227, 112] width 119 height 31
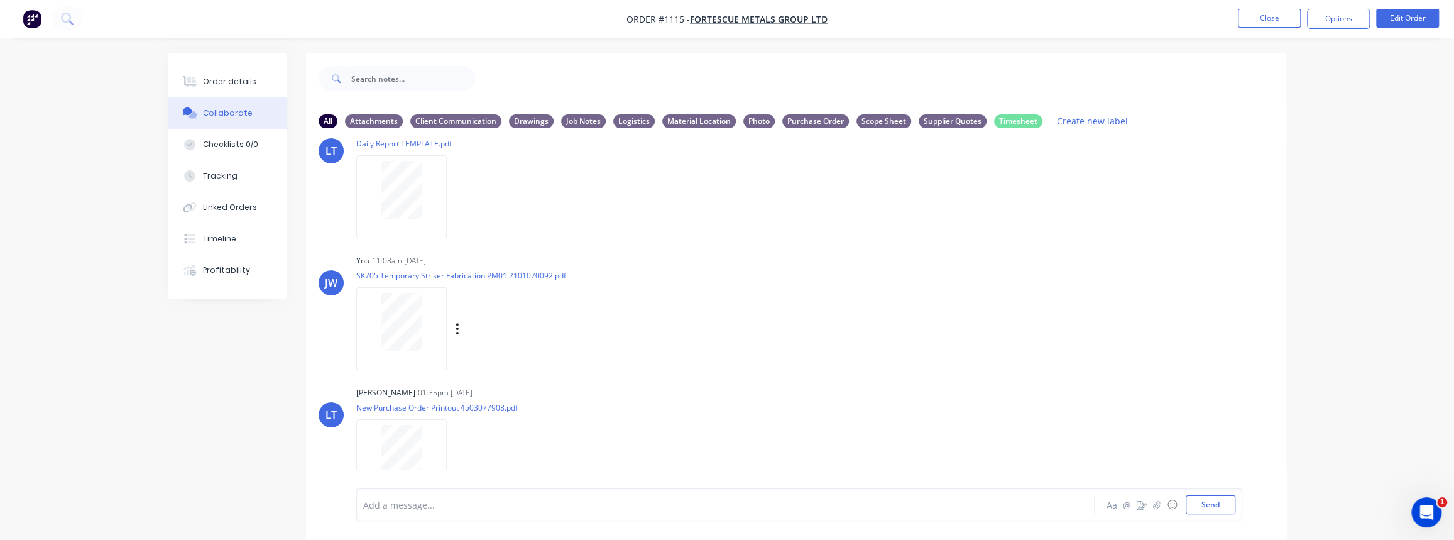
scroll to position [452, 0]
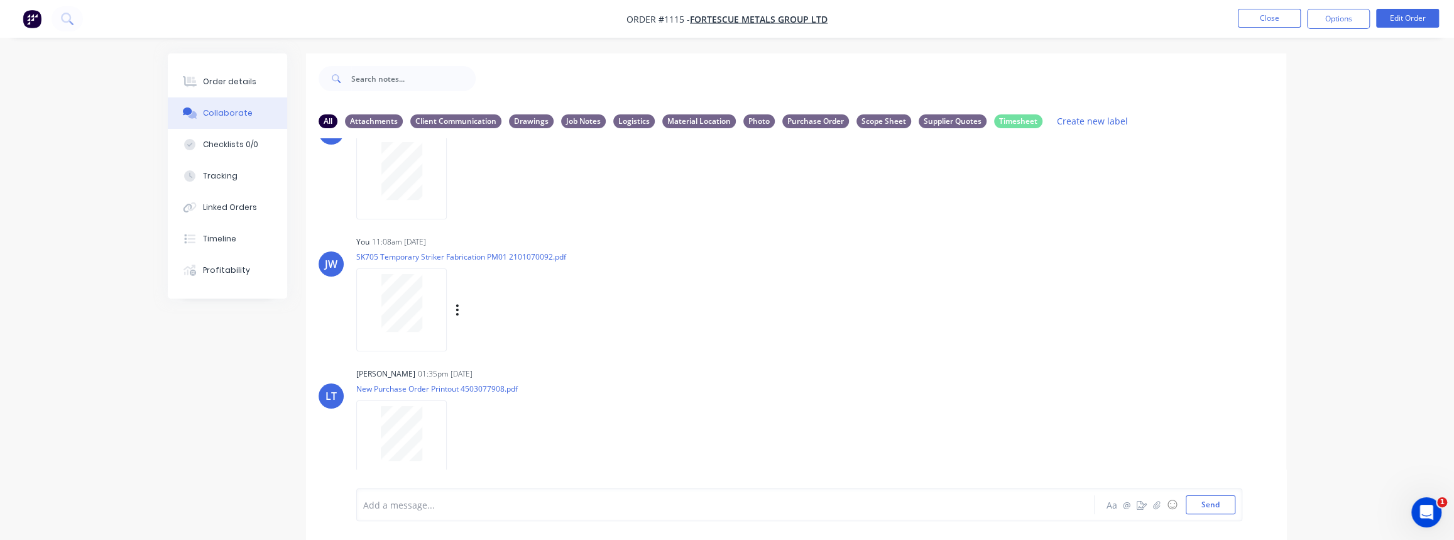
click at [423, 304] on div at bounding box center [401, 303] width 79 height 58
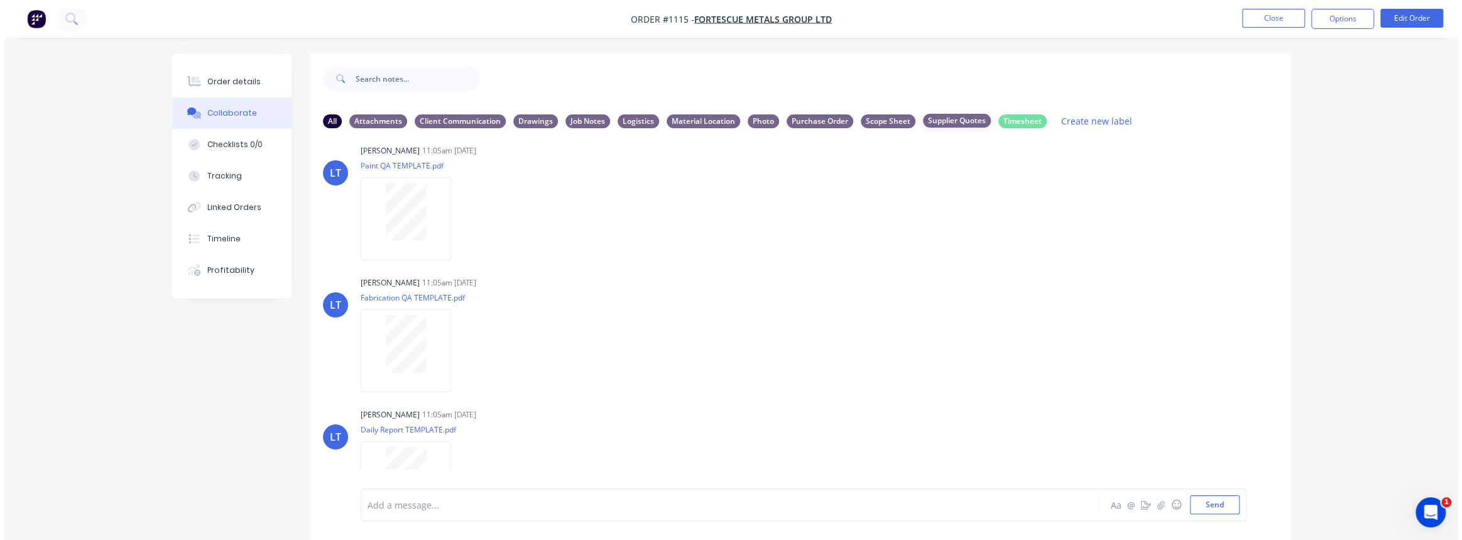
scroll to position [53, 0]
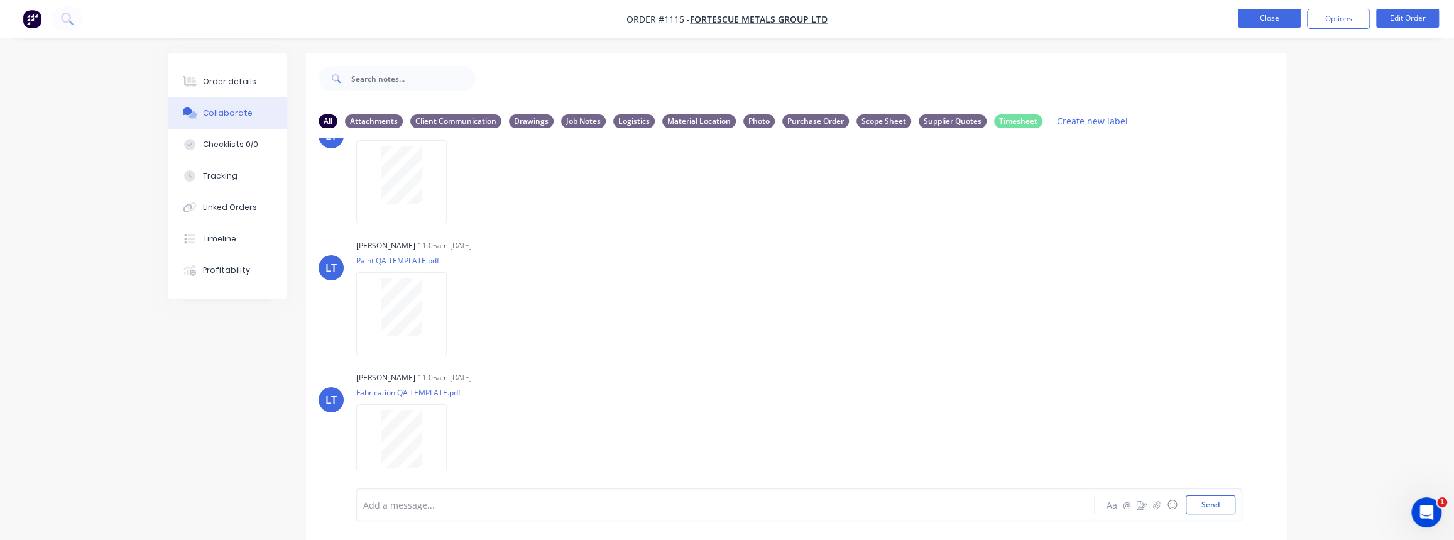
click at [1272, 17] on button "Close" at bounding box center [1269, 18] width 63 height 19
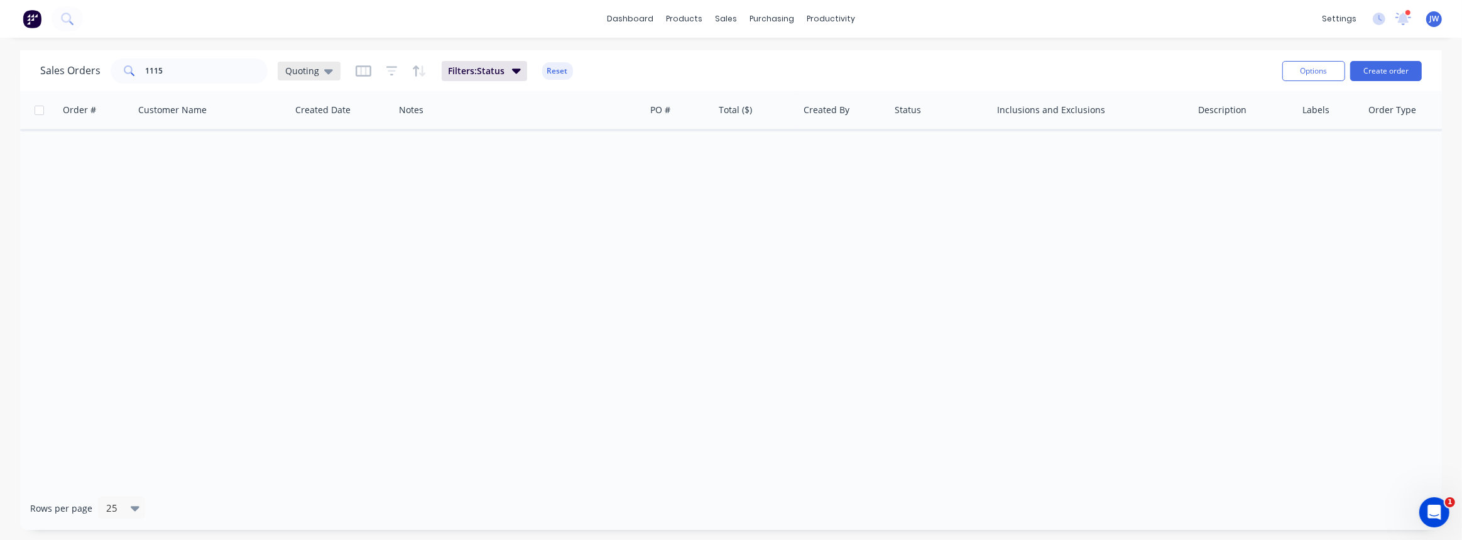
click at [300, 74] on span "Quoting" at bounding box center [302, 70] width 34 height 13
click at [317, 277] on button "VIEW ALL" at bounding box center [353, 278] width 143 height 14
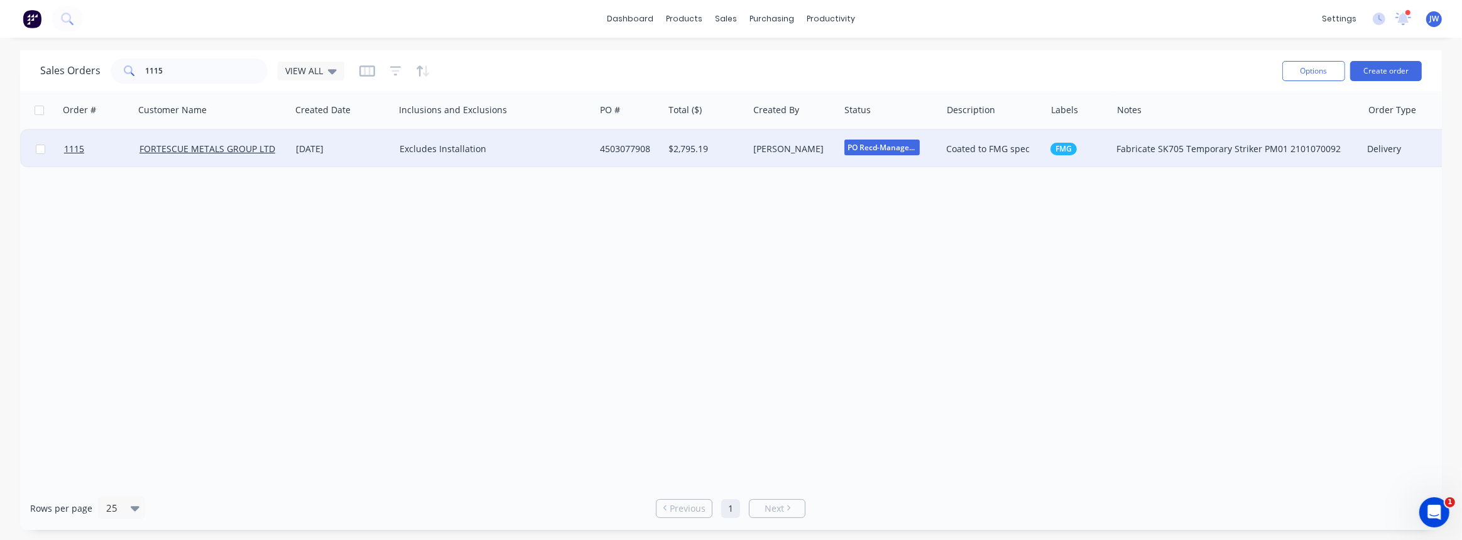
click at [610, 151] on div "4503077908" at bounding box center [627, 149] width 55 height 13
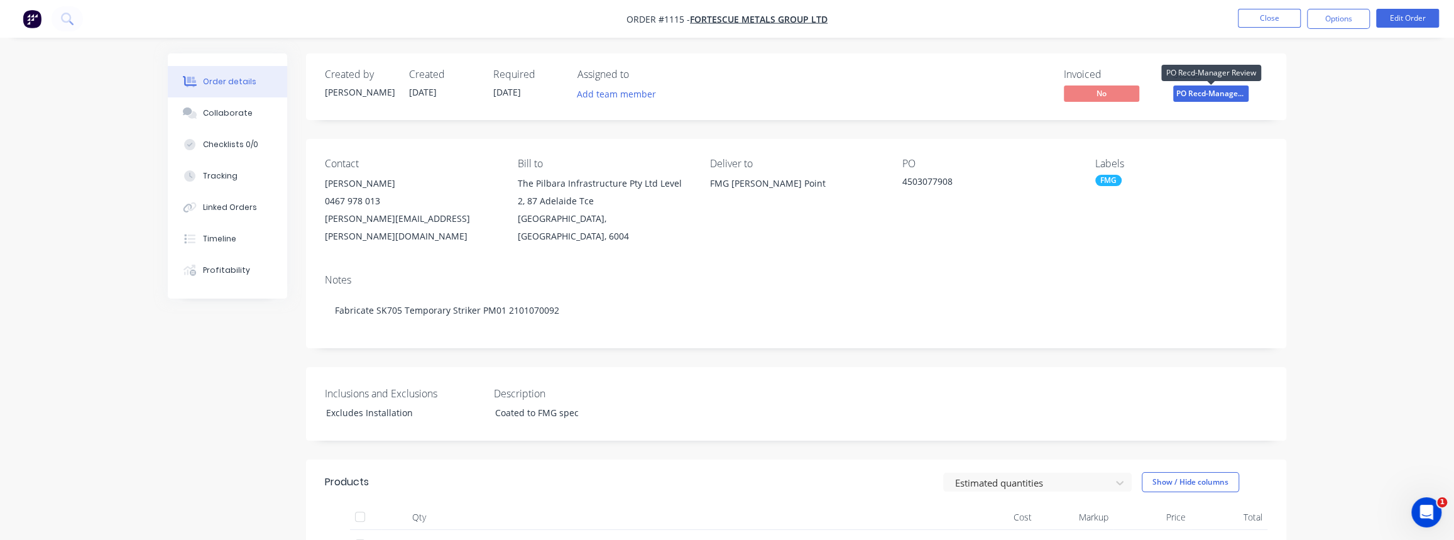
click at [1193, 90] on span "PO Recd-Manager..." at bounding box center [1210, 93] width 75 height 16
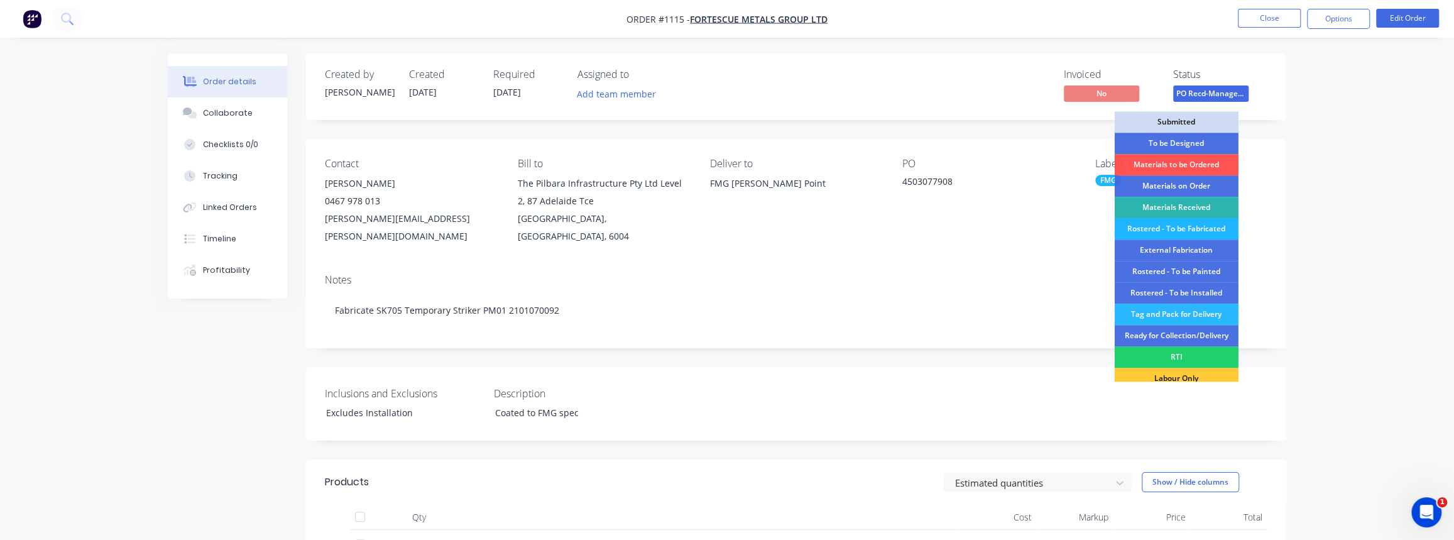
click at [1177, 227] on div "Rostered - To be Fabricated" at bounding box center [1177, 228] width 124 height 21
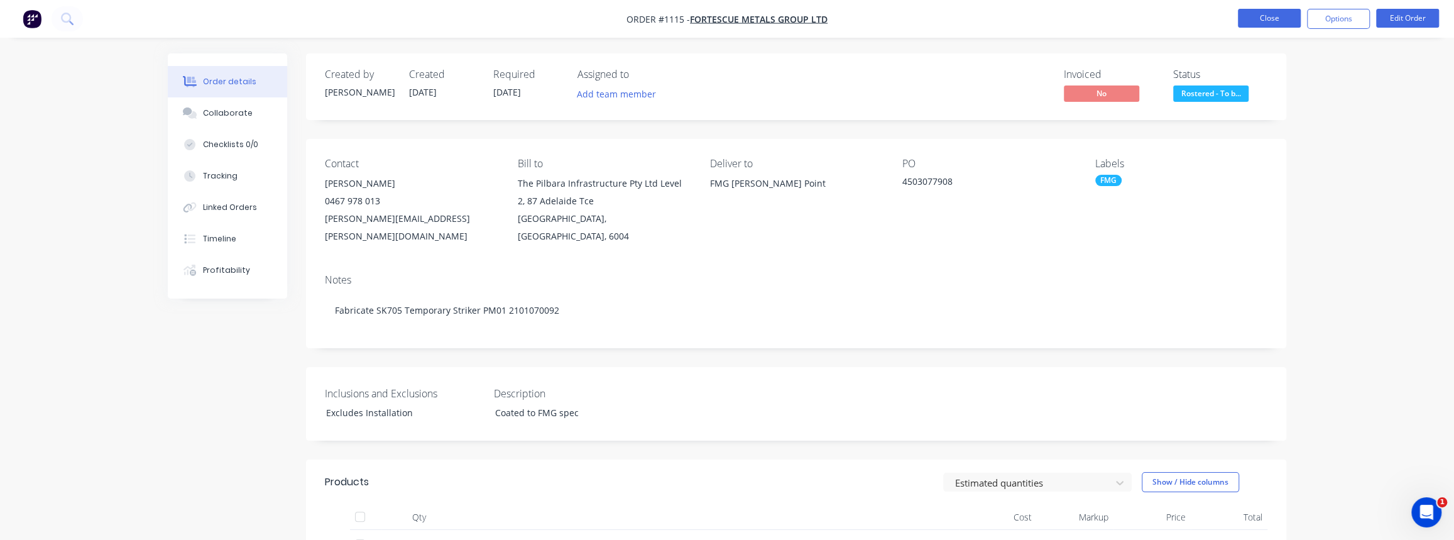
click at [1271, 21] on button "Close" at bounding box center [1269, 18] width 63 height 19
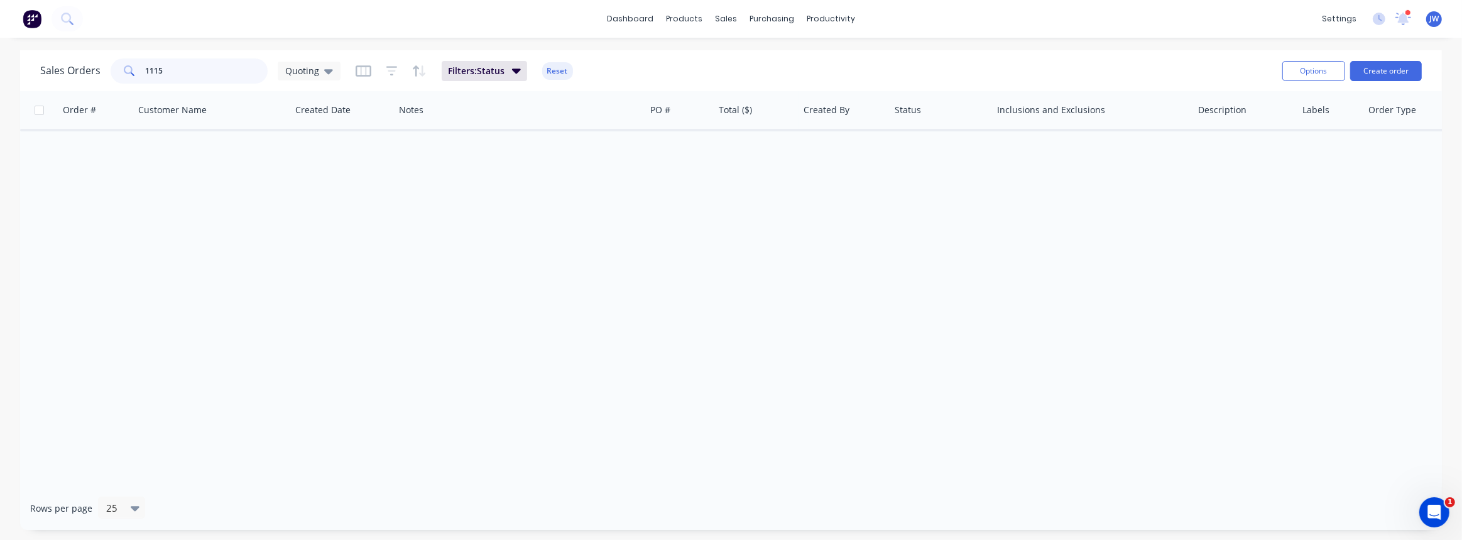
drag, startPoint x: 207, startPoint y: 77, endPoint x: -76, endPoint y: 74, distance: 283.4
click at [0, 74] on html "dashboard products sales purchasing productivity dashboard products Product Cat…" at bounding box center [731, 270] width 1462 height 540
type input "1150"
click at [304, 77] on div "Quoting" at bounding box center [309, 71] width 63 height 19
click at [309, 277] on button "VIEW ALL" at bounding box center [353, 278] width 143 height 14
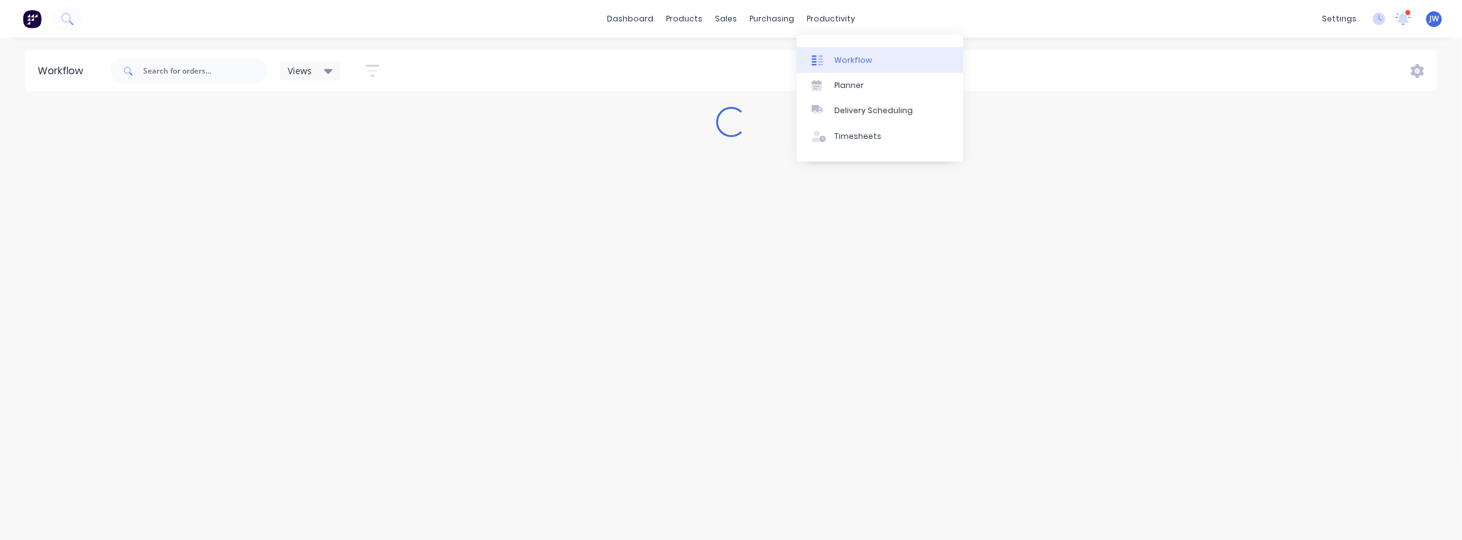
click at [842, 53] on link "Workflow" at bounding box center [880, 59] width 167 height 25
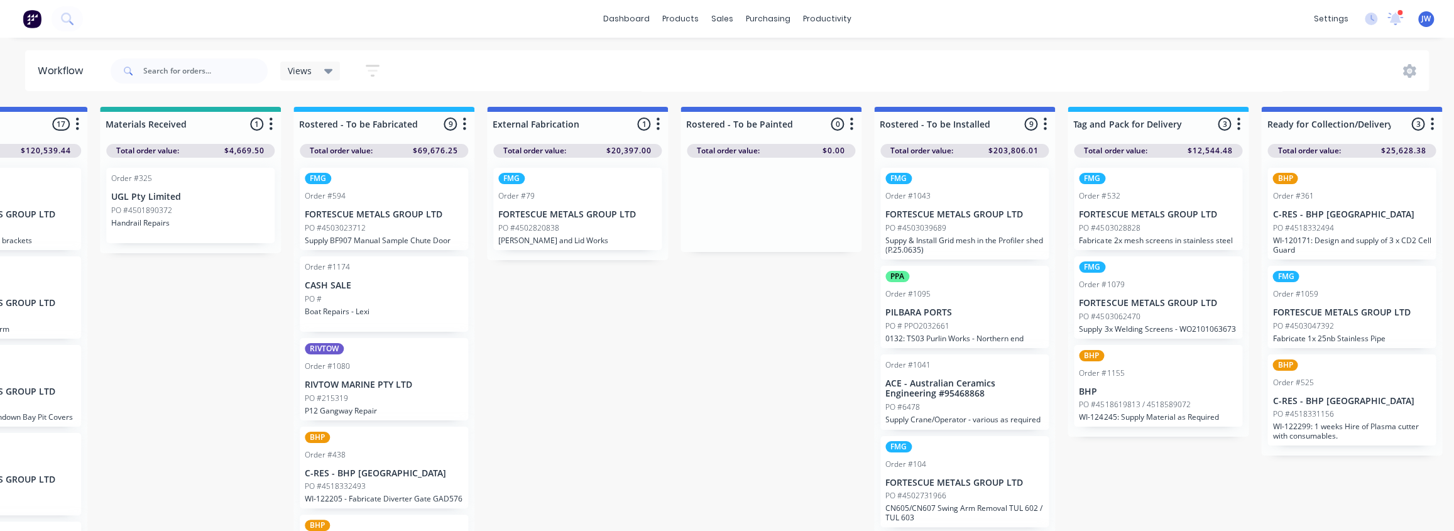
drag, startPoint x: 1028, startPoint y: 285, endPoint x: 1083, endPoint y: 286, distance: 55.3
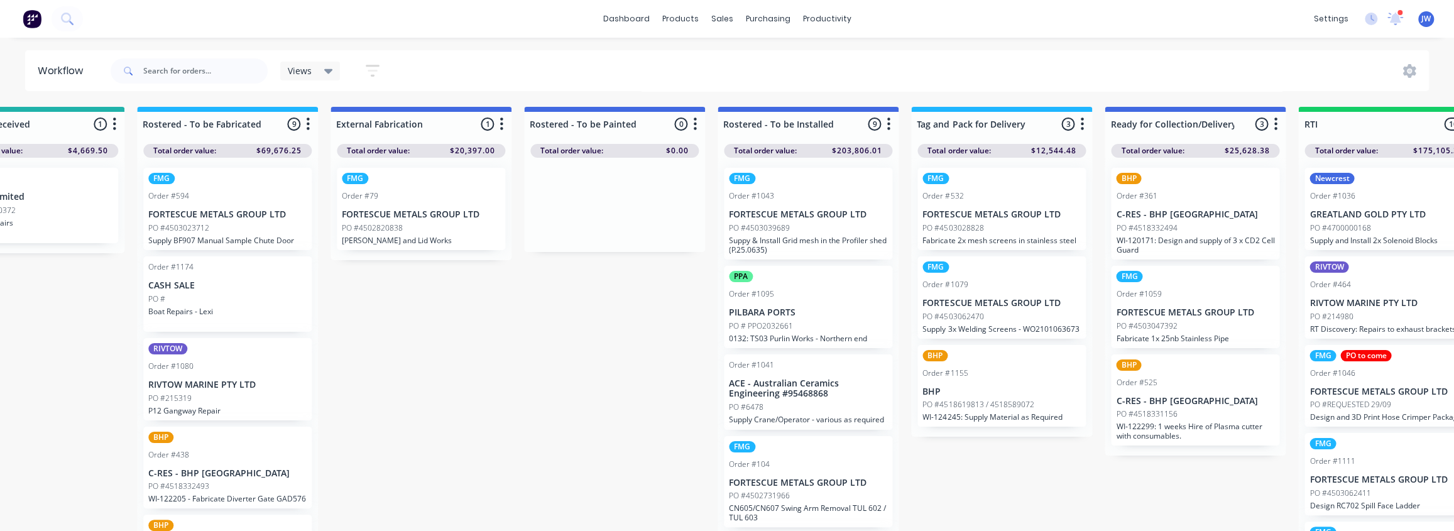
drag, startPoint x: 1051, startPoint y: 280, endPoint x: 1105, endPoint y: 287, distance: 55.2
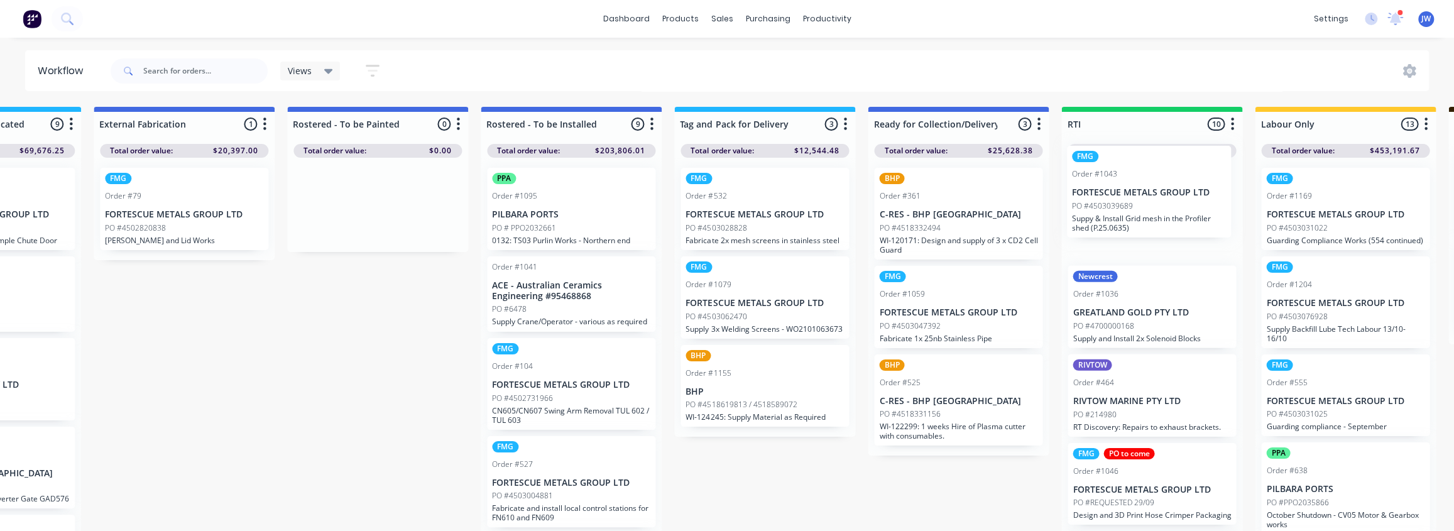
scroll to position [0, 1294]
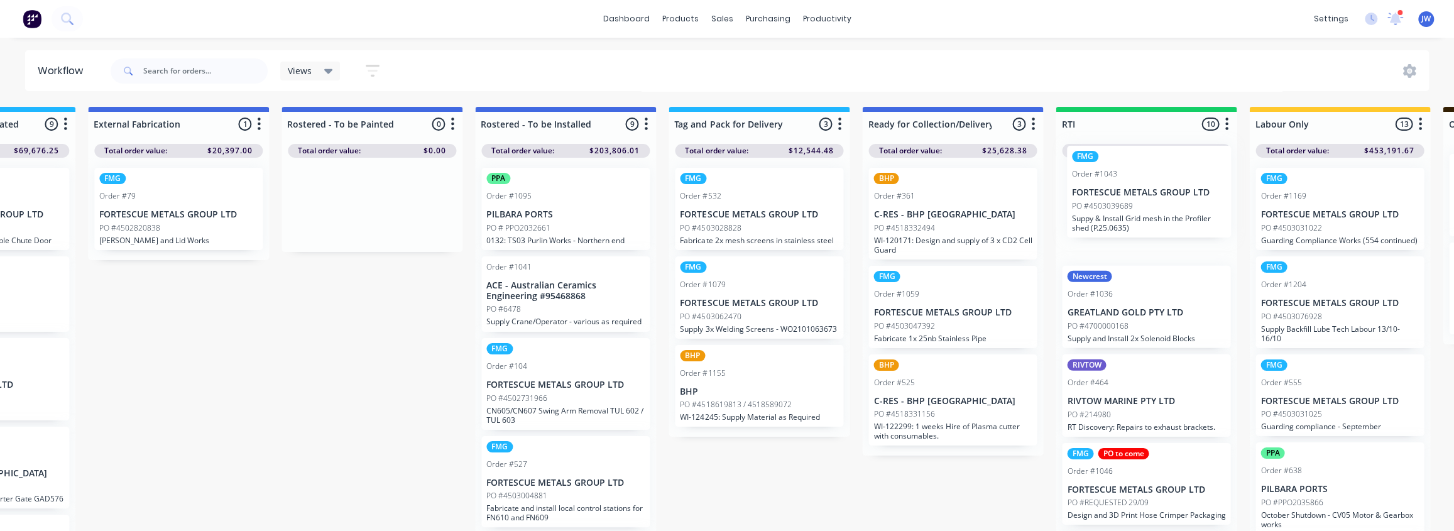
drag, startPoint x: 775, startPoint y: 214, endPoint x: 1161, endPoint y: 195, distance: 385.7
click at [1168, 194] on div "Submitted 98 Status colour #CDDAF4 hex #CDDAF4 Save Cancel Summaries Total orde…" at bounding box center [382, 322] width 3371 height 431
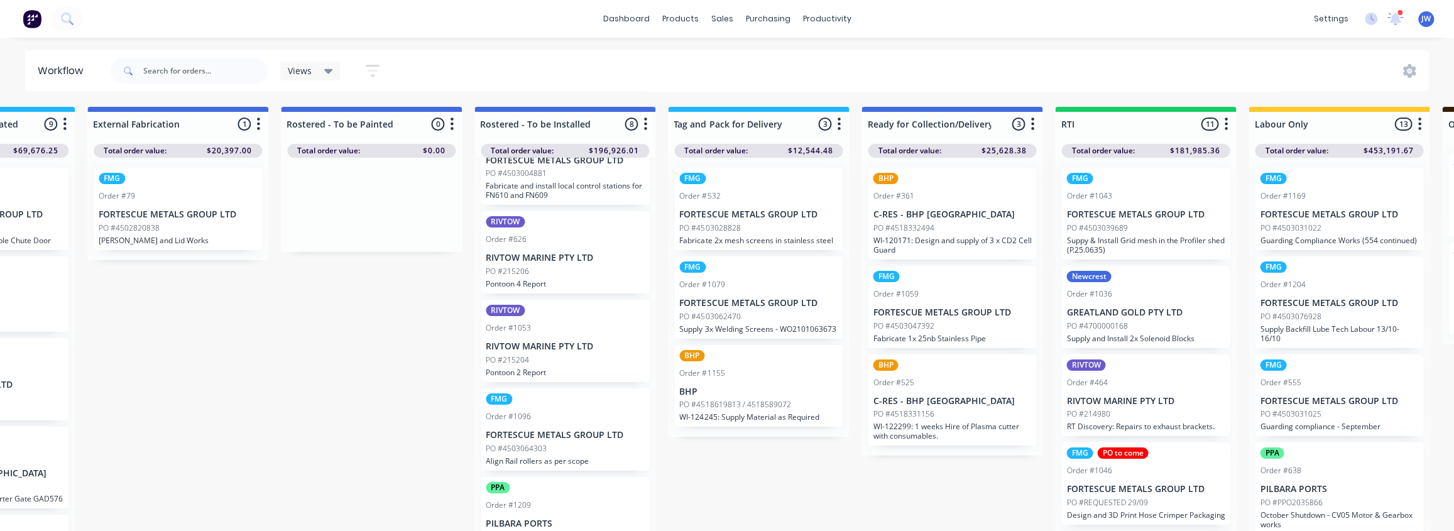
scroll to position [342, 0]
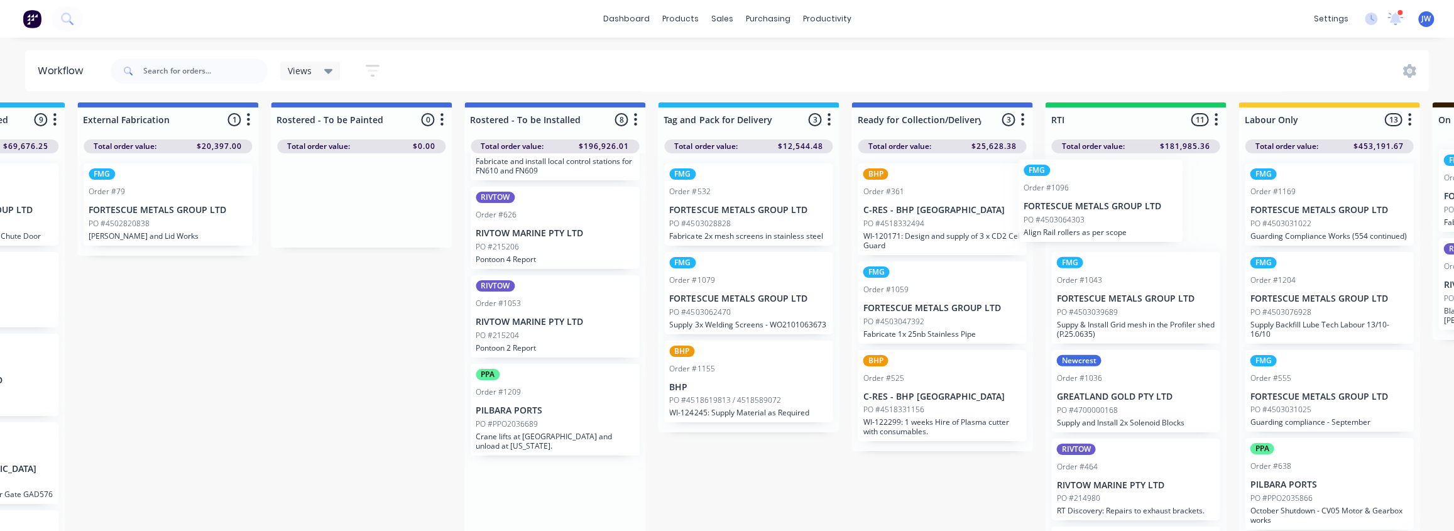
drag, startPoint x: 564, startPoint y: 423, endPoint x: 1105, endPoint y: 207, distance: 583.2
click at [1105, 207] on div "Submitted 98 Status colour #CDDAF4 hex #CDDAF4 Save Cancel Summaries Total orde…" at bounding box center [371, 317] width 3371 height 431
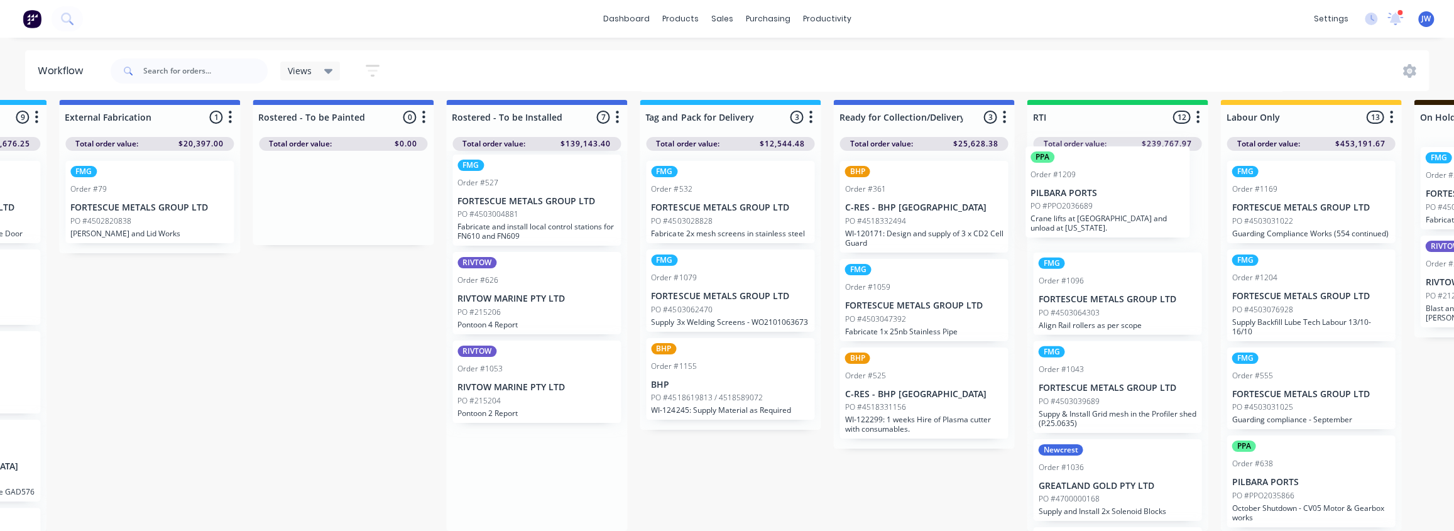
scroll to position [14, 1326]
drag, startPoint x: 540, startPoint y: 482, endPoint x: 1100, endPoint y: 197, distance: 628.7
click at [1100, 197] on div "Submitted 98 Status colour #CDDAF4 hex #CDDAF4 Save Cancel Summaries Total orde…" at bounding box center [350, 315] width 3371 height 431
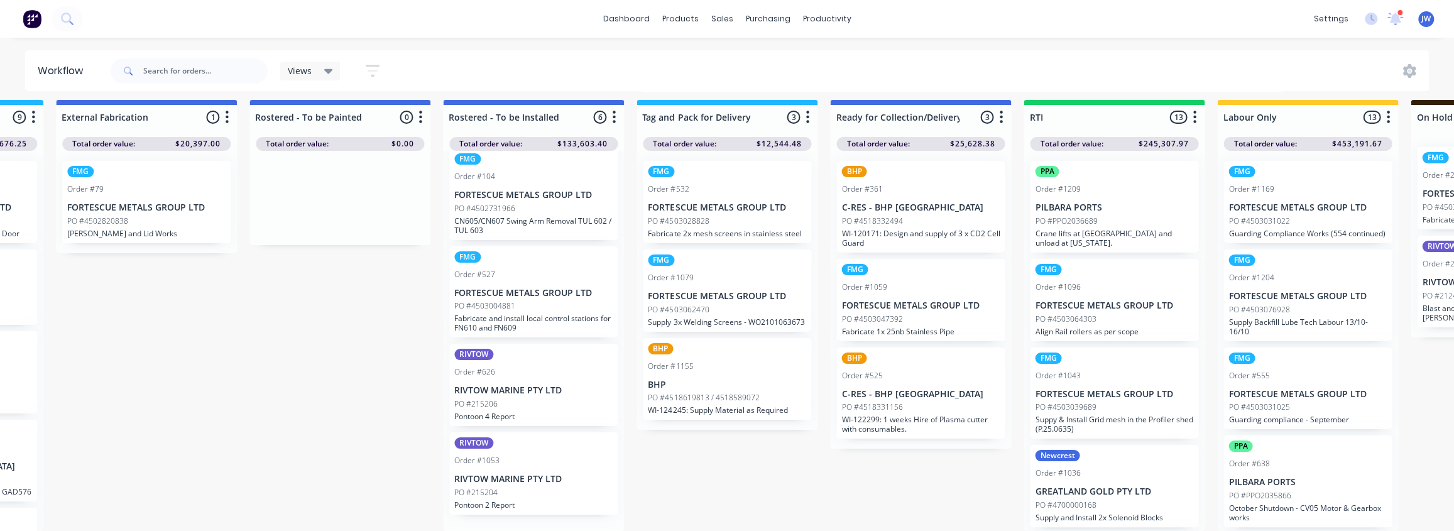
scroll to position [176, 0]
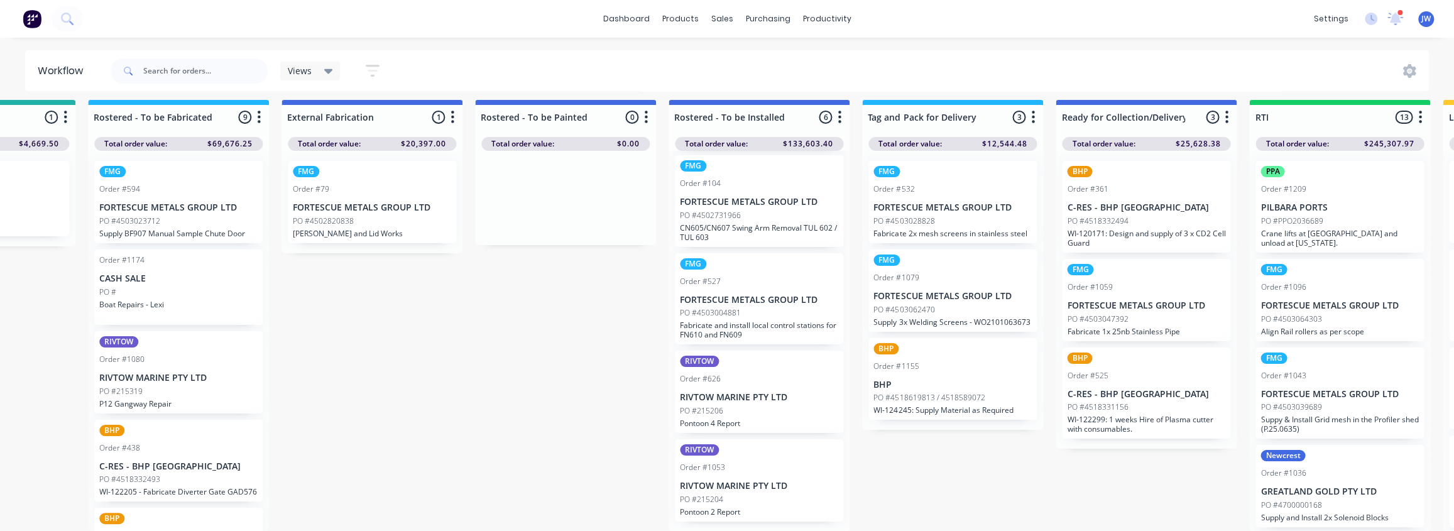
drag, startPoint x: 366, startPoint y: 266, endPoint x: 321, endPoint y: 276, distance: 46.3
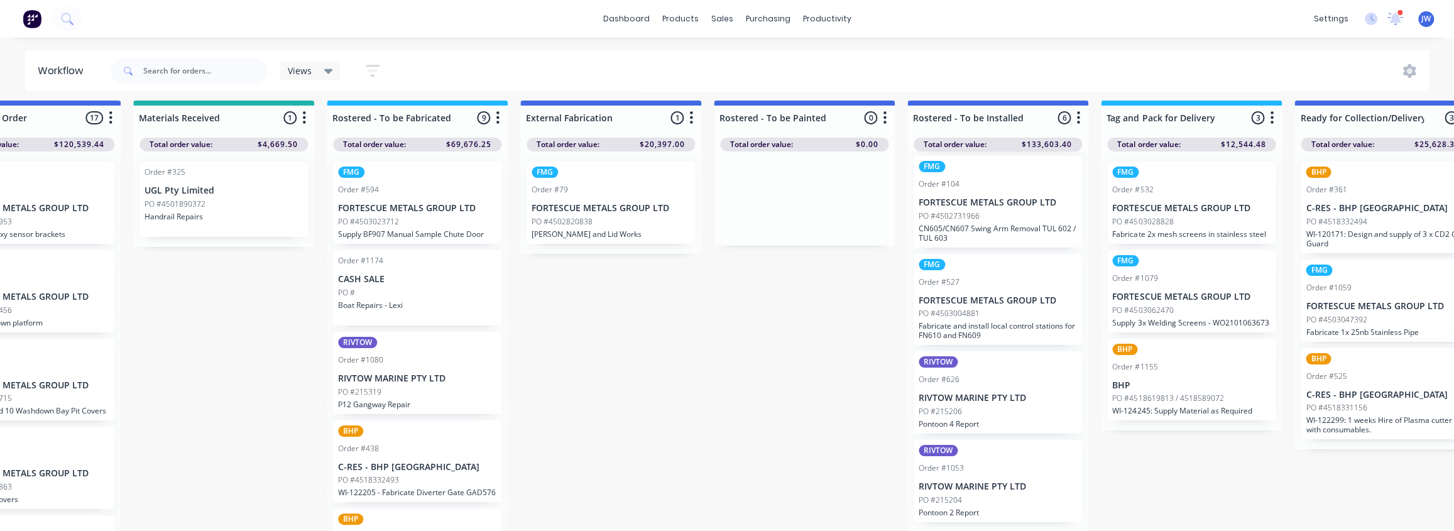
scroll to position [8, 823]
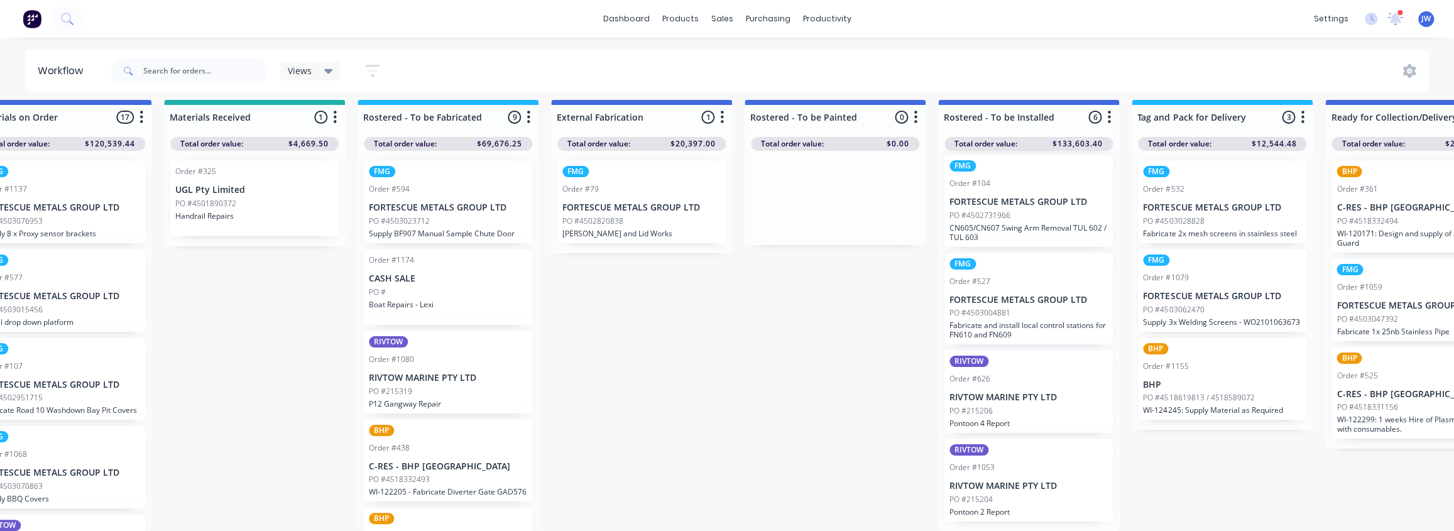
drag, startPoint x: 371, startPoint y: 287, endPoint x: 327, endPoint y: 295, distance: 44.7
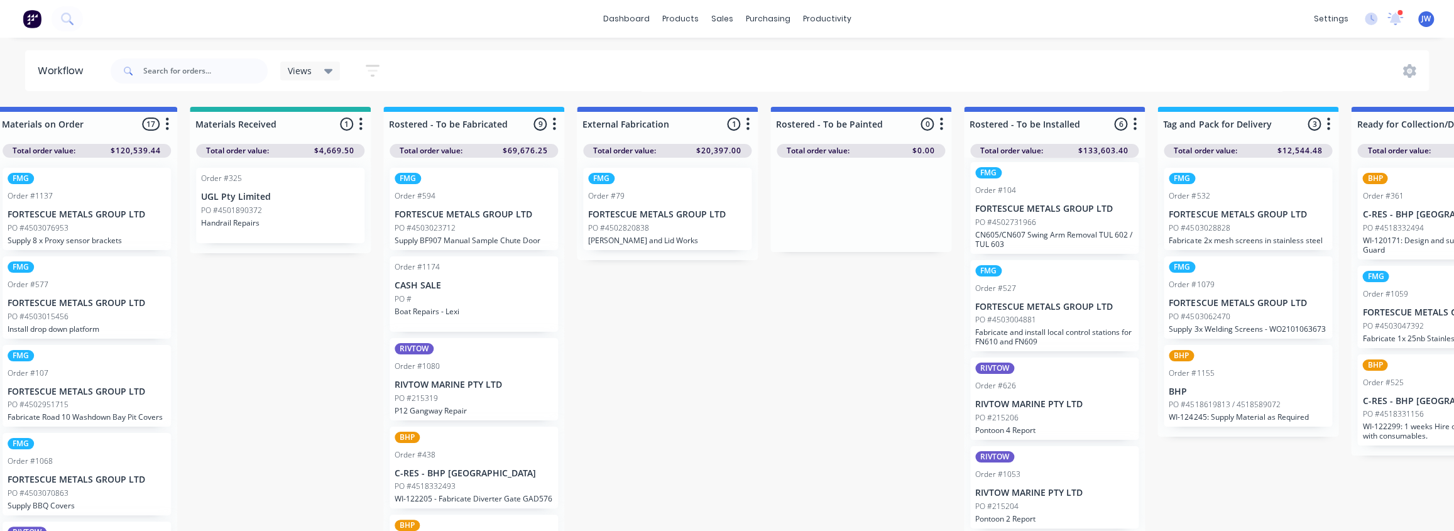
scroll to position [0, 791]
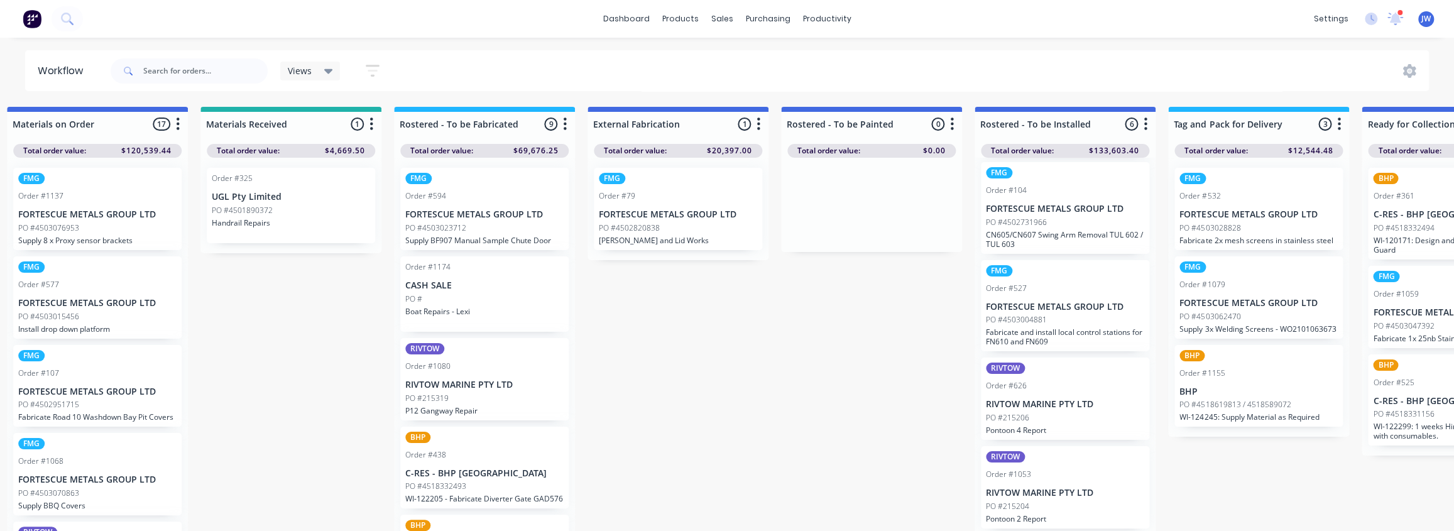
drag, startPoint x: 428, startPoint y: 312, endPoint x: 422, endPoint y: 313, distance: 6.3
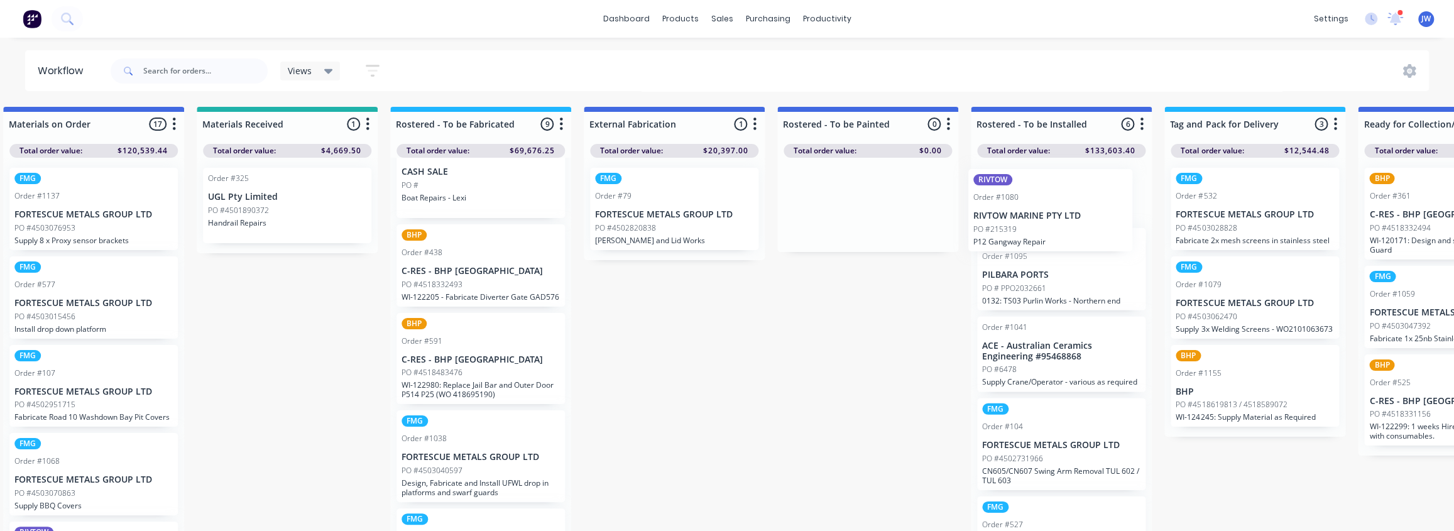
scroll to position [0, 0]
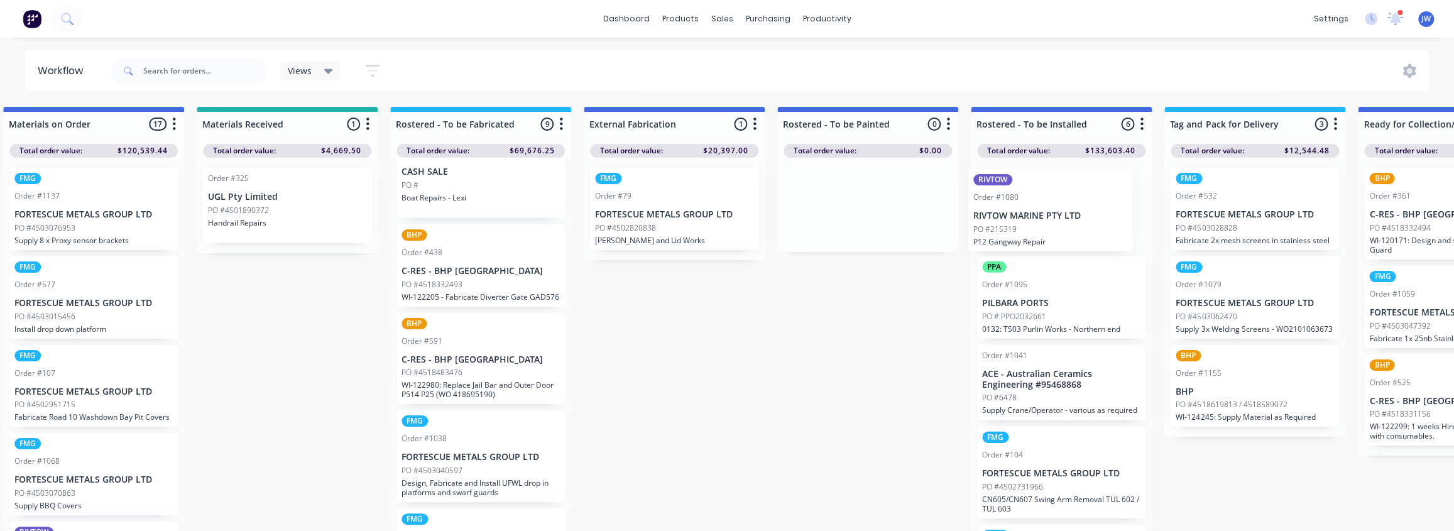
drag, startPoint x: 473, startPoint y: 286, endPoint x: 1037, endPoint y: 232, distance: 566.9
click at [1037, 232] on div "Submitted 98 Status colour #CDDAF4 hex #CDDAF4 Save Cancel Summaries Total orde…" at bounding box center [878, 322] width 3371 height 431
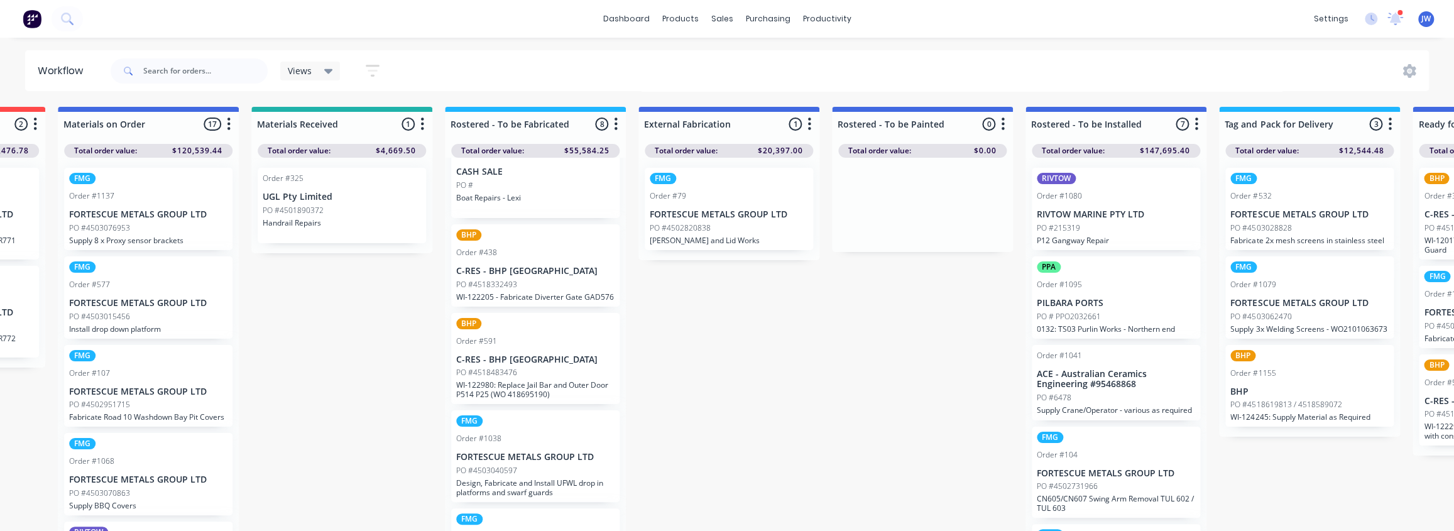
scroll to position [0, 725]
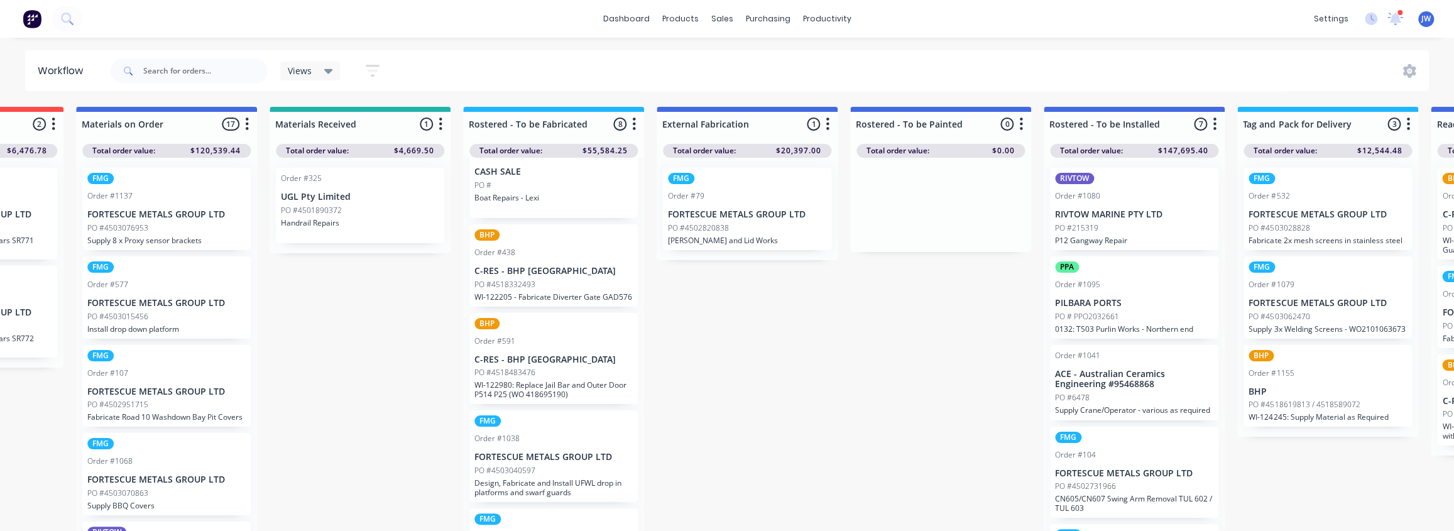
drag, startPoint x: 310, startPoint y: 399, endPoint x: 283, endPoint y: 396, distance: 27.2
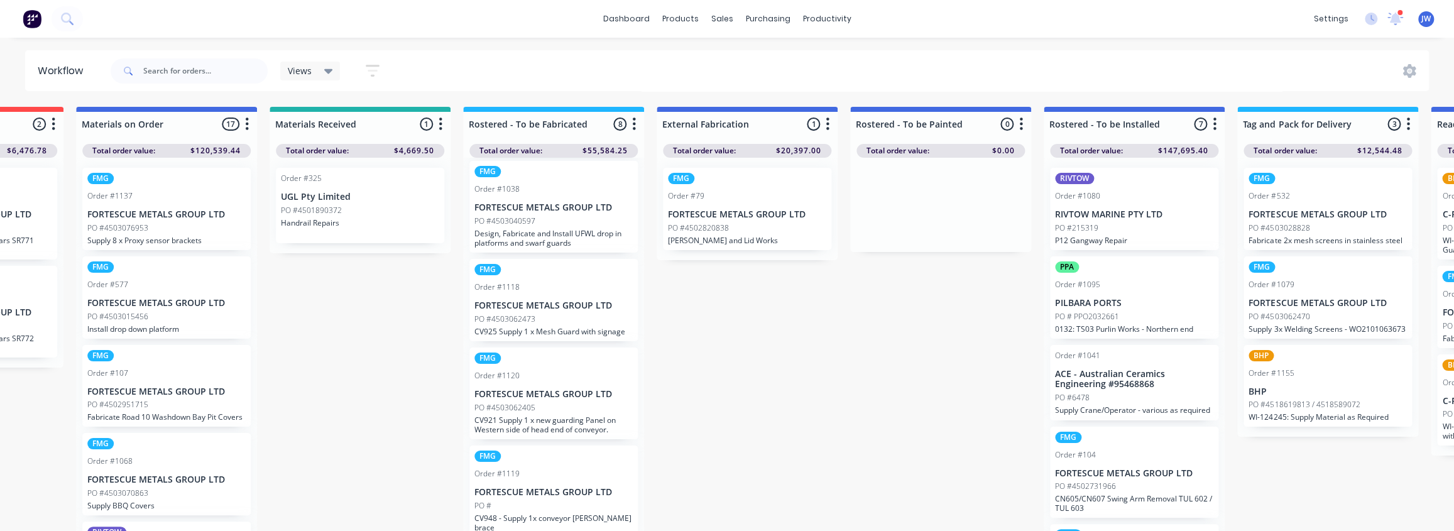
scroll to position [14, 725]
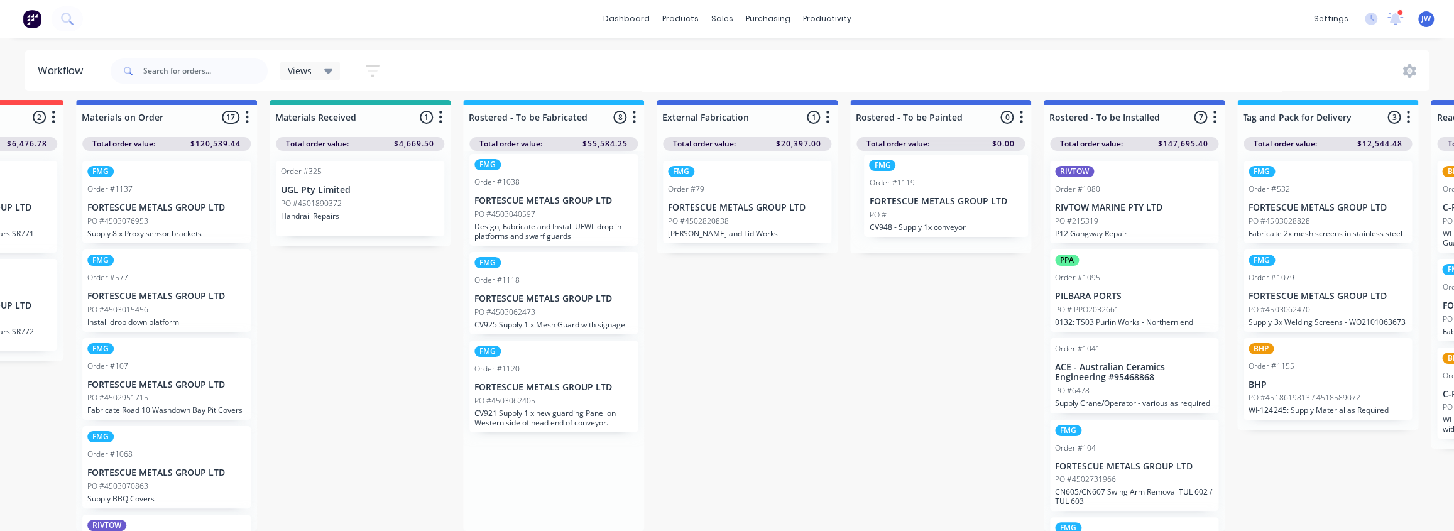
drag, startPoint x: 568, startPoint y: 501, endPoint x: 968, endPoint y: 212, distance: 493.6
click at [968, 212] on div "Submitted 98 Status colour #CDDAF4 hex #CDDAF4 Save Cancel Summaries Total orde…" at bounding box center [950, 315] width 3371 height 431
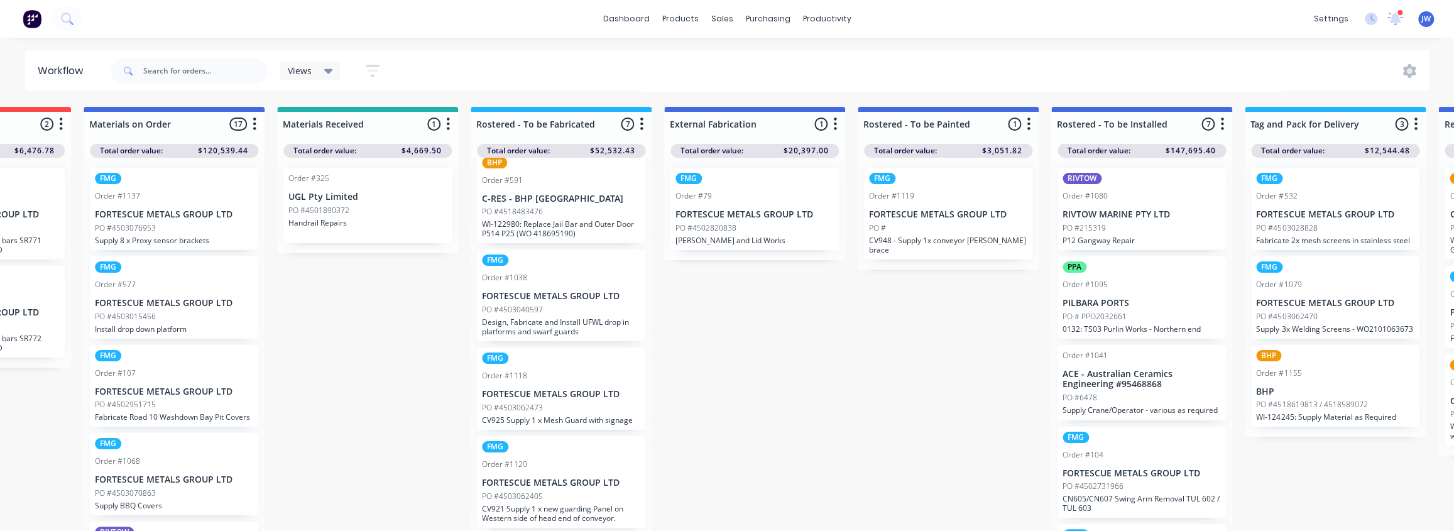
scroll to position [0, 713]
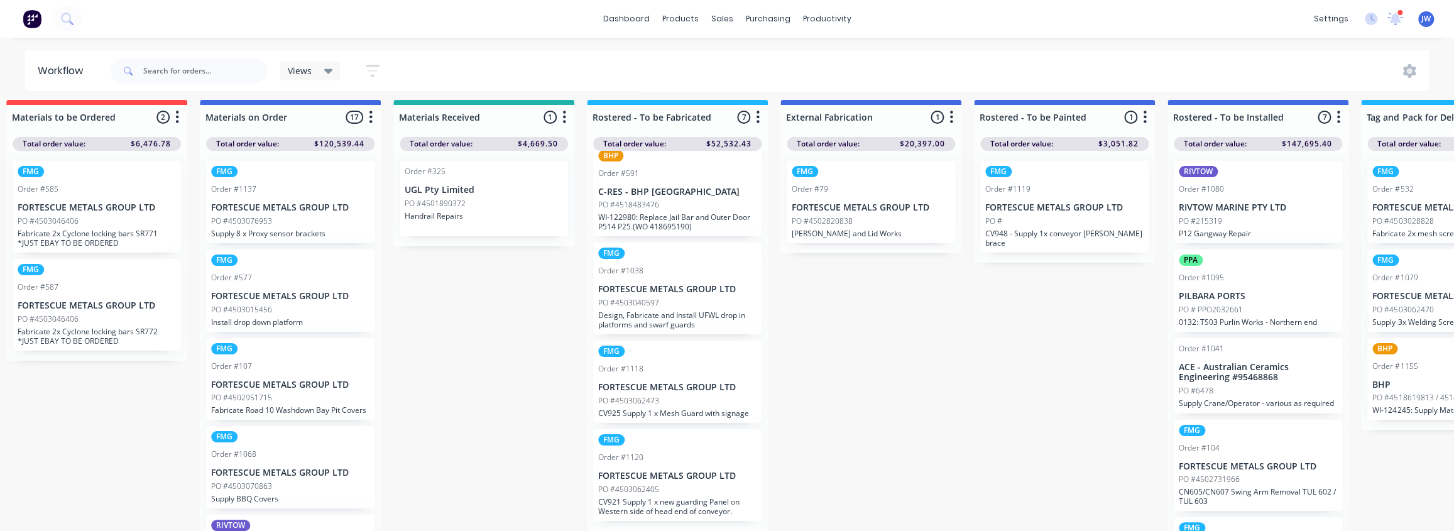
drag, startPoint x: 792, startPoint y: 316, endPoint x: 725, endPoint y: 329, distance: 68.5
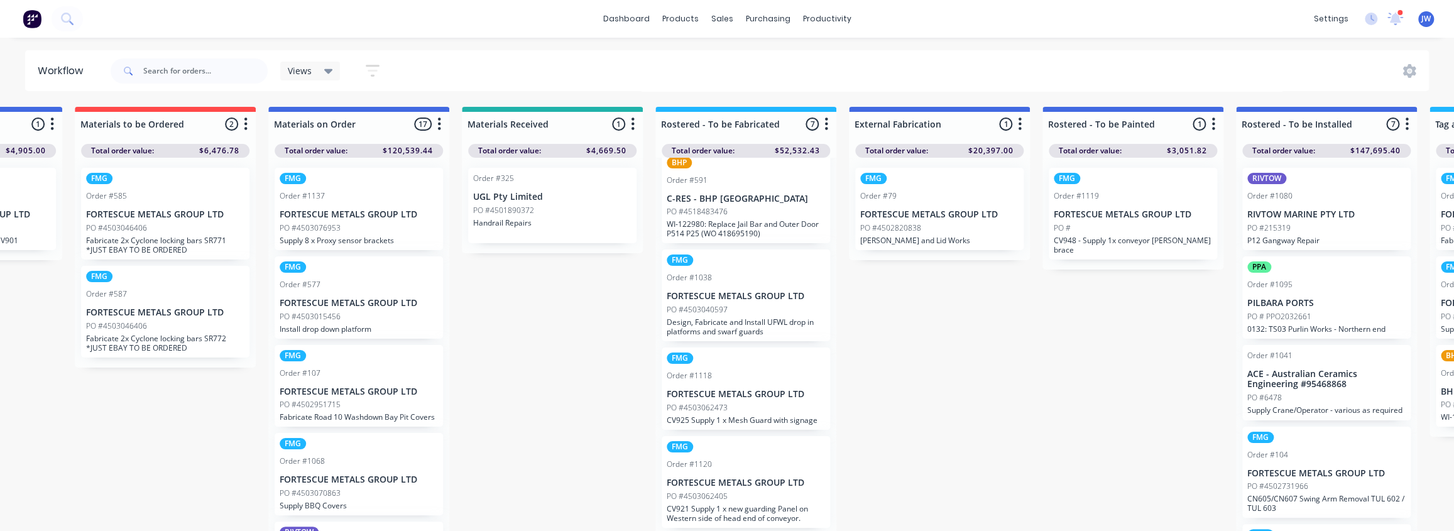
scroll to position [0, 519]
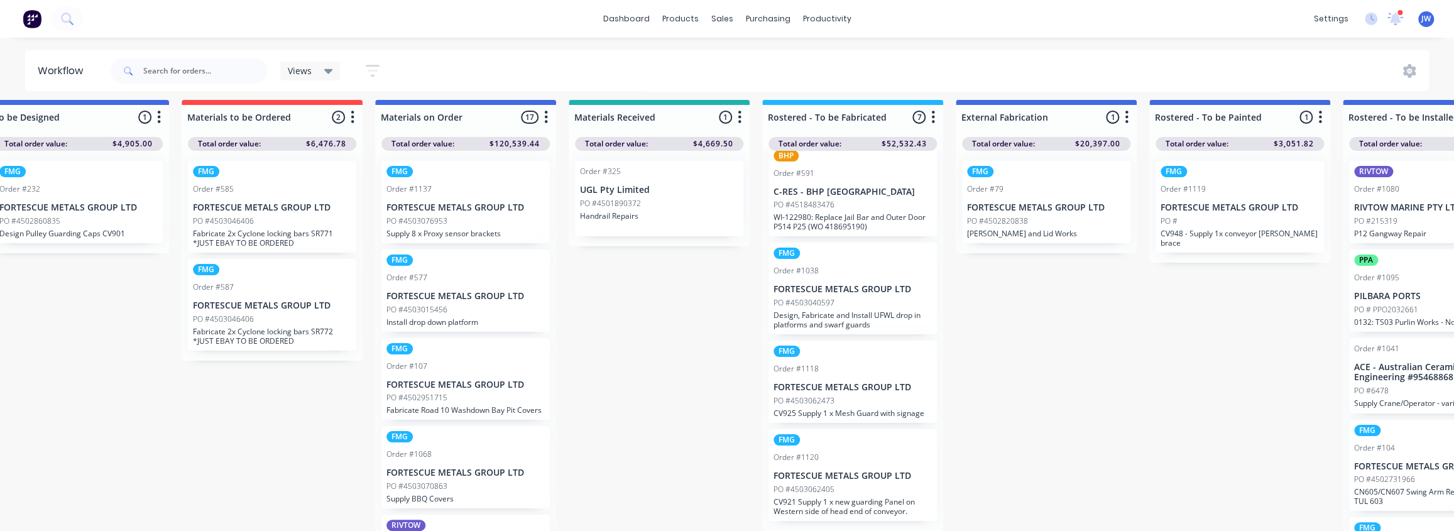
drag, startPoint x: 578, startPoint y: 315, endPoint x: 530, endPoint y: 329, distance: 50.5
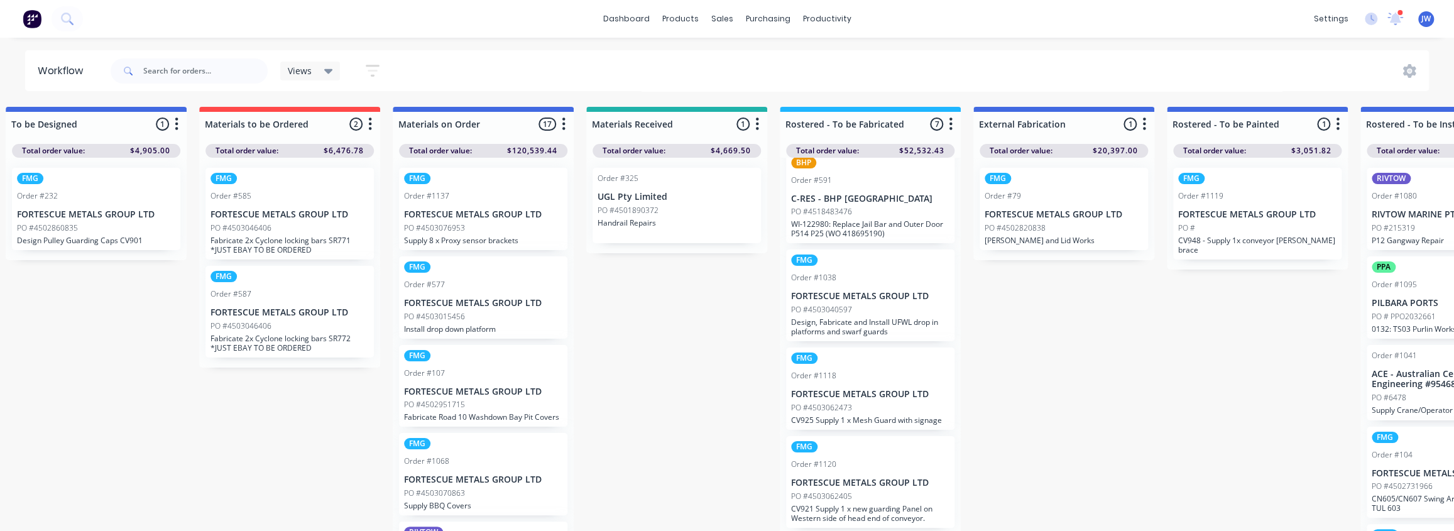
scroll to position [0, 388]
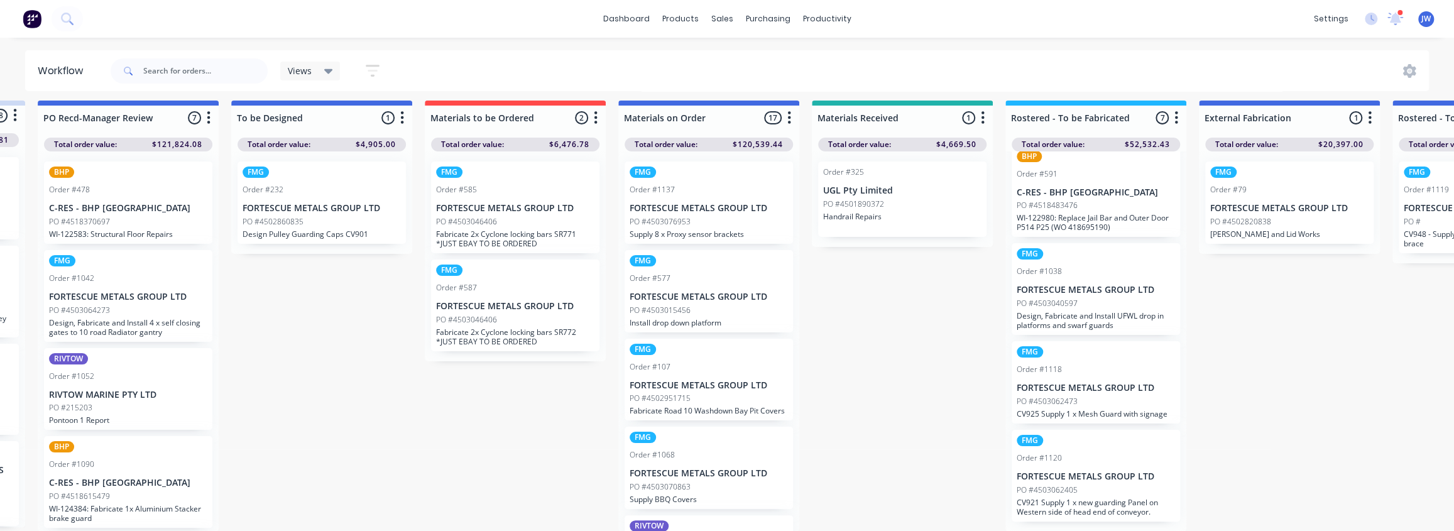
drag, startPoint x: 262, startPoint y: 364, endPoint x: 182, endPoint y: 380, distance: 81.3
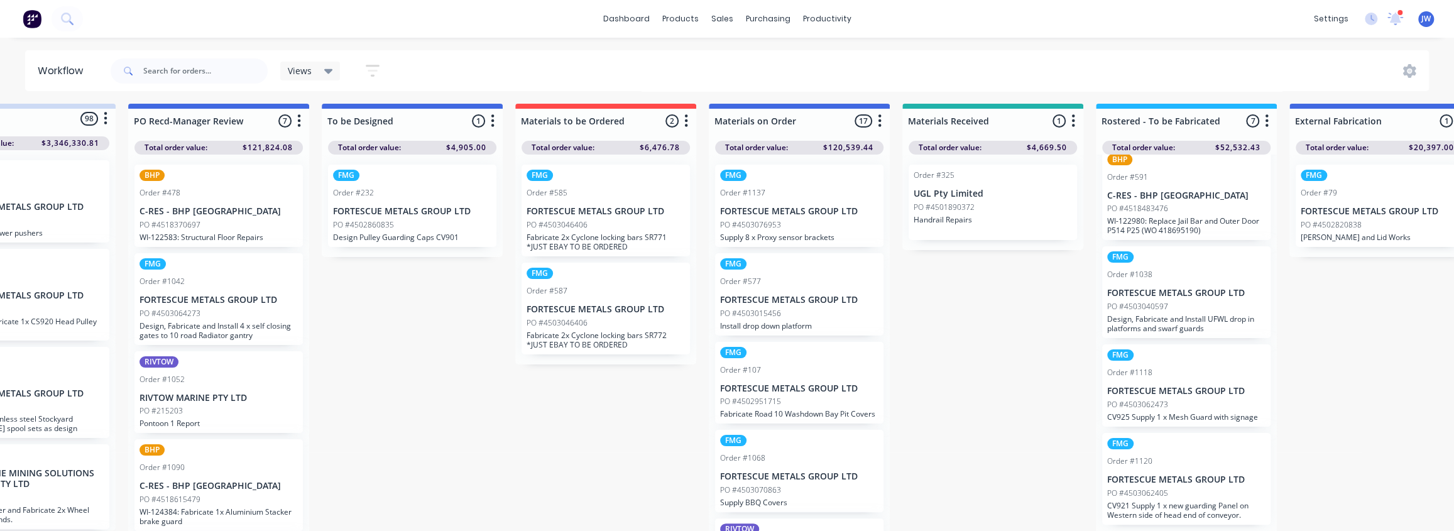
scroll to position [0, 92]
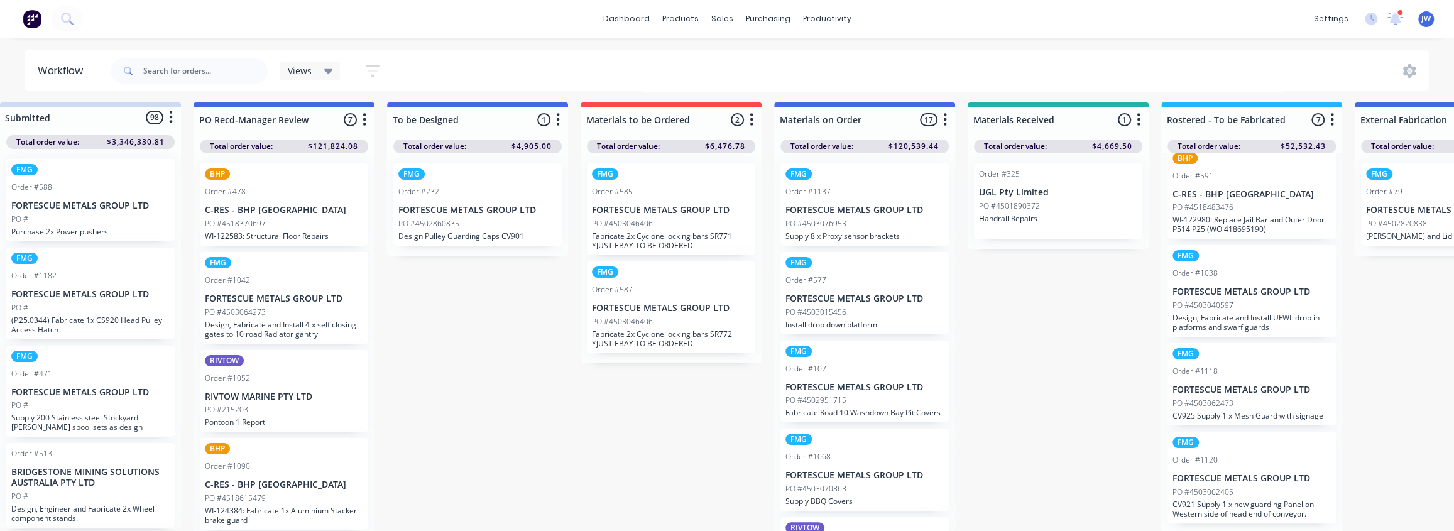
drag, startPoint x: 304, startPoint y: 301, endPoint x: 258, endPoint y: 315, distance: 47.5
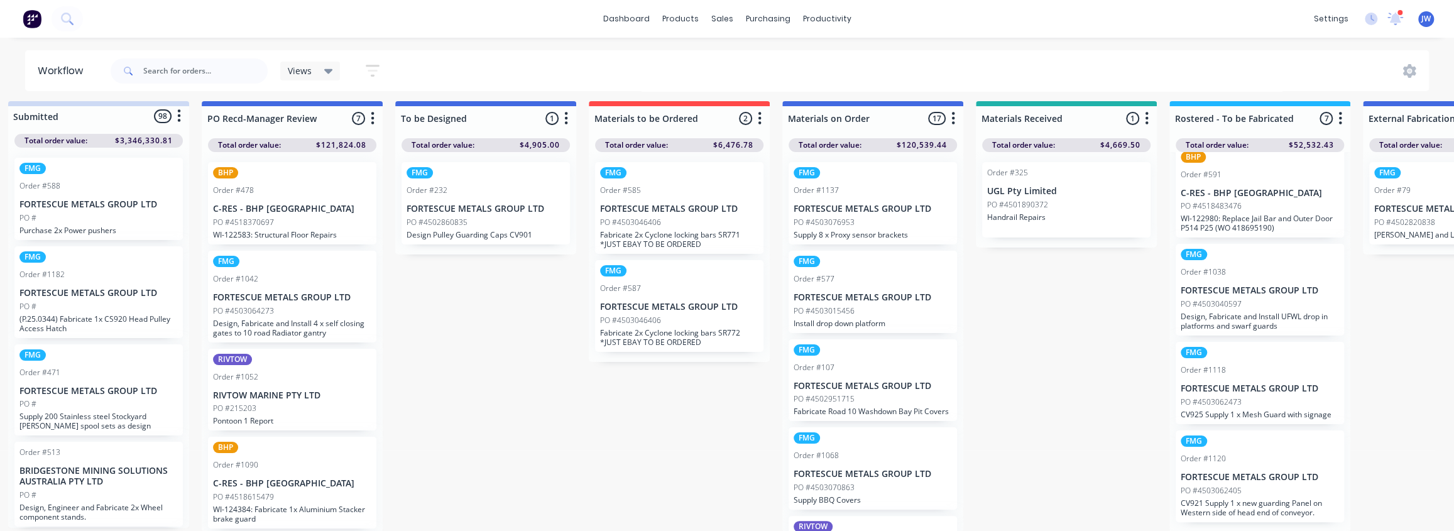
scroll to position [6, 12]
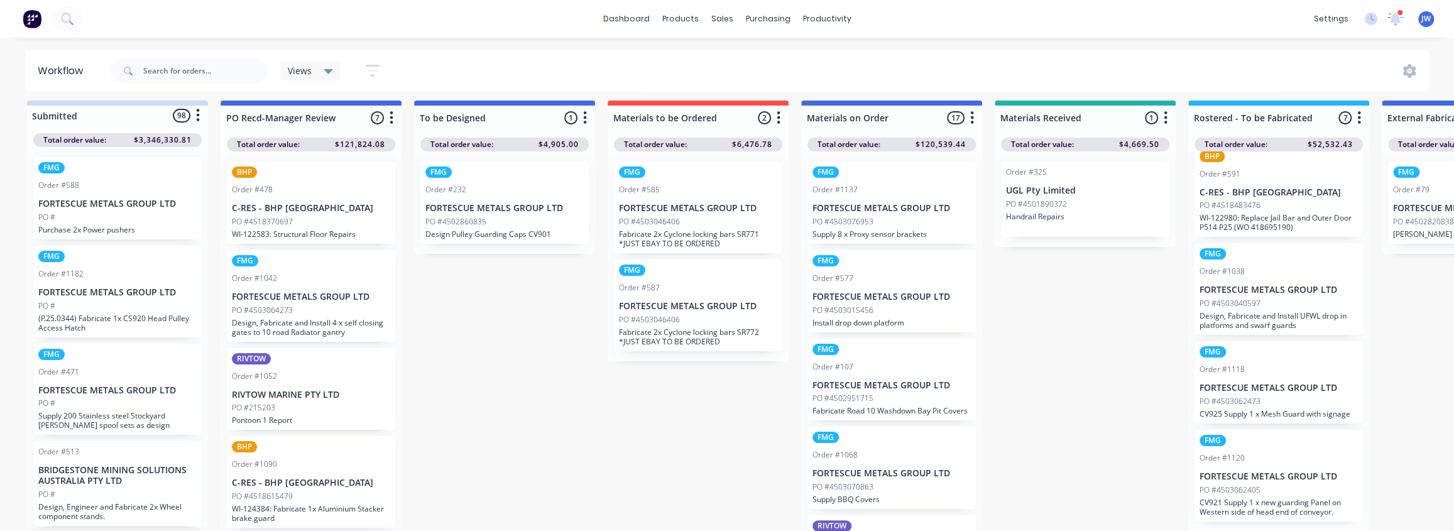
drag, startPoint x: 287, startPoint y: 303, endPoint x: 250, endPoint y: 314, distance: 38.6
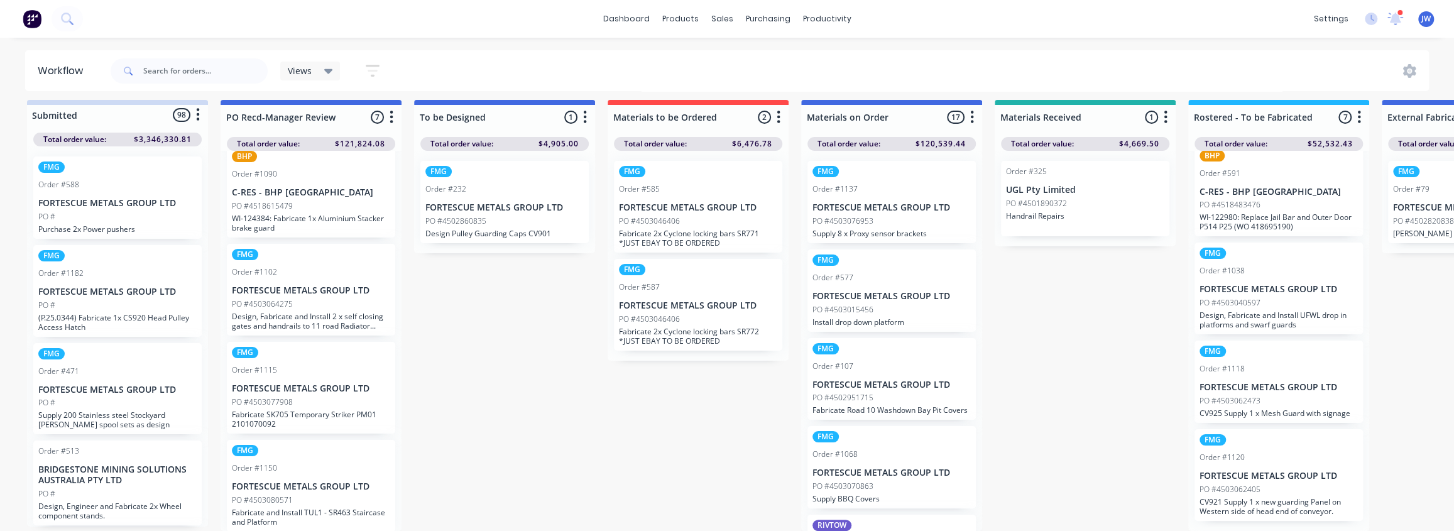
scroll to position [291, 0]
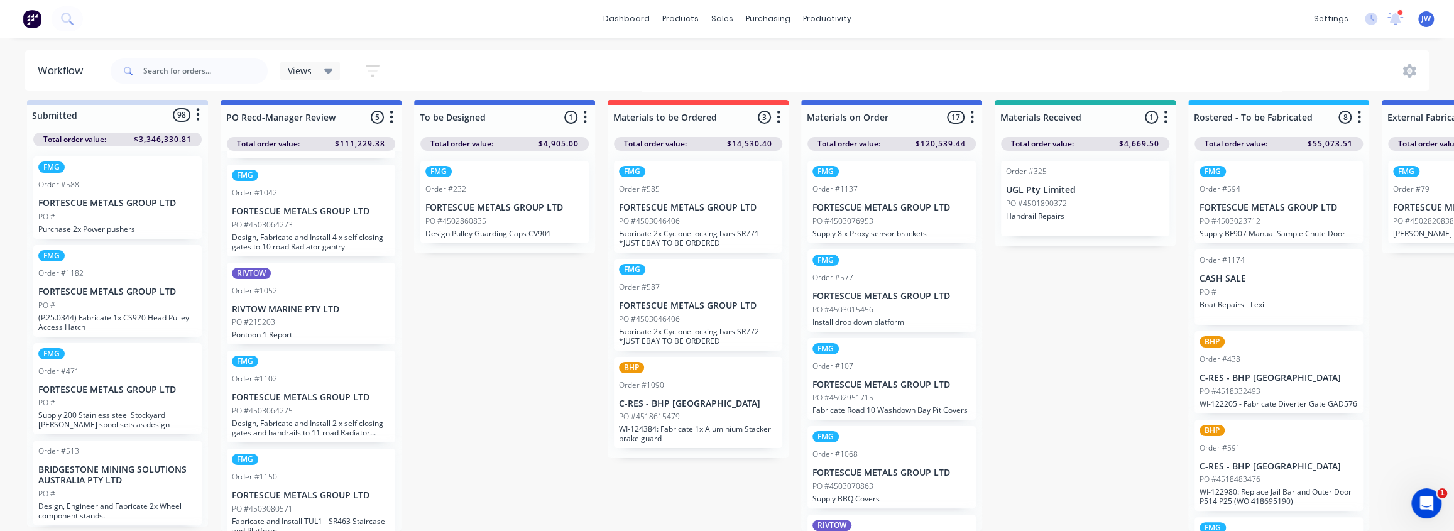
scroll to position [95, 0]
